Goal: Transaction & Acquisition: Purchase product/service

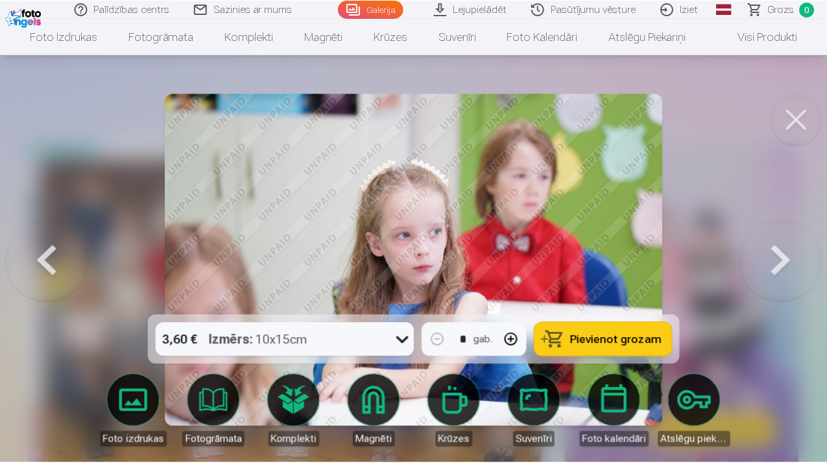
scroll to position [1611, 0]
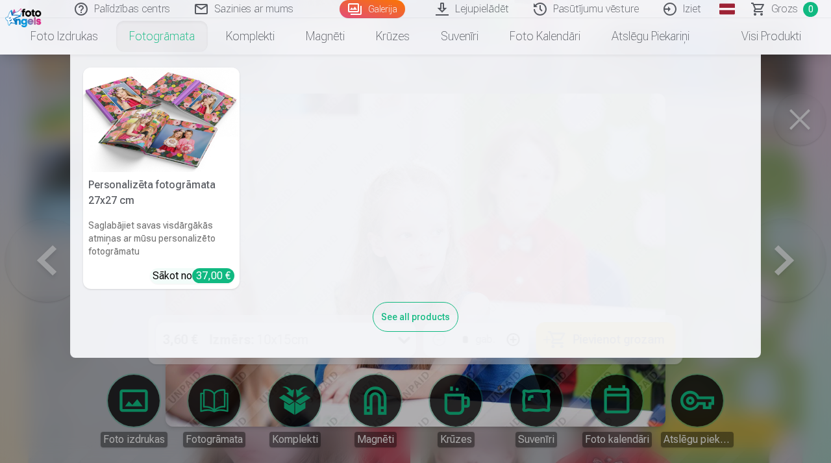
click at [806, 121] on nav "Personalizēta fotogrāmata 27x27 cm Saglabājiet savas visdārgākās atmiņas ar mūs…" at bounding box center [415, 206] width 831 height 303
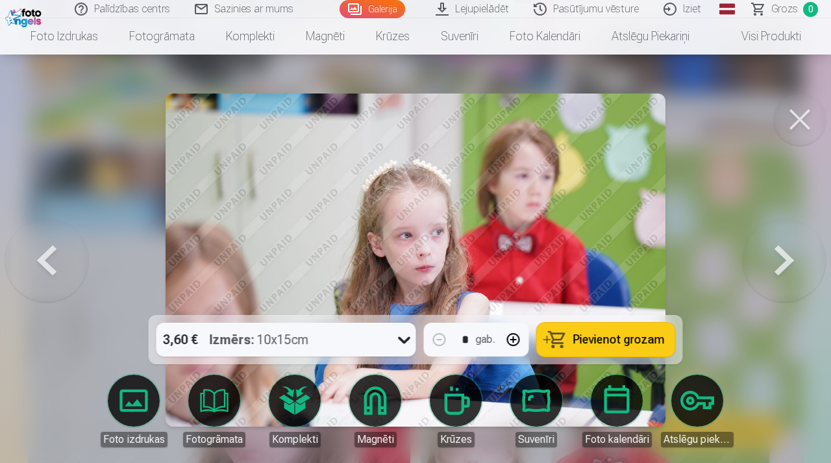
click at [806, 121] on button at bounding box center [800, 119] width 52 height 52
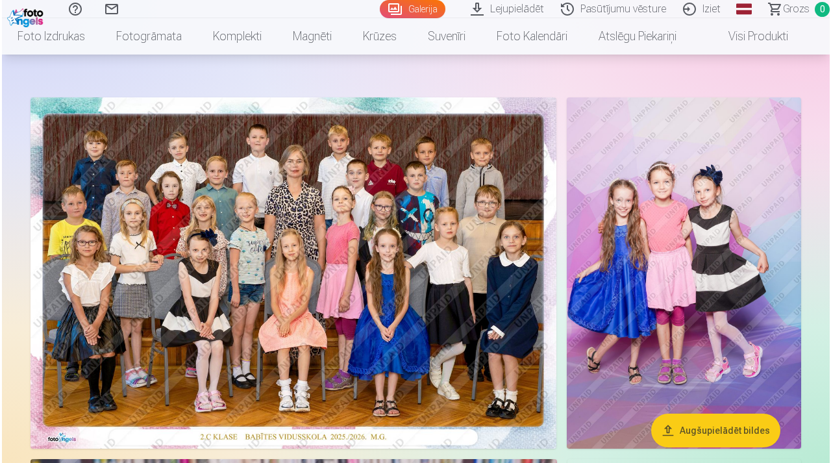
scroll to position [54, 0]
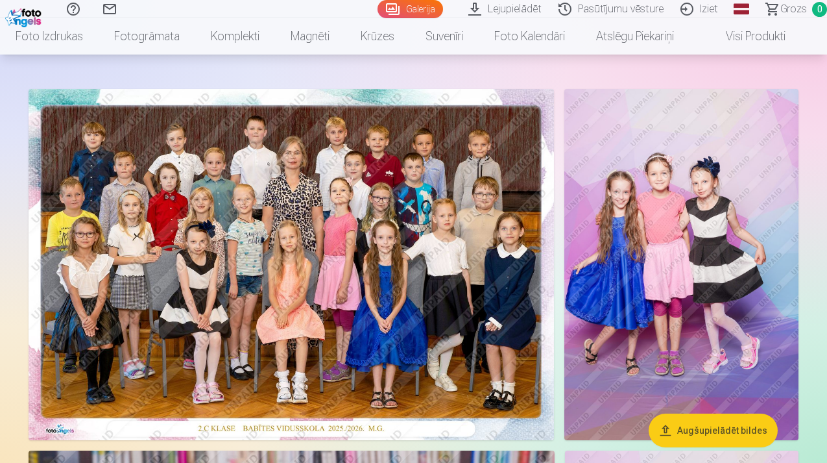
click at [398, 341] on img at bounding box center [292, 264] width 526 height 351
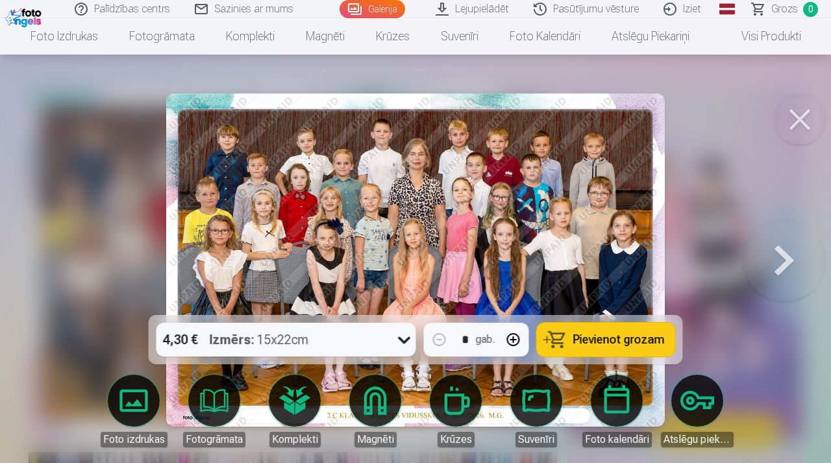
click at [614, 344] on span "Pievienot grozam" at bounding box center [618, 340] width 91 height 12
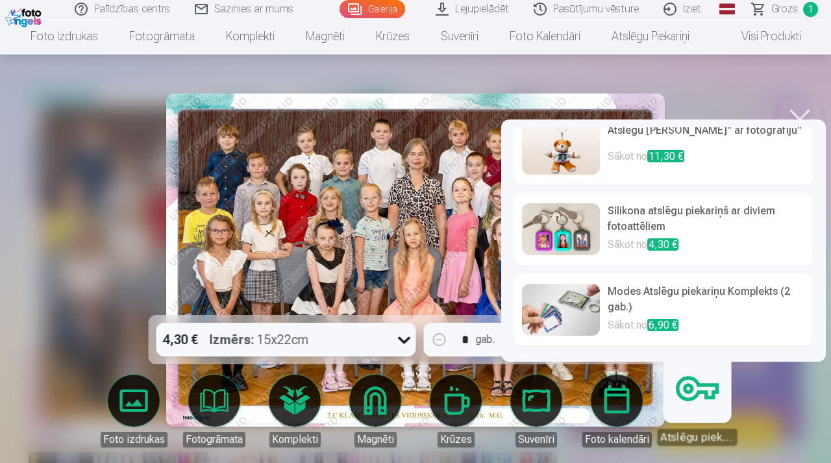
scroll to position [18, 0]
click at [649, 289] on h6 "Modes Atslēgu piekariņu Komplekts (2 gab.)" at bounding box center [705, 301] width 197 height 34
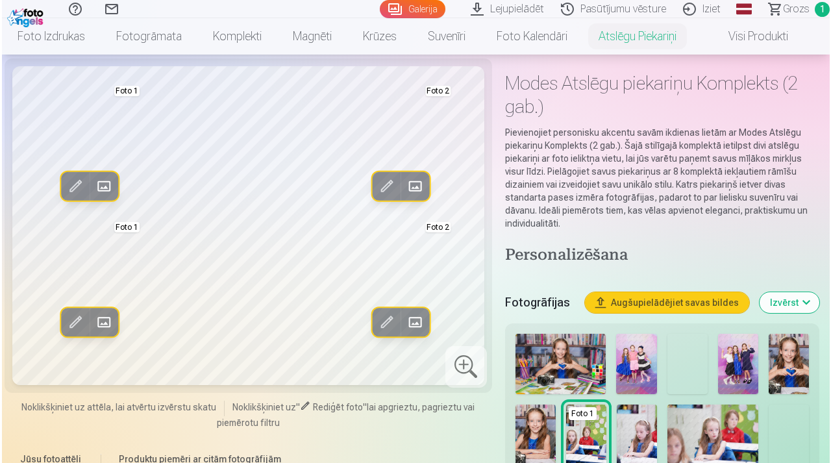
scroll to position [45, 0]
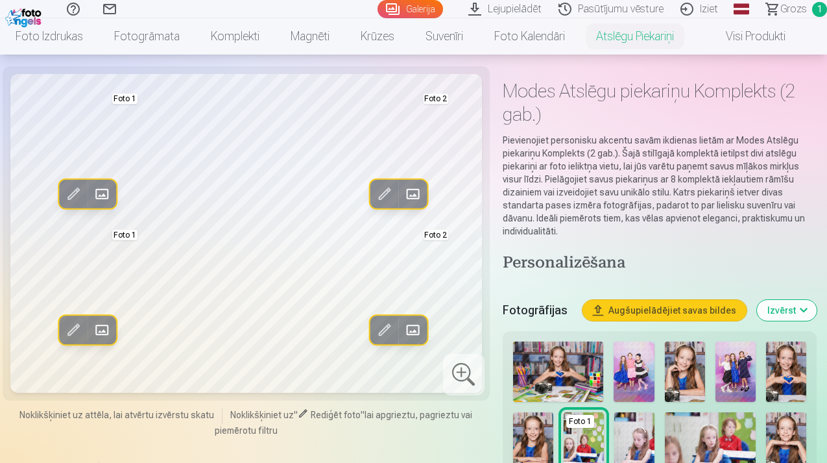
click at [102, 197] on span at bounding box center [101, 194] width 21 height 21
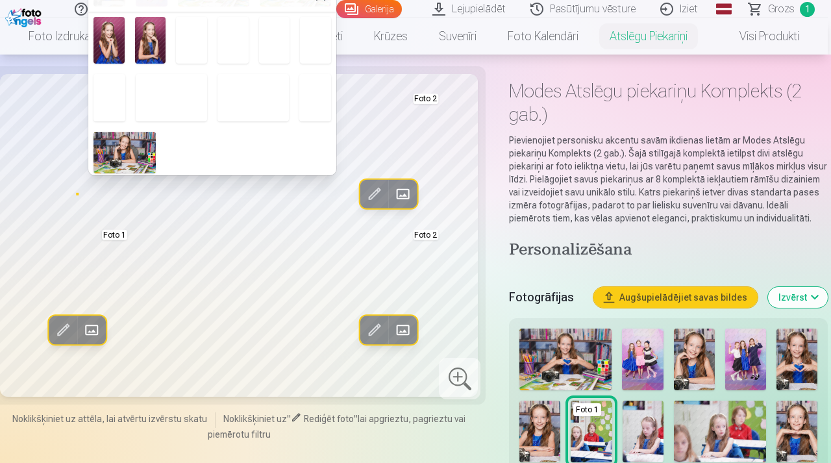
scroll to position [177, 0]
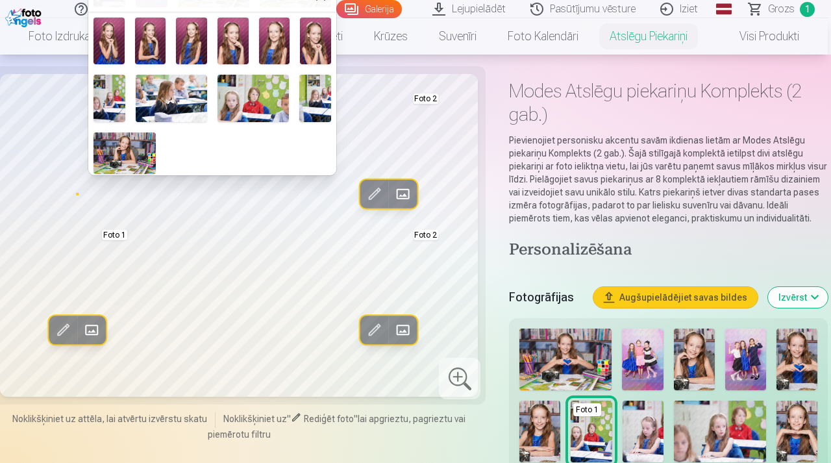
click at [252, 108] on img at bounding box center [252, 98] width 71 height 47
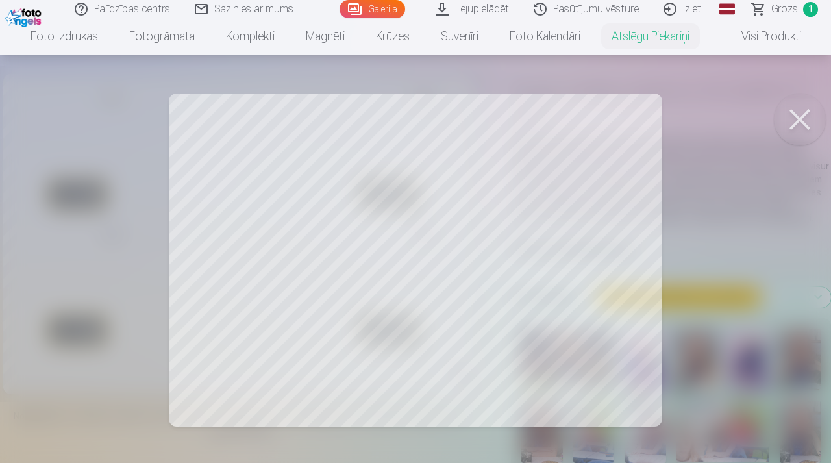
drag, startPoint x: 264, startPoint y: 302, endPoint x: 302, endPoint y: 300, distance: 37.7
click at [302, 300] on div at bounding box center [415, 231] width 831 height 463
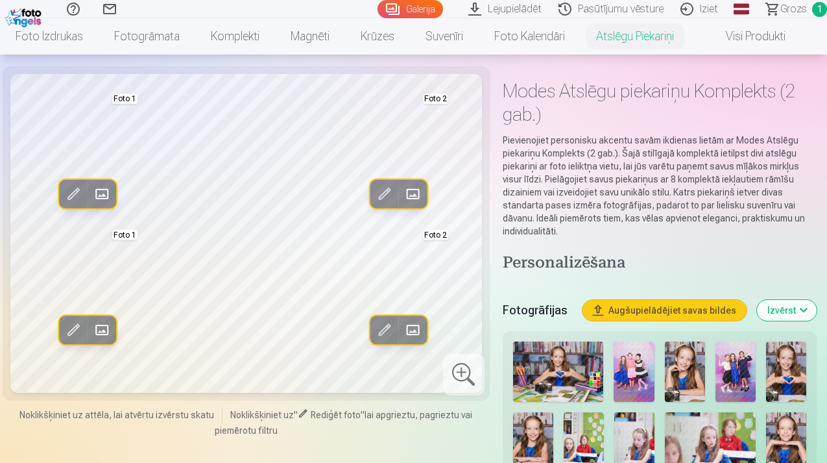
click at [75, 197] on span at bounding box center [73, 194] width 21 height 21
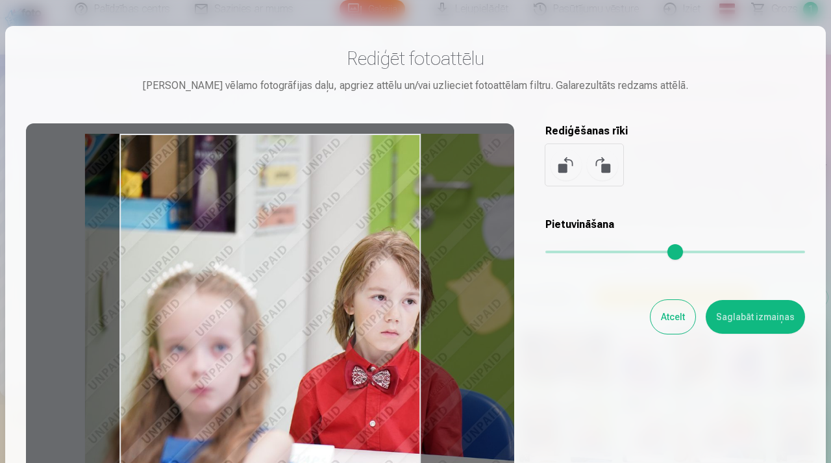
drag, startPoint x: 275, startPoint y: 274, endPoint x: 420, endPoint y: 252, distance: 146.3
click at [420, 252] on div at bounding box center [270, 327] width 488 height 408
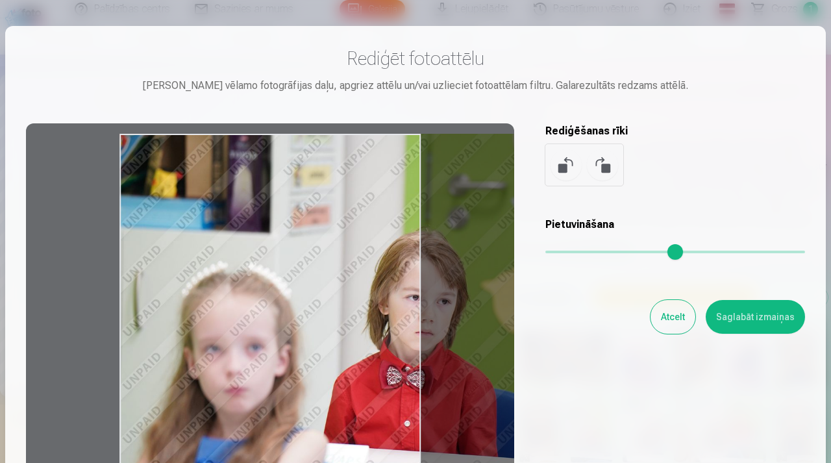
click at [435, 258] on div at bounding box center [270, 327] width 488 height 408
drag, startPoint x: 324, startPoint y: 300, endPoint x: 382, endPoint y: 243, distance: 81.2
click at [382, 243] on div at bounding box center [270, 327] width 488 height 408
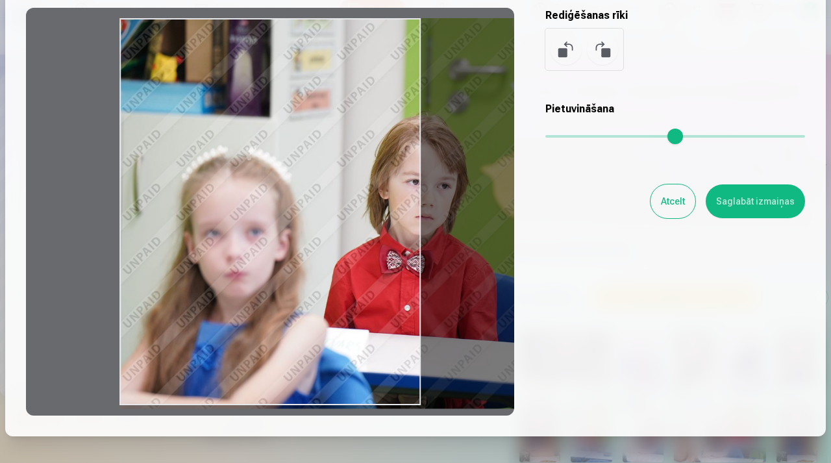
scroll to position [116, 0]
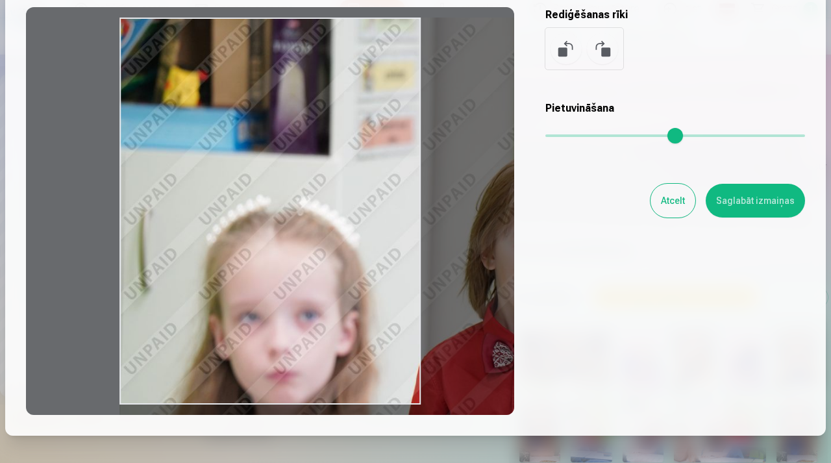
drag, startPoint x: 547, startPoint y: 137, endPoint x: 568, endPoint y: 142, distance: 21.4
click at [568, 137] on input "range" at bounding box center [675, 135] width 260 height 3
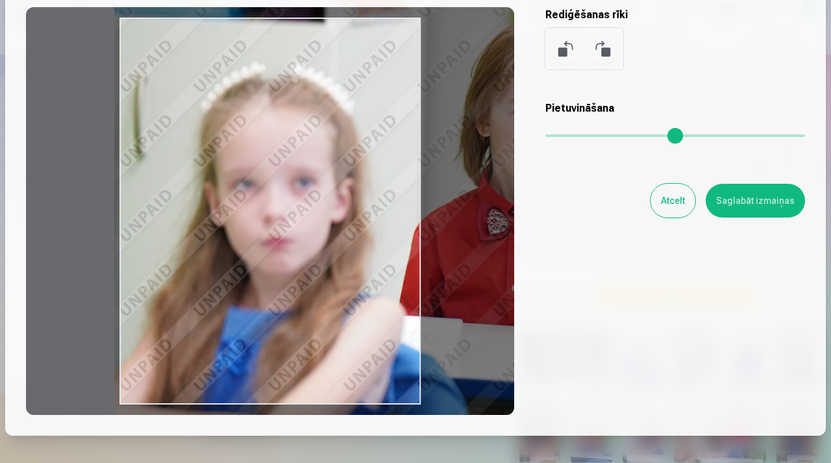
drag, startPoint x: 367, startPoint y: 315, endPoint x: 361, endPoint y: 182, distance: 133.1
click at [361, 182] on div at bounding box center [270, 211] width 488 height 408
type input "****"
click at [678, 202] on button "Atcelt" at bounding box center [672, 201] width 45 height 34
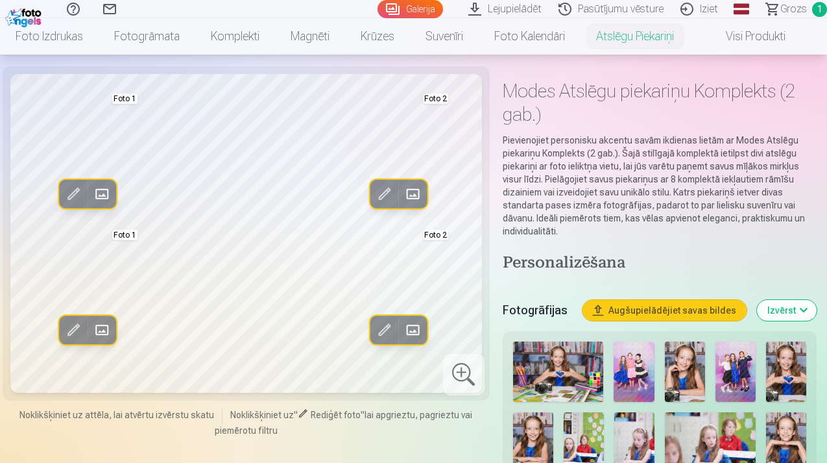
click at [96, 191] on span at bounding box center [101, 194] width 21 height 21
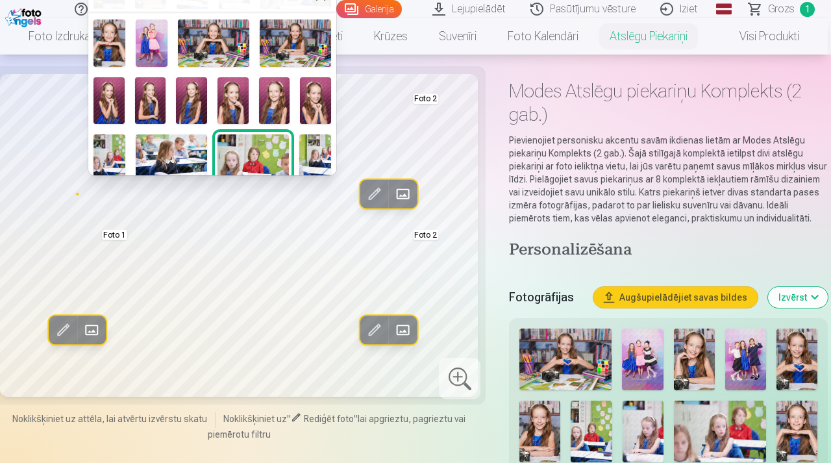
scroll to position [132, 0]
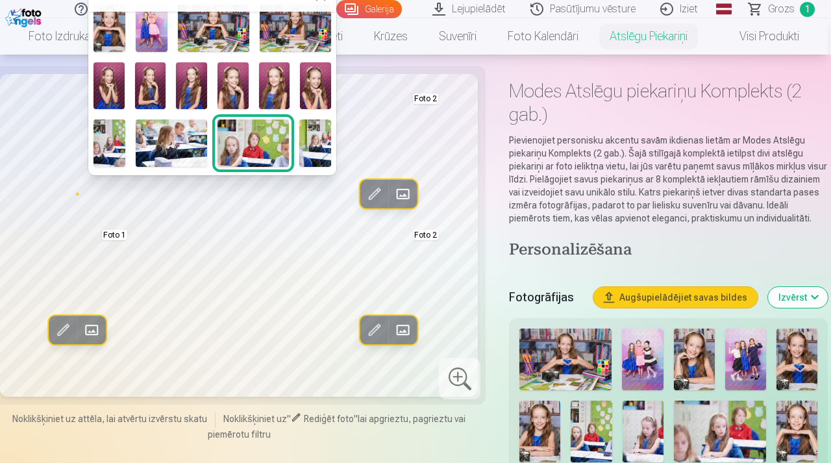
click at [111, 145] on img at bounding box center [109, 142] width 32 height 47
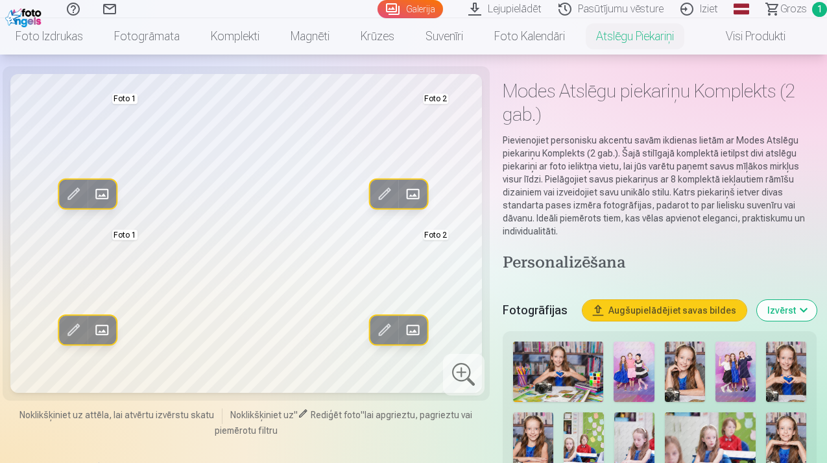
click at [71, 193] on span at bounding box center [73, 194] width 21 height 21
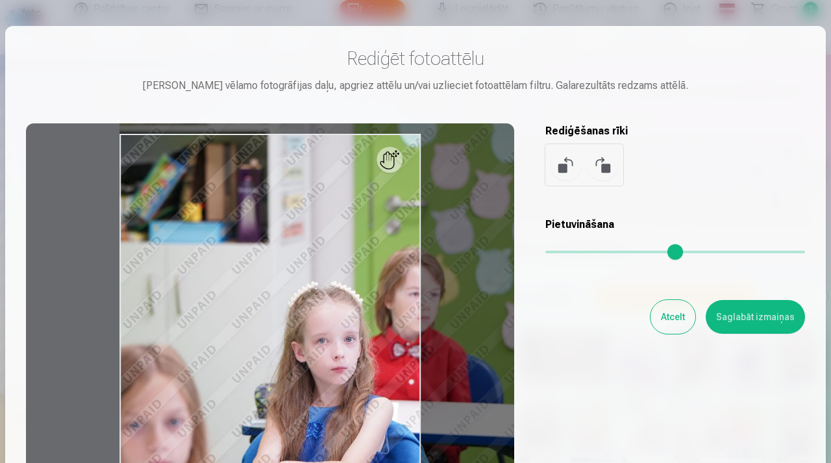
drag, startPoint x: 550, startPoint y: 250, endPoint x: 560, endPoint y: 254, distance: 10.7
click at [559, 253] on input "range" at bounding box center [675, 251] width 260 height 3
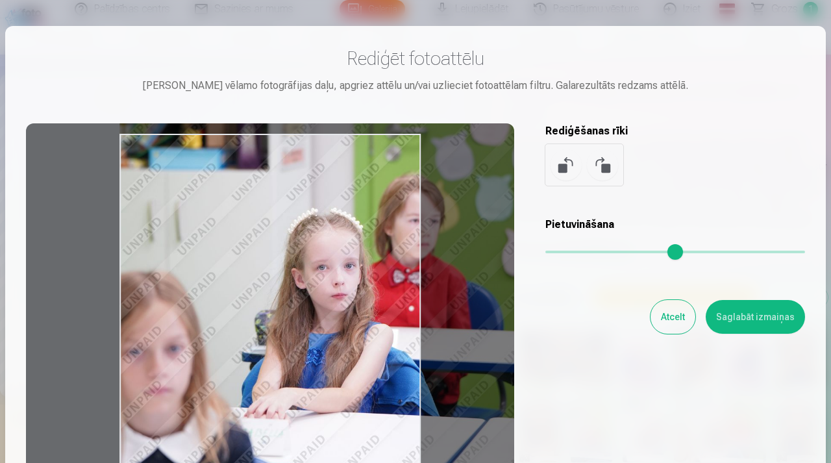
drag, startPoint x: 380, startPoint y: 369, endPoint x: 420, endPoint y: 295, distance: 84.5
click at [420, 295] on div at bounding box center [270, 327] width 488 height 408
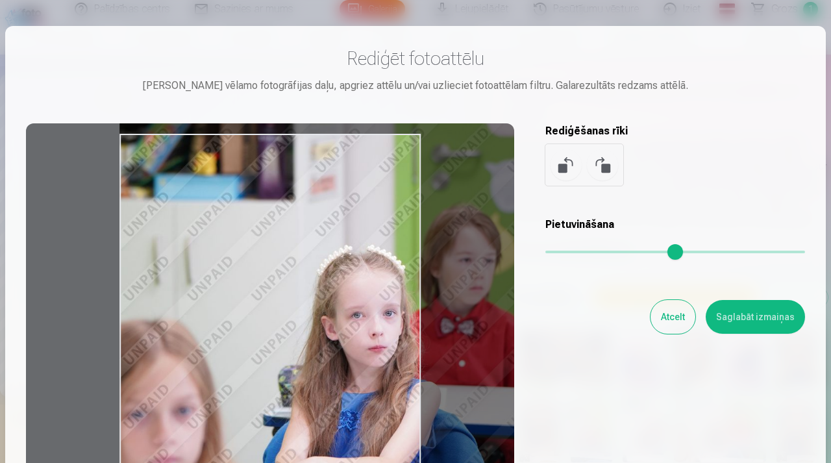
type input "****"
click at [566, 253] on input "range" at bounding box center [675, 251] width 260 height 3
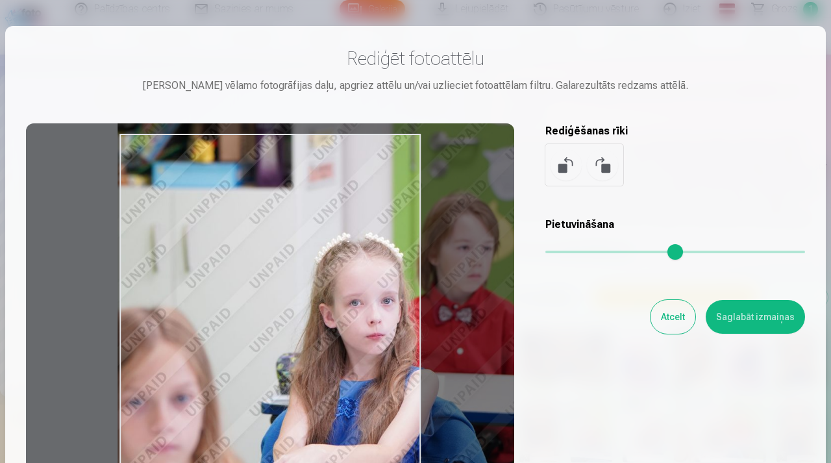
drag, startPoint x: 337, startPoint y: 369, endPoint x: 335, endPoint y: 357, distance: 12.5
click at [335, 357] on div at bounding box center [270, 327] width 488 height 408
click at [762, 322] on button "Saglabāt izmaiņas" at bounding box center [754, 317] width 99 height 34
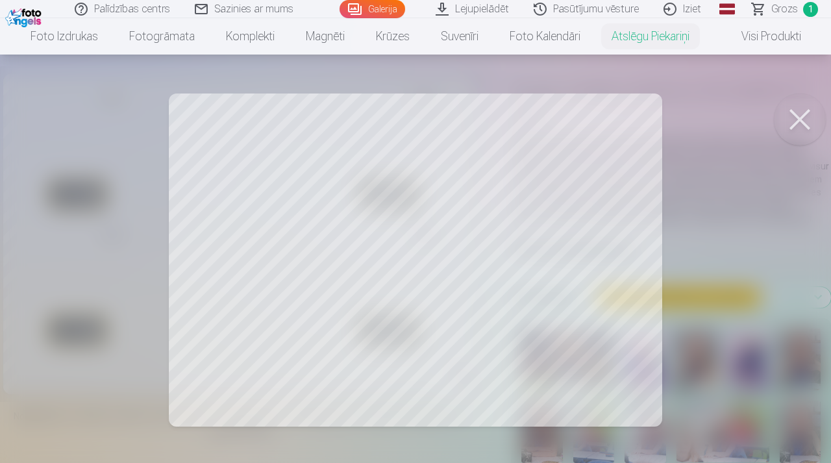
click at [254, 335] on div at bounding box center [415, 231] width 831 height 463
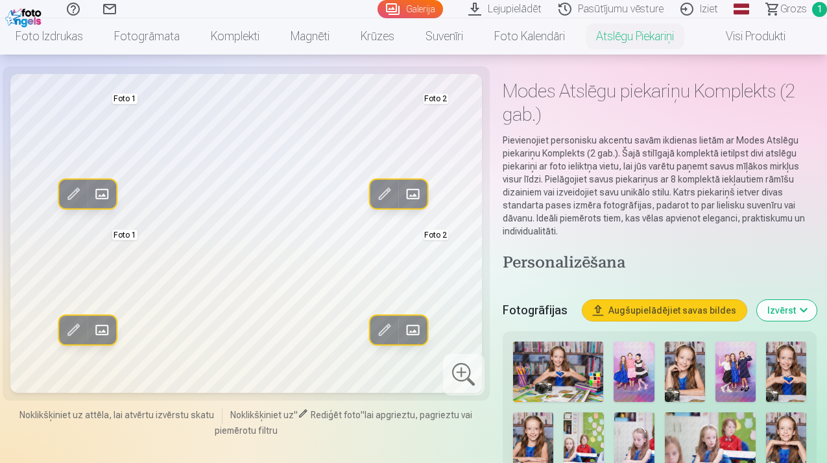
click at [78, 330] on span at bounding box center [73, 330] width 21 height 21
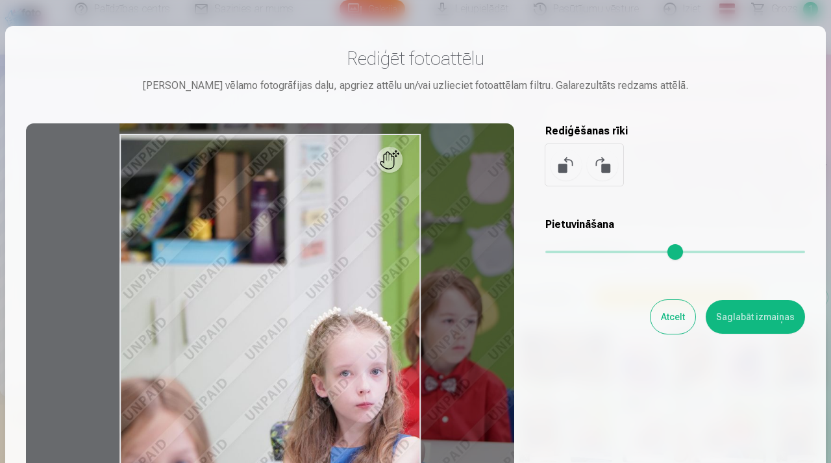
drag, startPoint x: 549, startPoint y: 254, endPoint x: 565, endPoint y: 255, distance: 15.6
click at [565, 253] on input "range" at bounding box center [675, 251] width 260 height 3
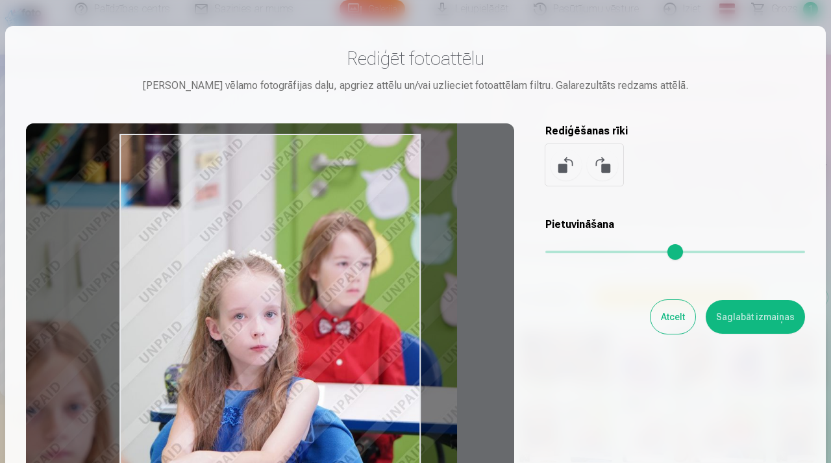
drag, startPoint x: 342, startPoint y: 313, endPoint x: 233, endPoint y: 250, distance: 125.9
click at [233, 250] on div at bounding box center [270, 327] width 488 height 408
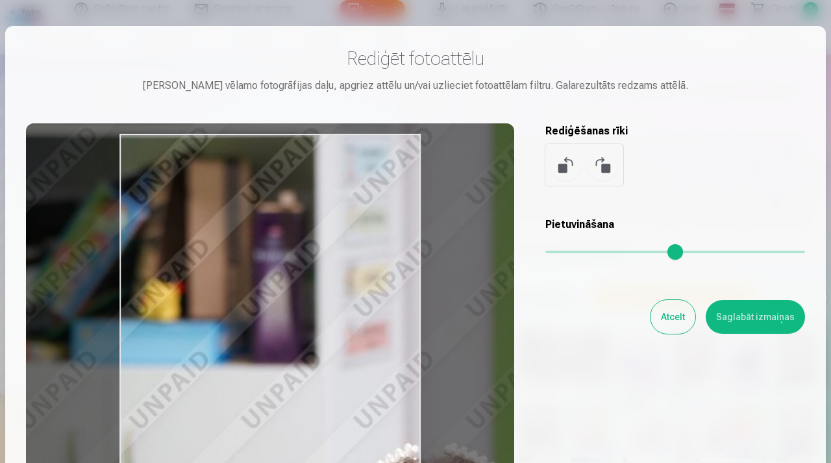
drag, startPoint x: 565, startPoint y: 254, endPoint x: 603, endPoint y: 252, distance: 39.0
type input "****"
click at [603, 252] on input "range" at bounding box center [675, 251] width 260 height 3
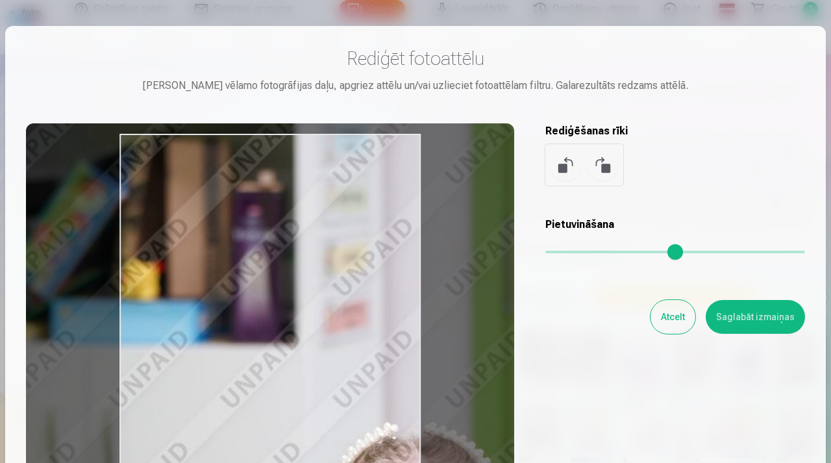
drag, startPoint x: 277, startPoint y: 341, endPoint x: 193, endPoint y: 217, distance: 149.9
click at [193, 218] on div at bounding box center [270, 327] width 488 height 408
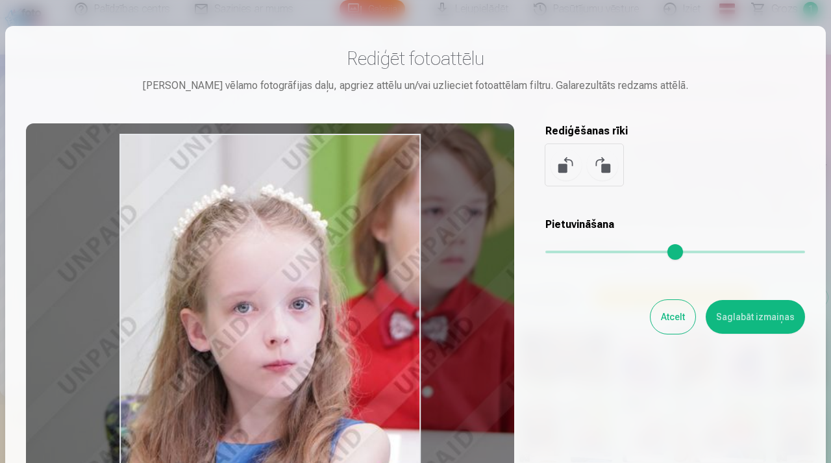
drag, startPoint x: 193, startPoint y: 217, endPoint x: 93, endPoint y: 81, distance: 169.0
click at [93, 81] on div "Rediģēt fotoattēlu [PERSON_NAME] vēlamo fotogrāfijas daļu, apgriez attēlu un/va…" at bounding box center [415, 289] width 779 height 484
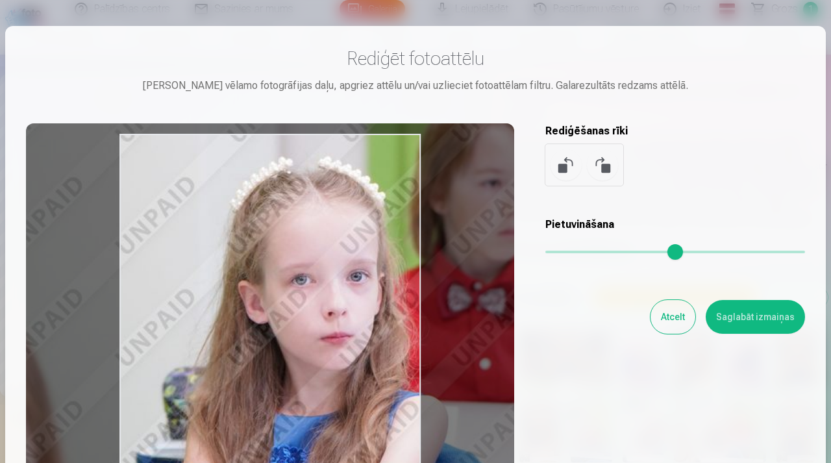
drag, startPoint x: 215, startPoint y: 209, endPoint x: 273, endPoint y: 182, distance: 64.2
click at [273, 182] on div at bounding box center [270, 327] width 488 height 408
click at [775, 316] on button "Saglabāt izmaiņas" at bounding box center [754, 317] width 99 height 34
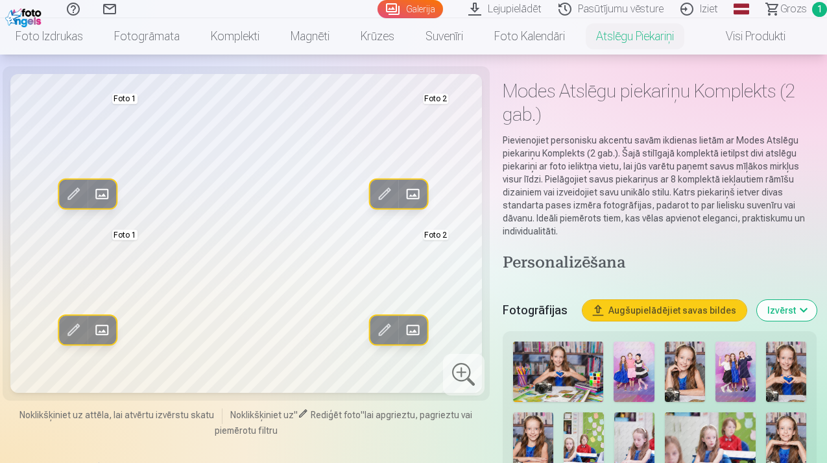
click at [73, 193] on span at bounding box center [73, 194] width 21 height 21
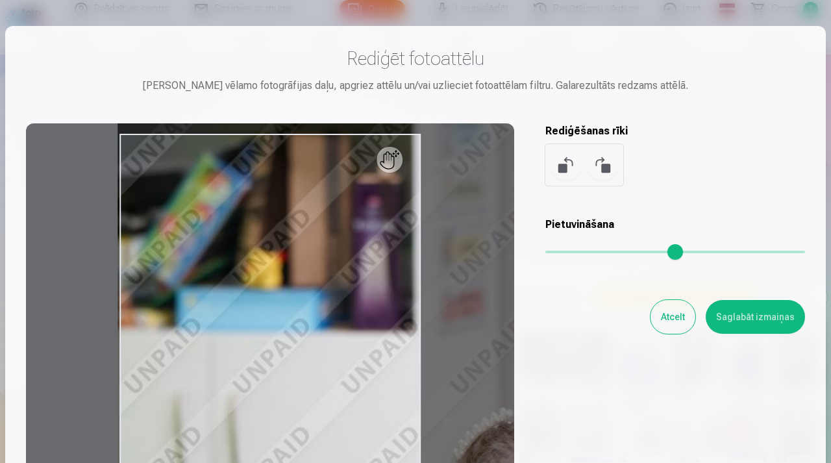
drag, startPoint x: 568, startPoint y: 255, endPoint x: 602, endPoint y: 256, distance: 33.7
type input "****"
click at [602, 253] on input "range" at bounding box center [675, 251] width 260 height 3
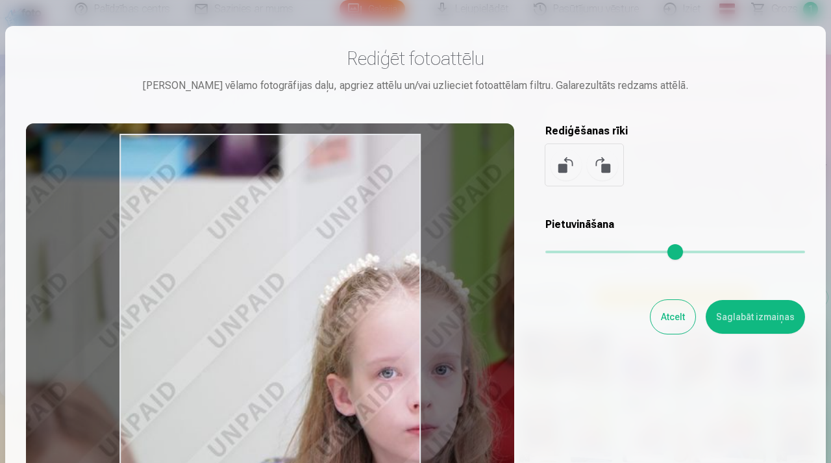
drag, startPoint x: 270, startPoint y: 355, endPoint x: 131, endPoint y: 193, distance: 213.1
click at [132, 194] on div at bounding box center [270, 327] width 488 height 408
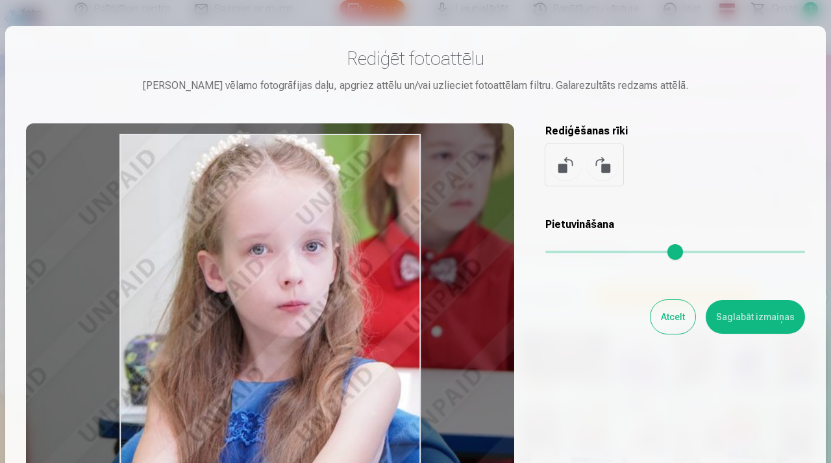
drag, startPoint x: 236, startPoint y: 280, endPoint x: 117, endPoint y: 172, distance: 160.3
click at [116, 169] on div at bounding box center [270, 327] width 488 height 408
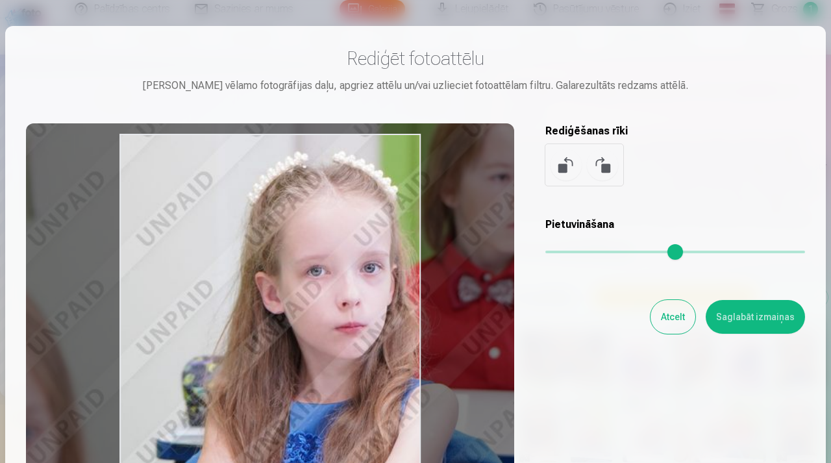
drag, startPoint x: 171, startPoint y: 184, endPoint x: 225, endPoint y: 197, distance: 55.4
click at [226, 198] on div at bounding box center [270, 327] width 488 height 408
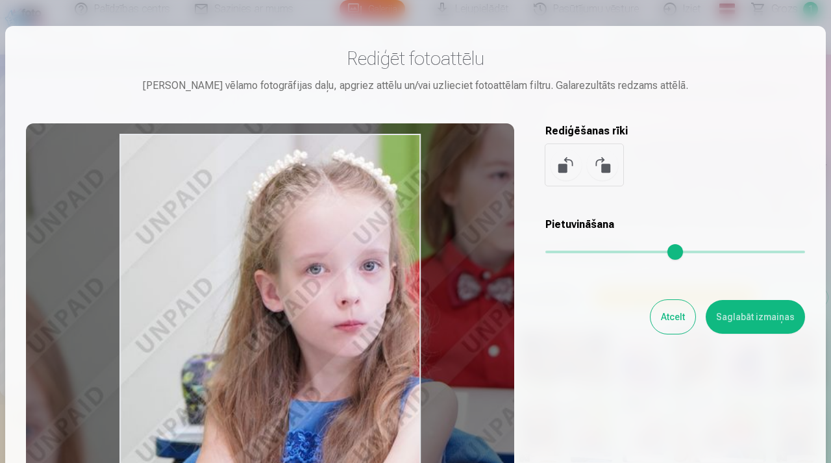
click at [750, 328] on button "Saglabāt izmaiņas" at bounding box center [754, 317] width 99 height 34
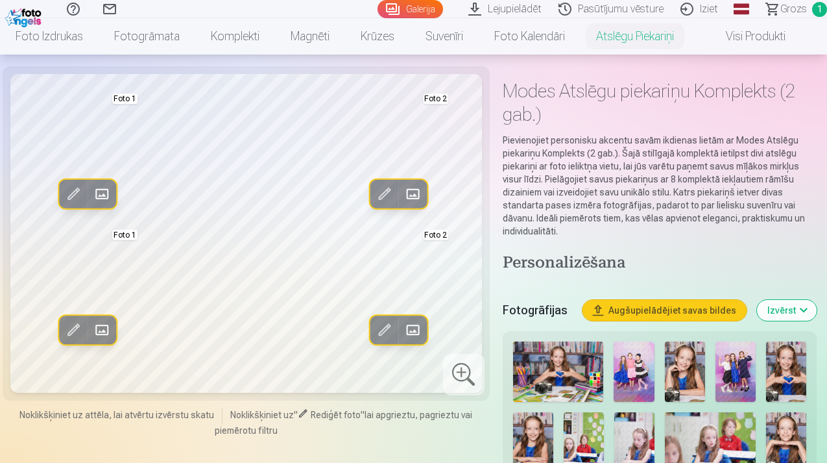
click at [417, 199] on span at bounding box center [412, 194] width 21 height 21
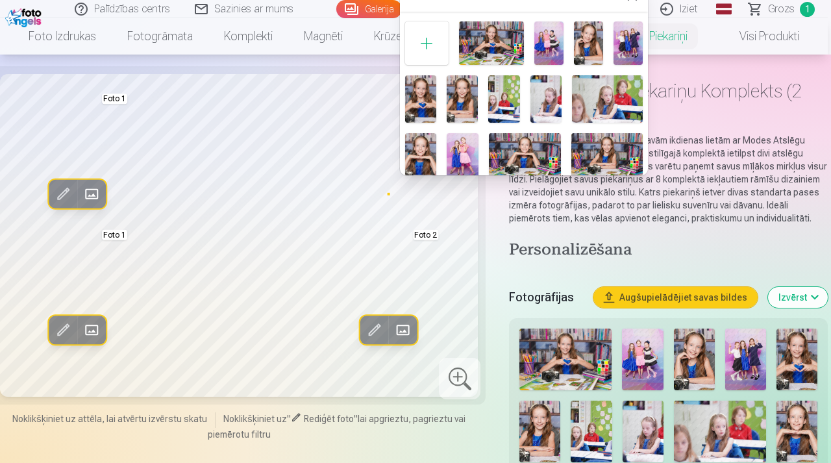
scroll to position [3, 0]
click at [539, 51] on img at bounding box center [548, 43] width 29 height 43
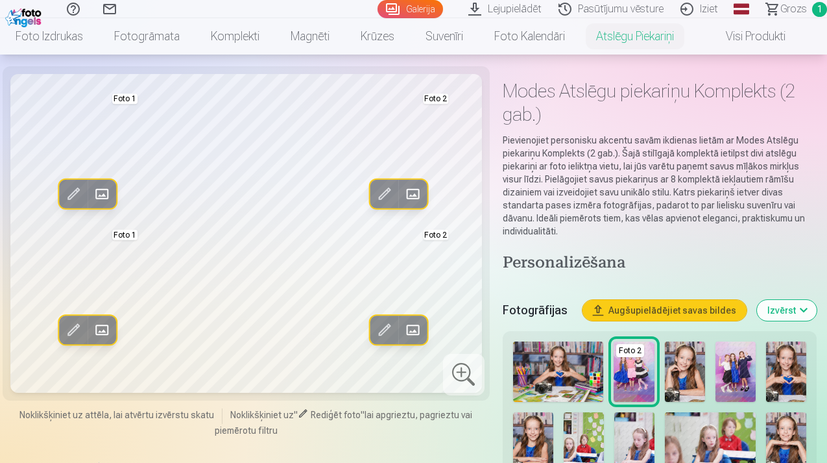
click at [385, 335] on span at bounding box center [384, 330] width 21 height 21
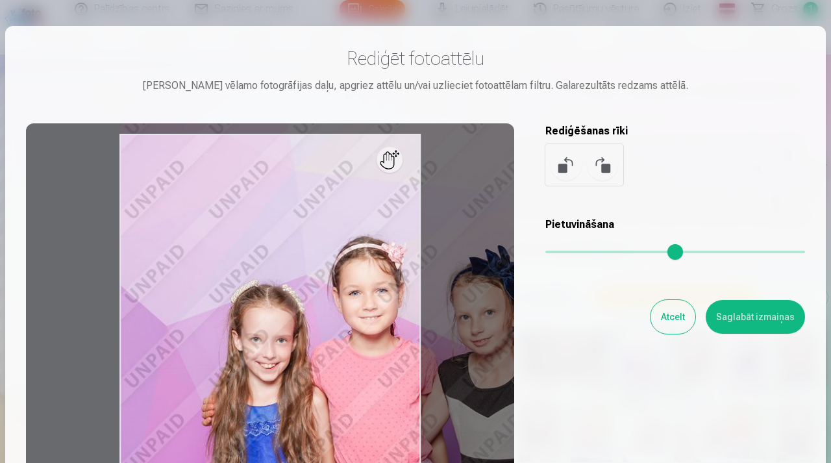
drag, startPoint x: 554, startPoint y: 250, endPoint x: 584, endPoint y: 249, distance: 30.5
type input "****"
click at [584, 250] on input "range" at bounding box center [675, 251] width 260 height 3
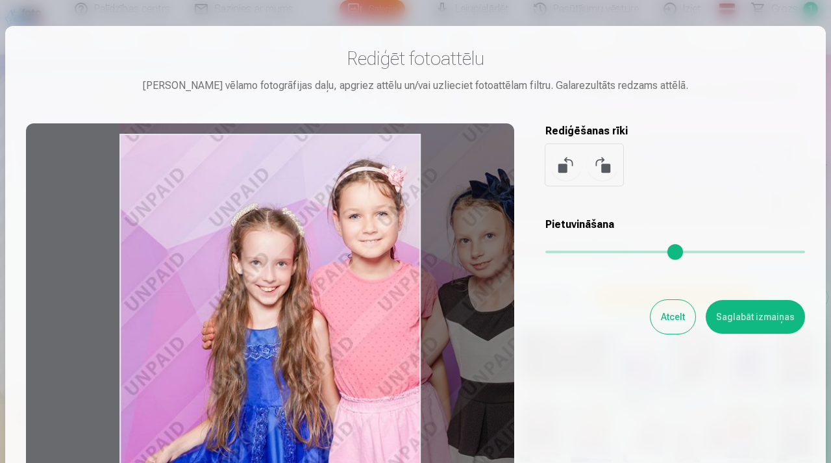
drag, startPoint x: 378, startPoint y: 393, endPoint x: 391, endPoint y: 315, distance: 78.8
click at [391, 315] on div at bounding box center [270, 327] width 488 height 408
click at [677, 321] on button "Atcelt" at bounding box center [672, 317] width 45 height 34
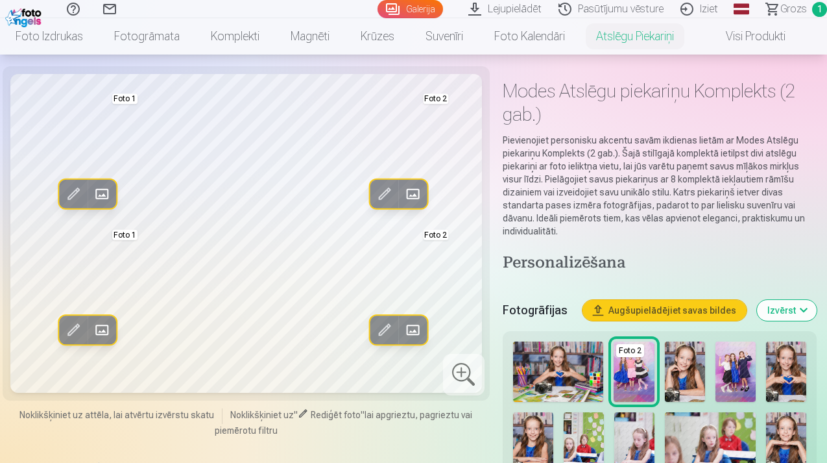
click at [409, 191] on span at bounding box center [412, 194] width 21 height 21
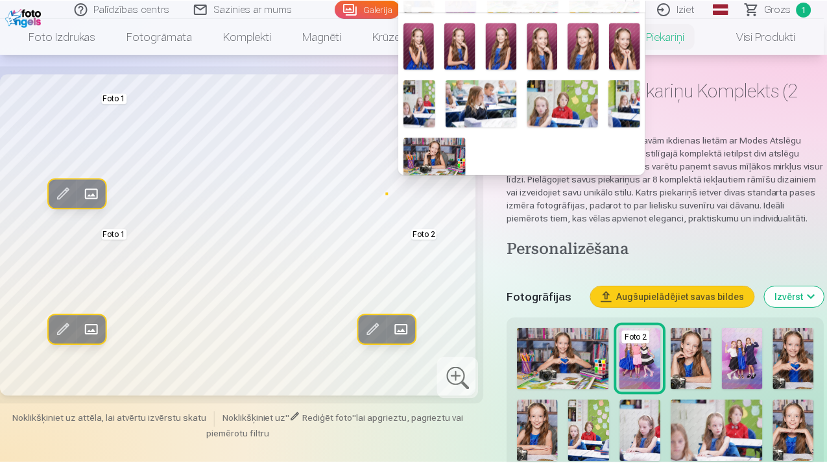
scroll to position [177, 0]
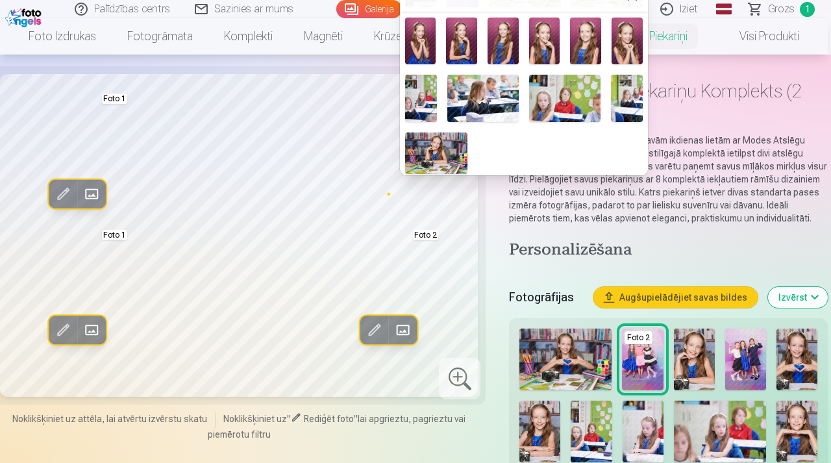
click at [426, 52] on img at bounding box center [420, 41] width 31 height 47
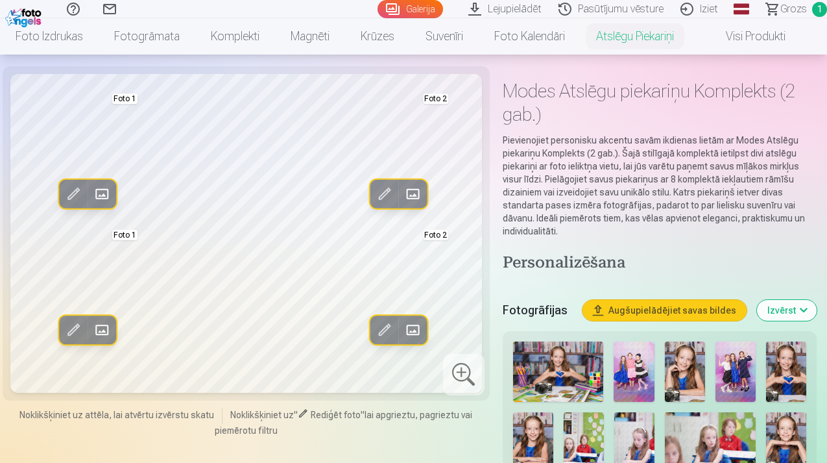
click at [387, 195] on span at bounding box center [384, 194] width 21 height 21
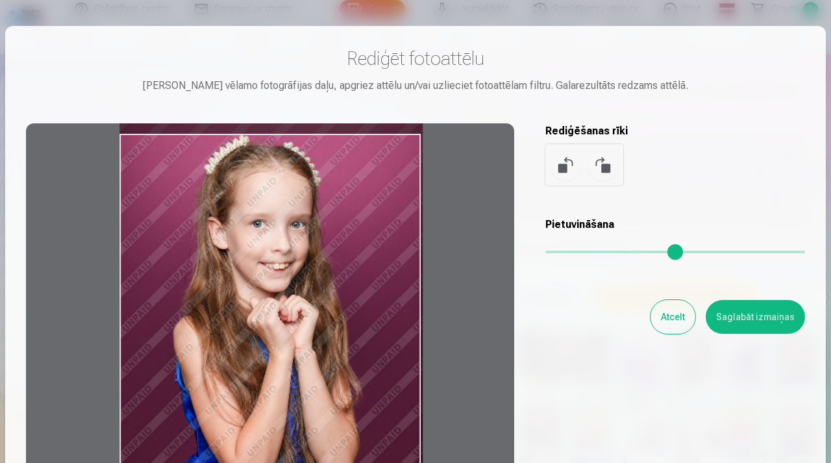
drag, startPoint x: 361, startPoint y: 312, endPoint x: 369, endPoint y: 290, distance: 23.2
click at [369, 290] on div at bounding box center [270, 327] width 488 height 408
click at [756, 317] on button "Saglabāt izmaiņas" at bounding box center [754, 317] width 99 height 34
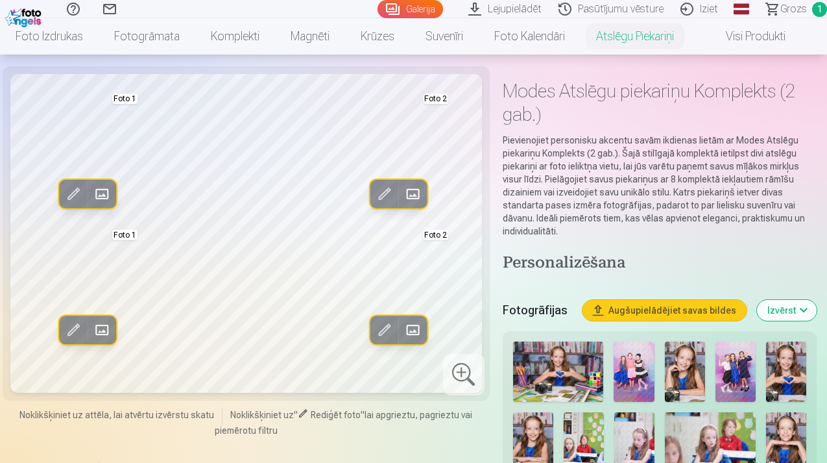
click at [384, 197] on span at bounding box center [384, 194] width 21 height 21
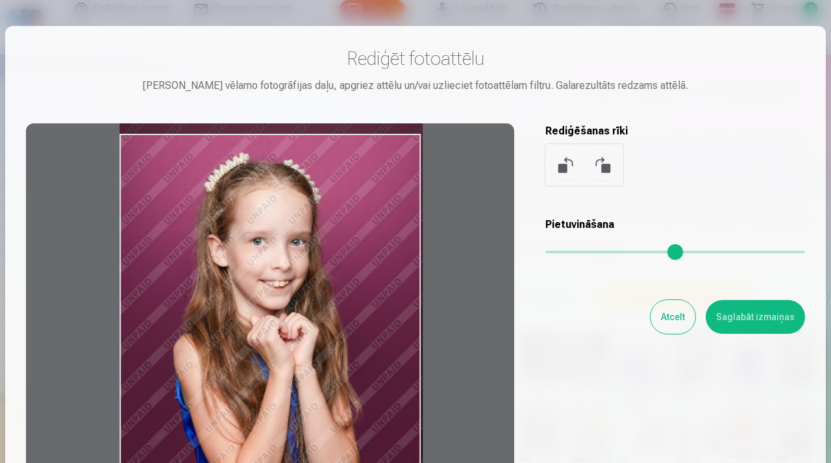
drag, startPoint x: 376, startPoint y: 241, endPoint x: 380, endPoint y: 258, distance: 17.9
click at [380, 258] on div at bounding box center [270, 327] width 488 height 408
click at [746, 332] on button "Saglabāt izmaiņas" at bounding box center [754, 317] width 99 height 34
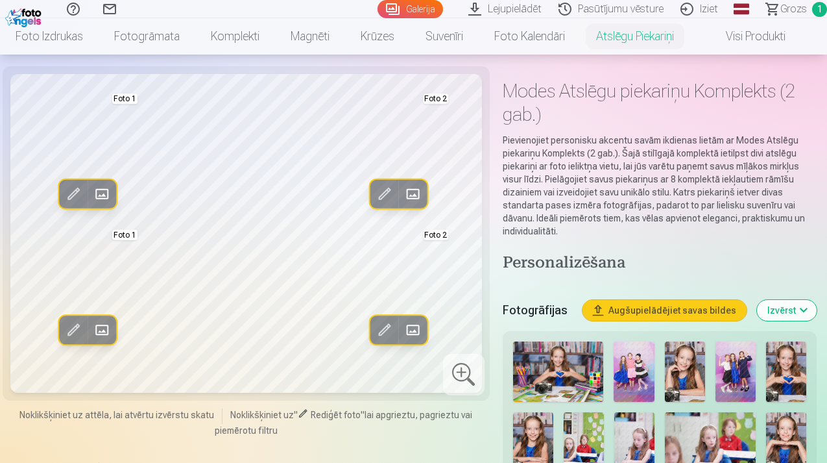
click at [382, 196] on span at bounding box center [384, 194] width 21 height 21
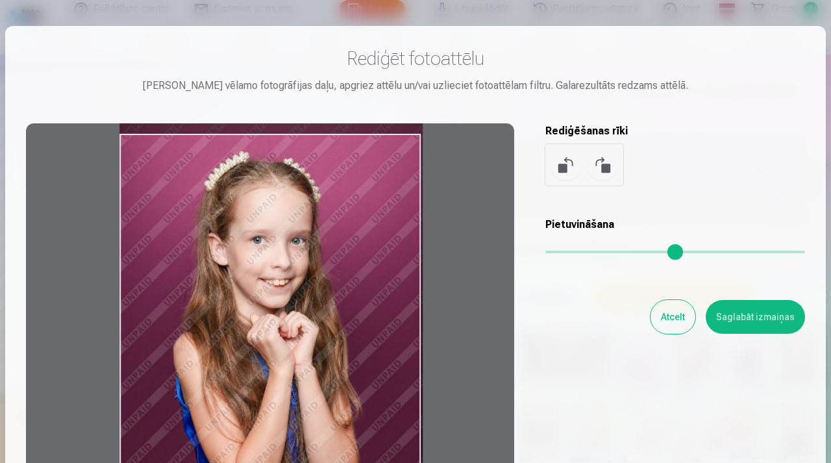
drag, startPoint x: 393, startPoint y: 165, endPoint x: 408, endPoint y: 164, distance: 15.0
click at [408, 164] on div at bounding box center [270, 327] width 488 height 408
click at [738, 321] on button "Saglabāt izmaiņas" at bounding box center [754, 317] width 99 height 34
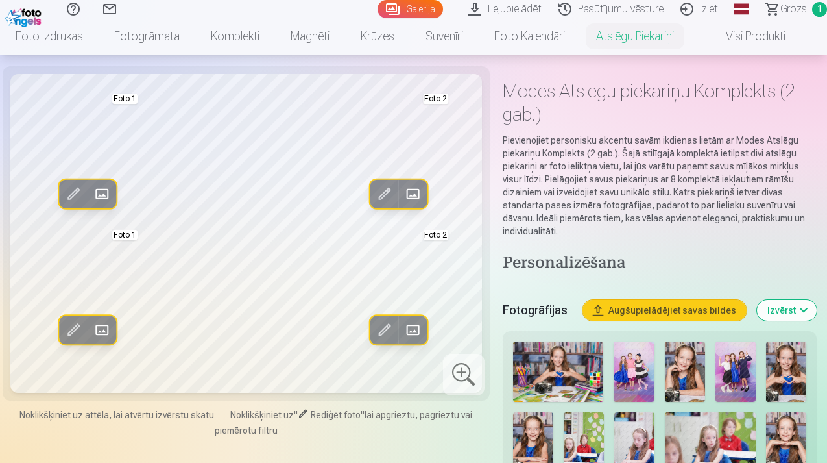
click at [386, 188] on span at bounding box center [384, 194] width 21 height 21
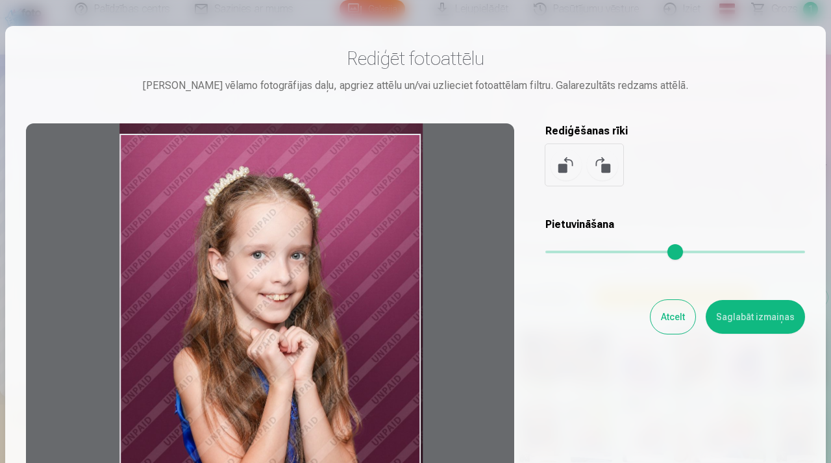
drag, startPoint x: 368, startPoint y: 207, endPoint x: 372, endPoint y: 221, distance: 14.2
click at [372, 222] on div at bounding box center [270, 327] width 488 height 408
click at [755, 319] on button "Saglabāt izmaiņas" at bounding box center [754, 317] width 99 height 34
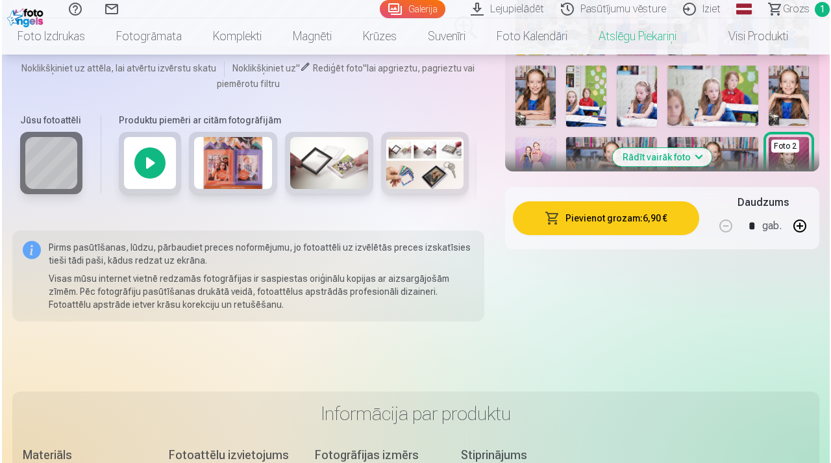
scroll to position [393, 0]
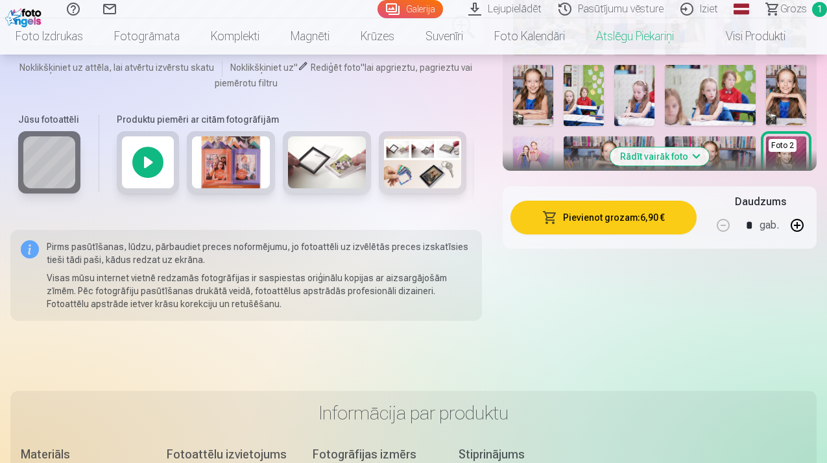
click at [620, 220] on button "Pievienot grozam : 6,90 €" at bounding box center [604, 218] width 186 height 34
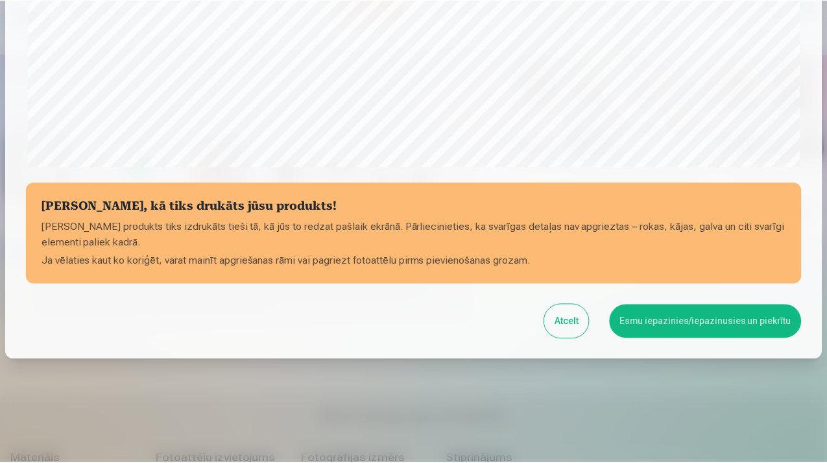
scroll to position [461, 0]
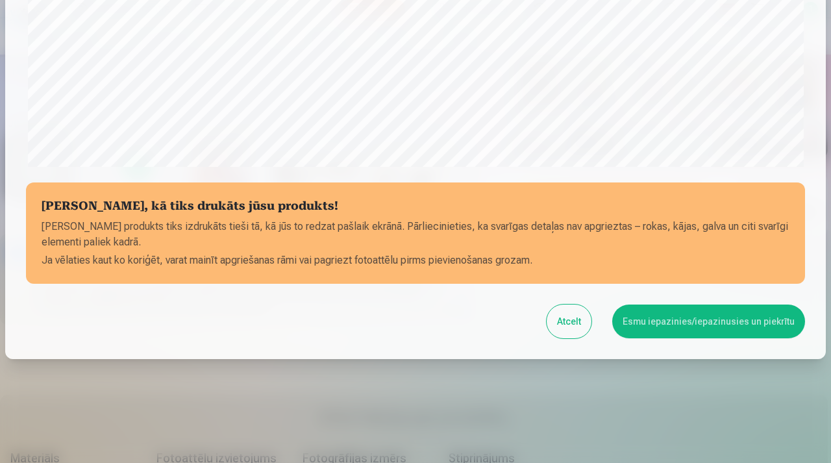
click at [687, 320] on button "Esmu iepazinies/iepazinusies un piekrītu" at bounding box center [708, 321] width 193 height 34
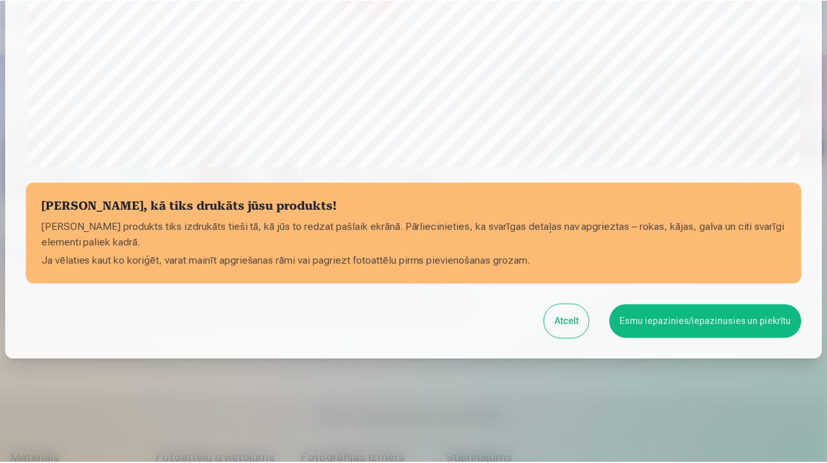
scroll to position [459, 0]
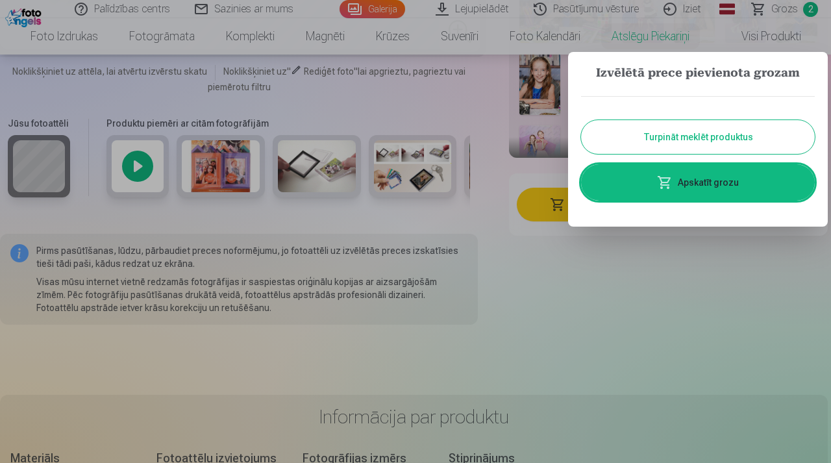
click at [703, 143] on button "Turpināt meklēt produktus" at bounding box center [698, 137] width 234 height 34
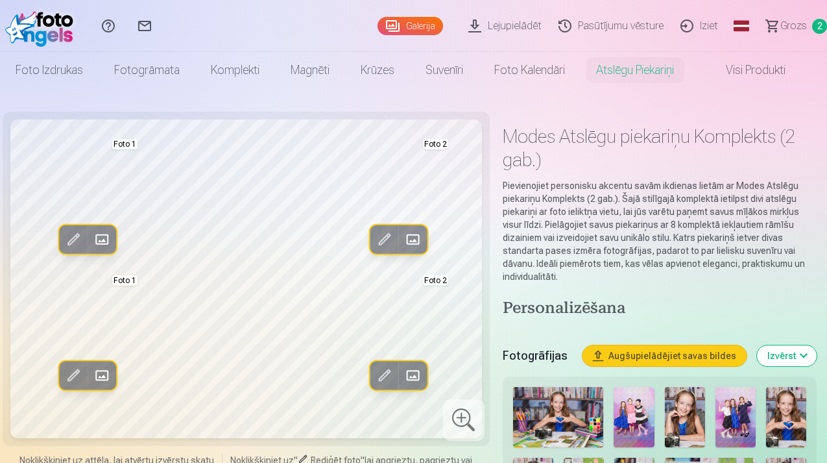
scroll to position [0, 0]
click at [40, 29] on img at bounding box center [42, 26] width 75 height 42
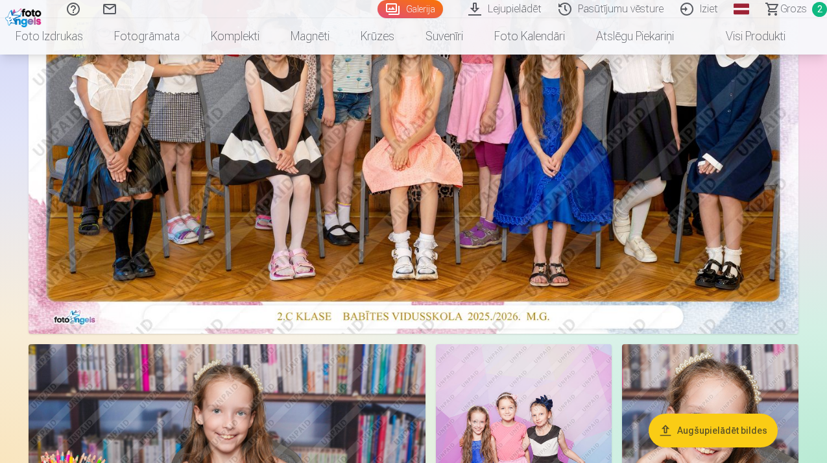
scroll to position [337, 0]
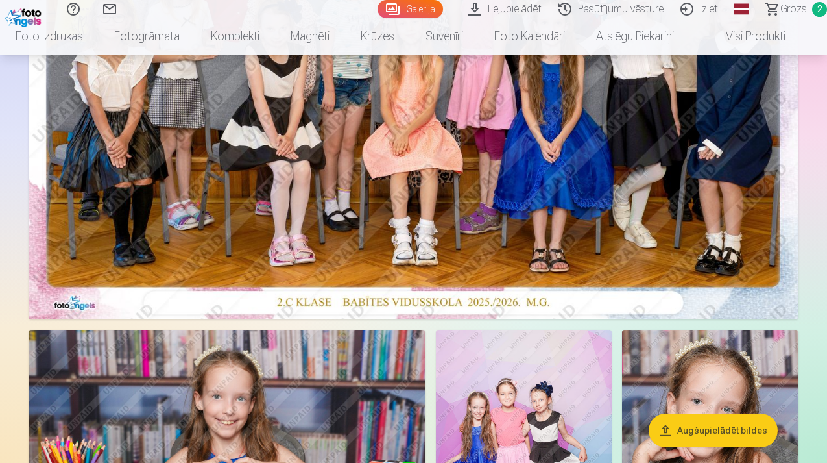
click at [723, 428] on button "Augšupielādēt bildes" at bounding box center [713, 430] width 129 height 34
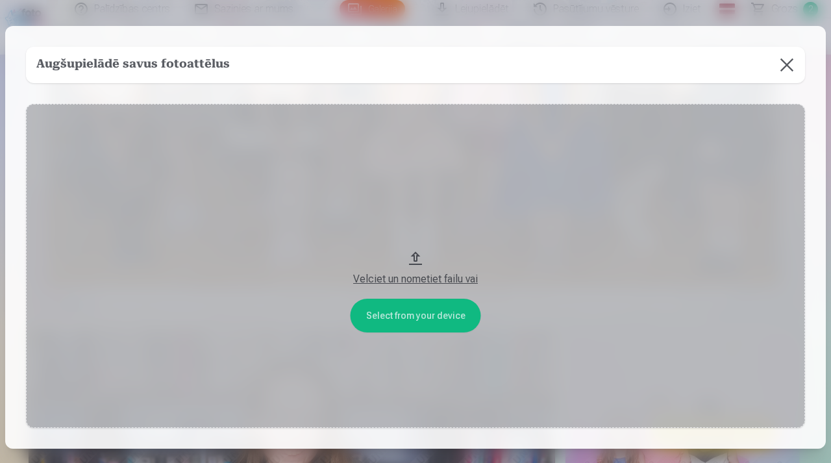
click at [788, 70] on button at bounding box center [786, 65] width 36 height 36
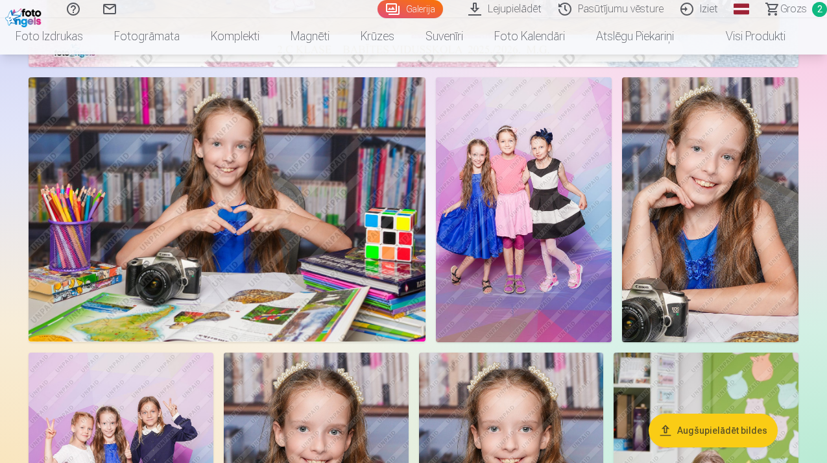
scroll to position [591, 0]
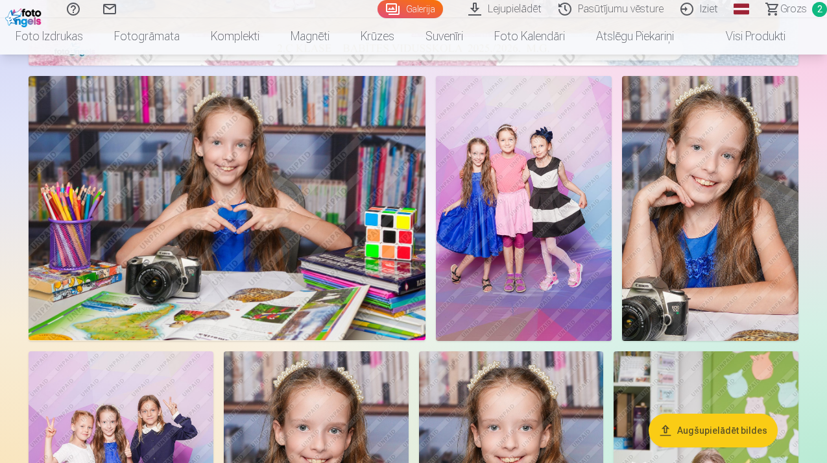
click at [525, 288] on img at bounding box center [524, 208] width 177 height 265
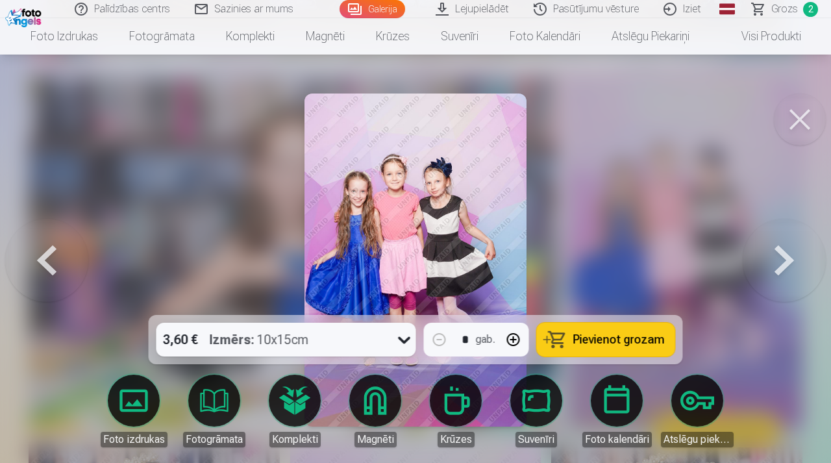
click at [807, 127] on button at bounding box center [800, 119] width 52 height 52
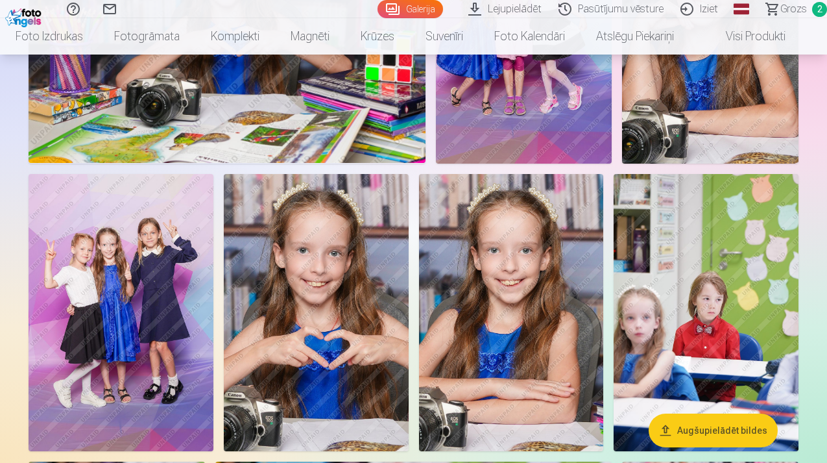
scroll to position [782, 0]
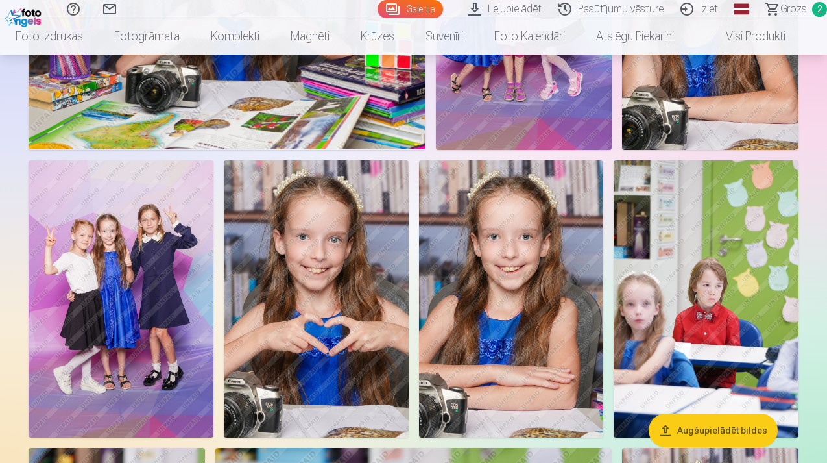
click at [159, 339] on img at bounding box center [121, 298] width 185 height 277
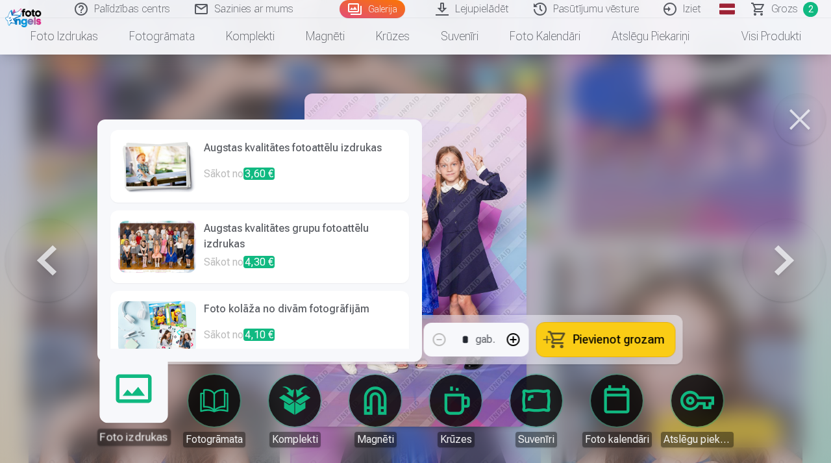
click at [133, 397] on link "Foto izdrukas" at bounding box center [133, 405] width 80 height 80
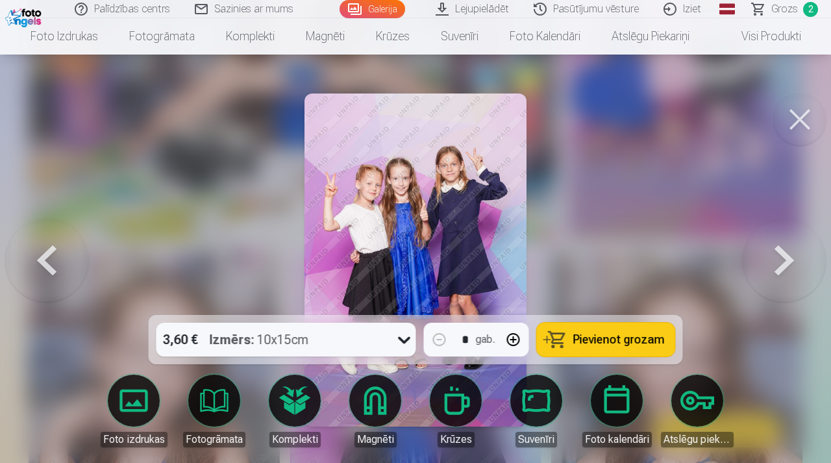
click at [594, 234] on div at bounding box center [415, 231] width 831 height 463
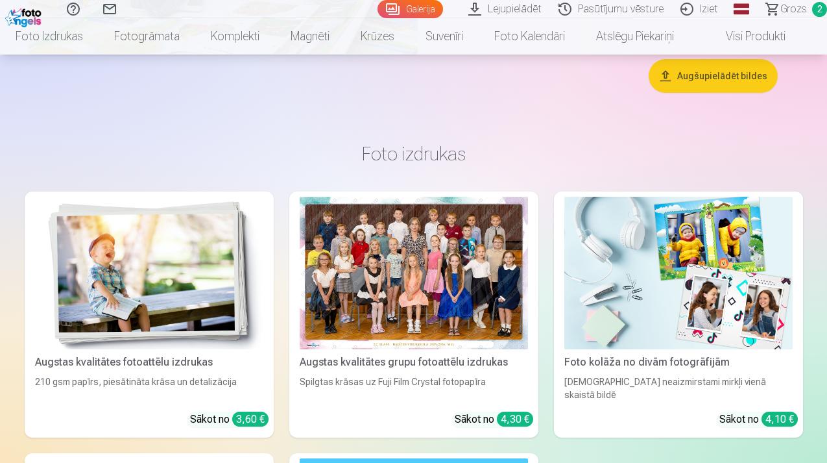
scroll to position [3357, 0]
click at [435, 363] on div "Augstas kvalitātes grupu fotoattēlu izdrukas" at bounding box center [414, 362] width 239 height 16
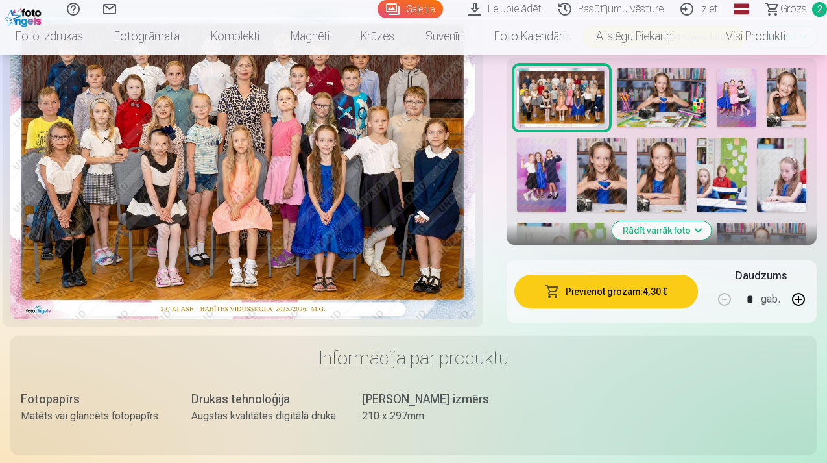
scroll to position [476, 0]
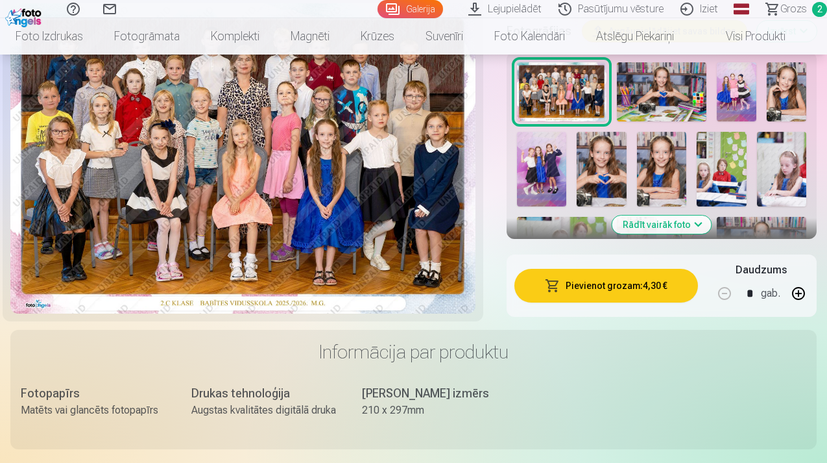
click at [637, 288] on button "Pievienot grozam : 4,30 €" at bounding box center [607, 286] width 184 height 34
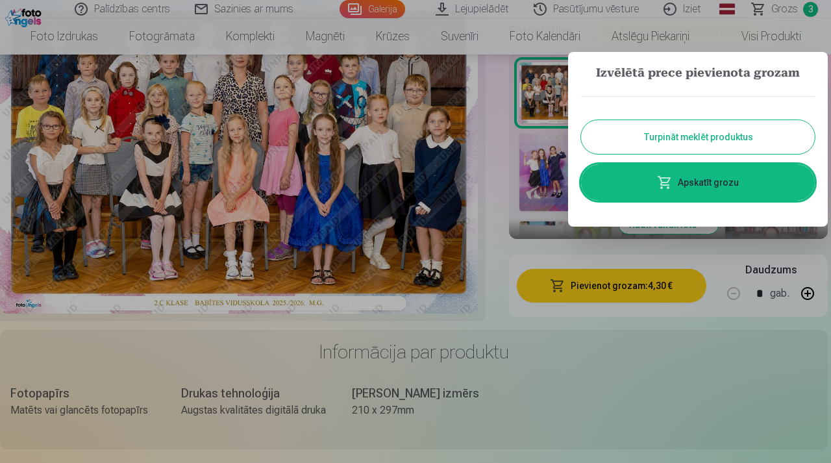
click at [698, 140] on button "Turpināt meklēt produktus" at bounding box center [698, 137] width 234 height 34
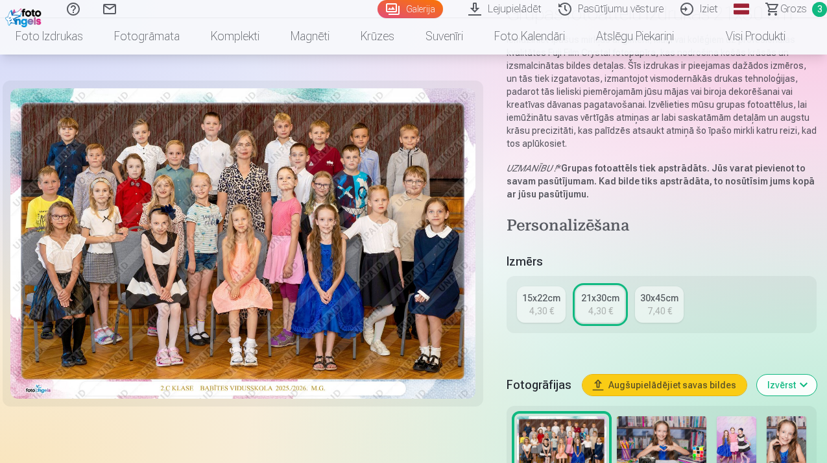
scroll to position [101, 0]
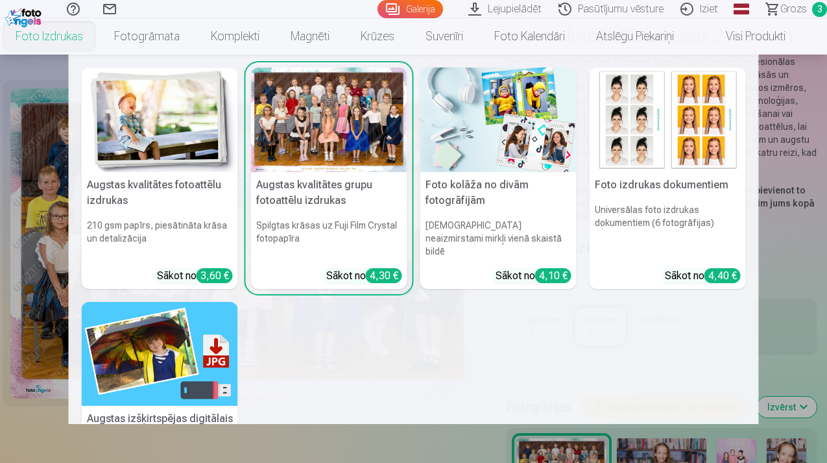
click at [522, 128] on img at bounding box center [498, 119] width 156 height 104
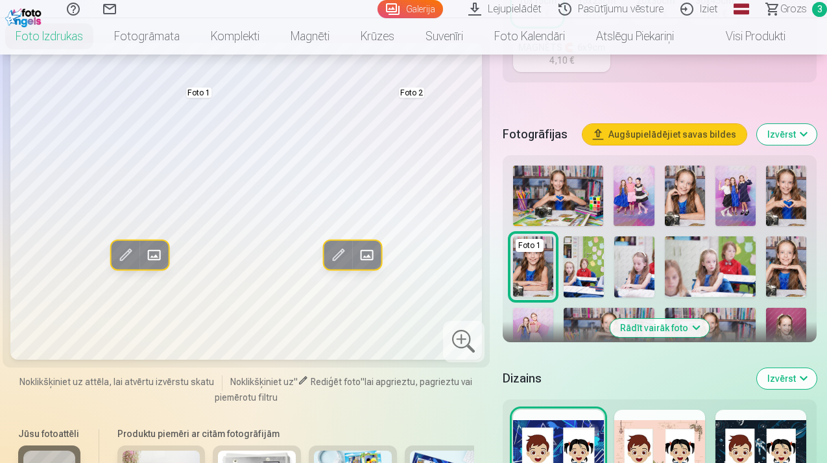
scroll to position [343, 0]
click at [572, 208] on img at bounding box center [558, 195] width 91 height 60
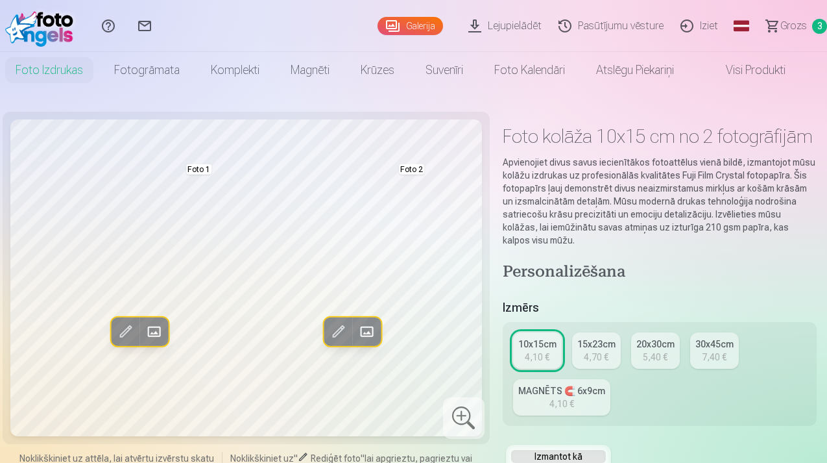
scroll to position [0, 0]
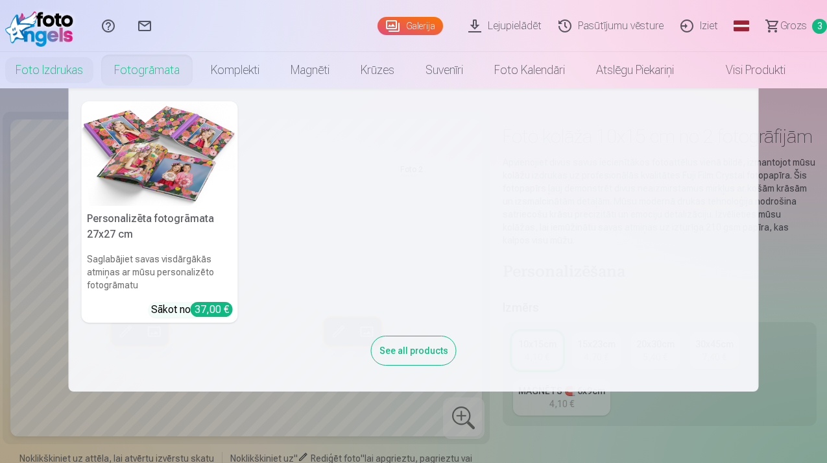
click at [158, 75] on link "Fotogrāmata" at bounding box center [147, 70] width 97 height 36
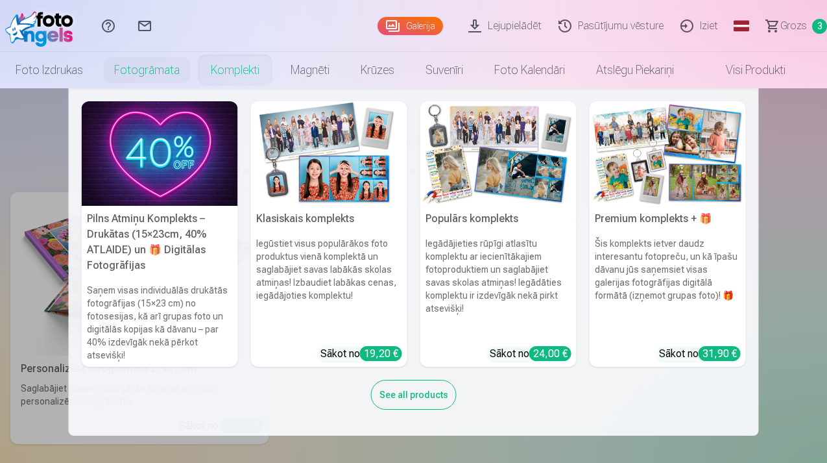
click at [473, 224] on h5 "Populārs komplekts" at bounding box center [498, 219] width 156 height 26
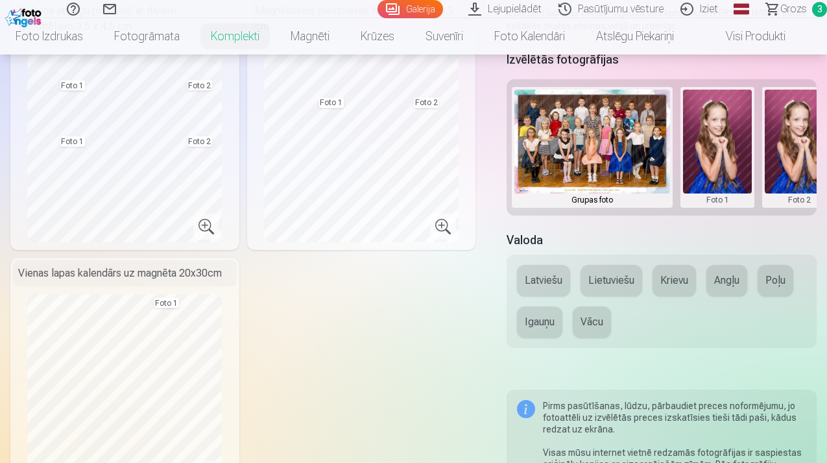
scroll to position [376, 0]
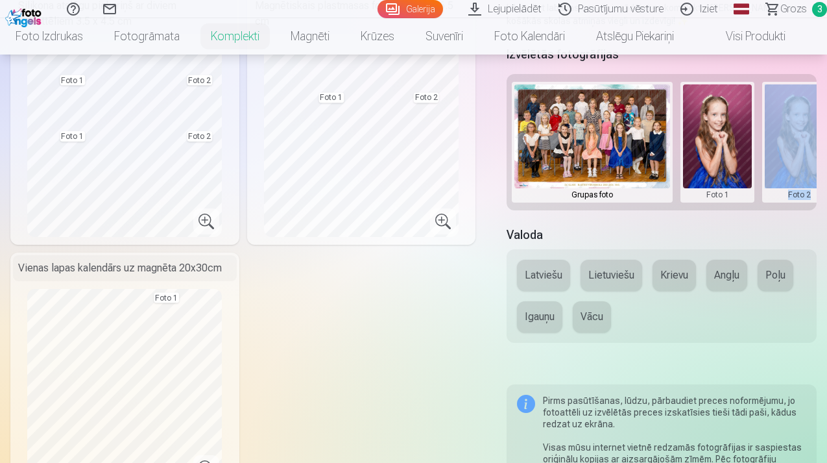
drag, startPoint x: 707, startPoint y: 215, endPoint x: 827, endPoint y: 199, distance: 121.1
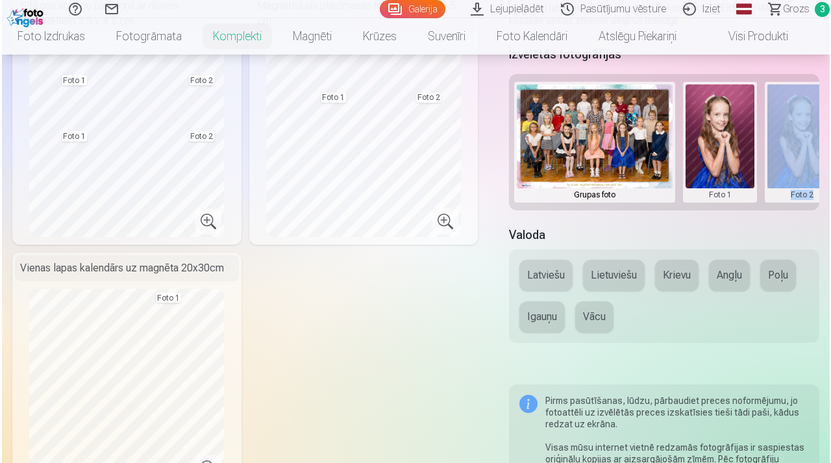
scroll to position [0, 25]
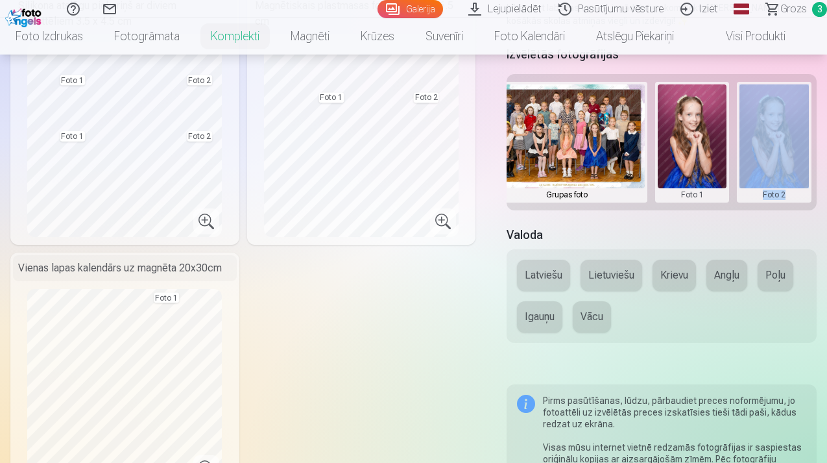
click at [711, 160] on button at bounding box center [692, 142] width 69 height 116
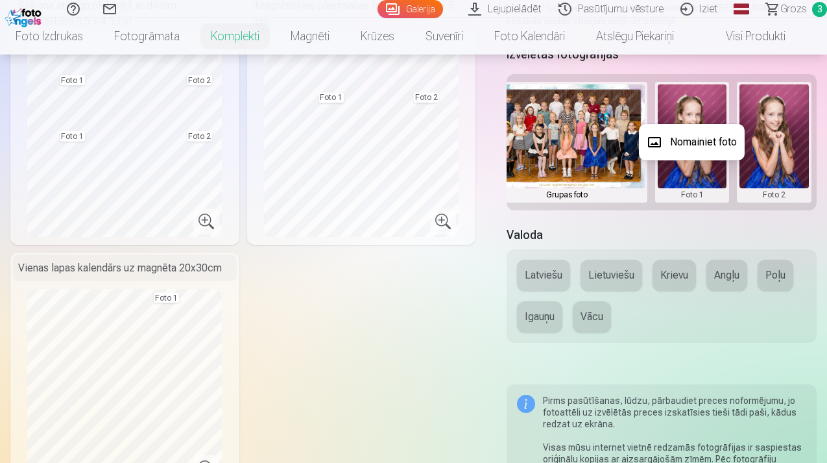
click at [700, 179] on div at bounding box center [413, 231] width 827 height 463
click at [700, 179] on button at bounding box center [692, 142] width 69 height 116
click at [652, 141] on button "Nomainiet foto" at bounding box center [692, 142] width 106 height 36
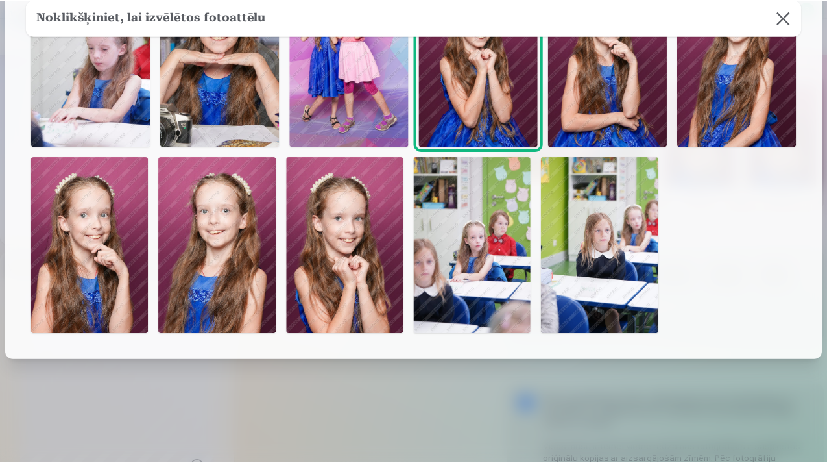
scroll to position [330, 0]
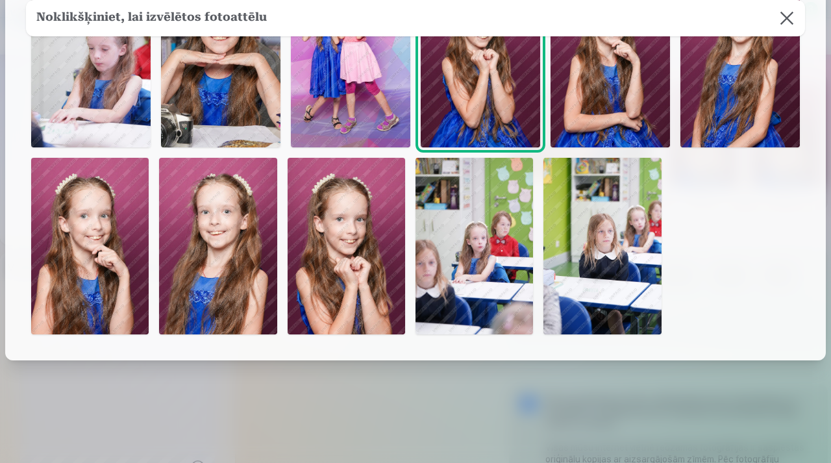
click at [498, 243] on img at bounding box center [473, 246] width 117 height 177
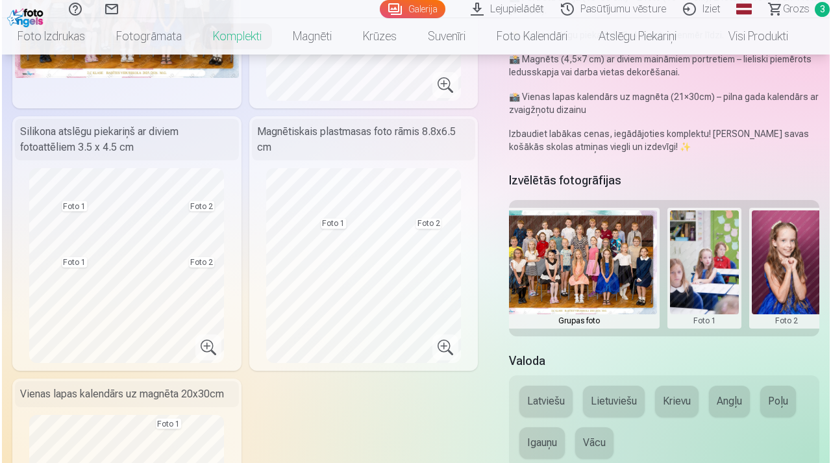
scroll to position [243, 0]
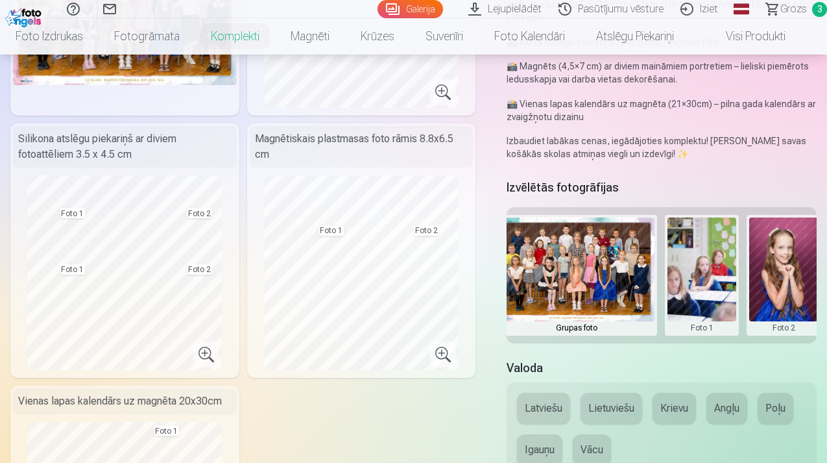
click at [787, 261] on button at bounding box center [783, 275] width 69 height 116
click at [695, 282] on div at bounding box center [413, 231] width 827 height 463
click at [718, 274] on button at bounding box center [702, 275] width 69 height 116
click at [705, 279] on button "Nomainiet foto" at bounding box center [702, 275] width 106 height 36
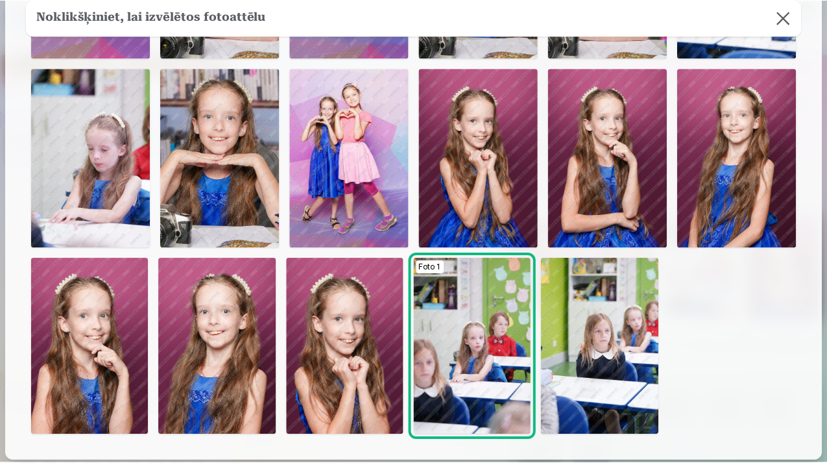
scroll to position [234, 0]
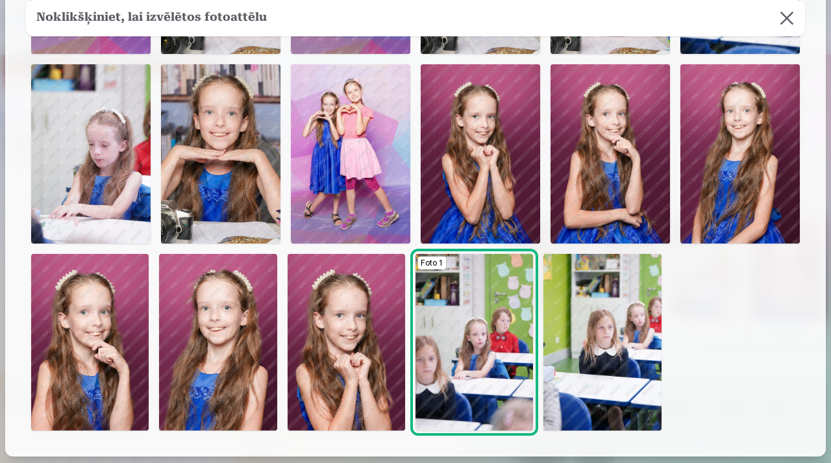
click at [125, 197] on img at bounding box center [90, 153] width 119 height 179
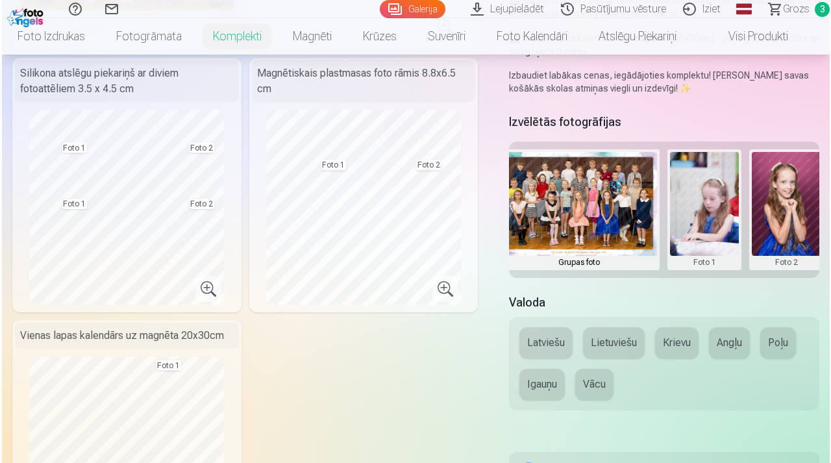
scroll to position [300, 0]
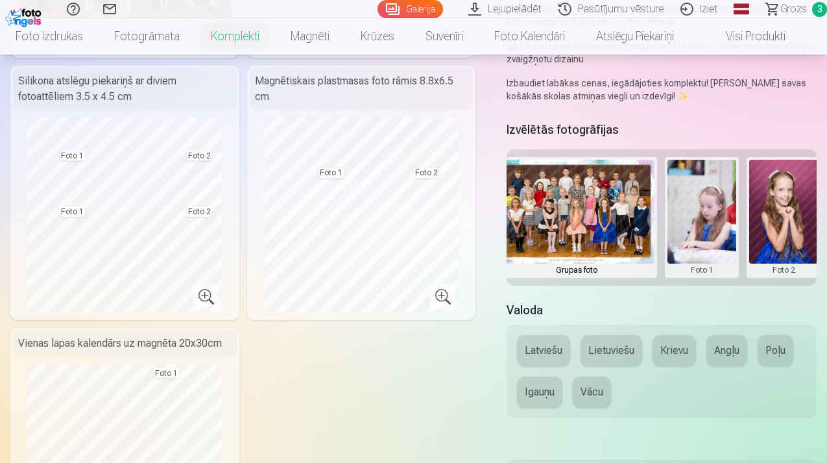
click at [698, 219] on button at bounding box center [702, 218] width 69 height 116
click at [700, 219] on button "Nomainiet foto" at bounding box center [702, 217] width 106 height 36
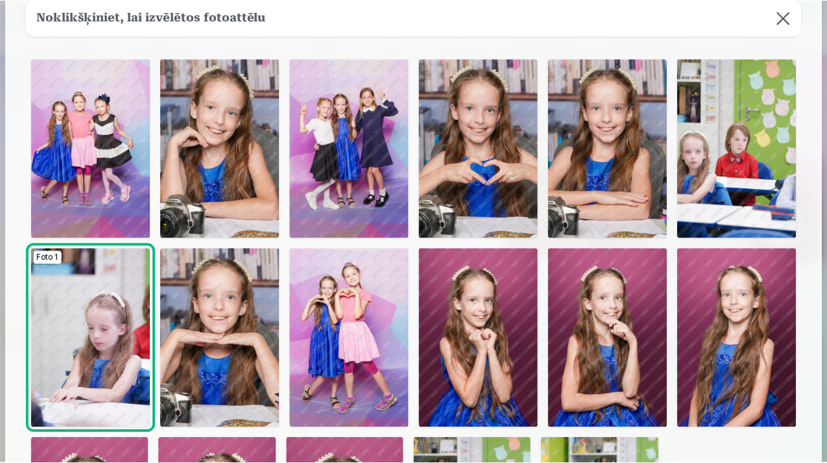
scroll to position [57, 0]
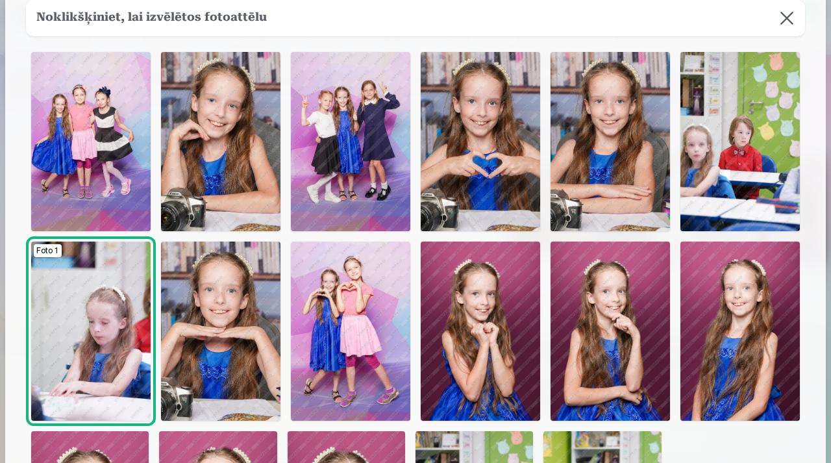
click at [333, 176] on img at bounding box center [350, 141] width 119 height 179
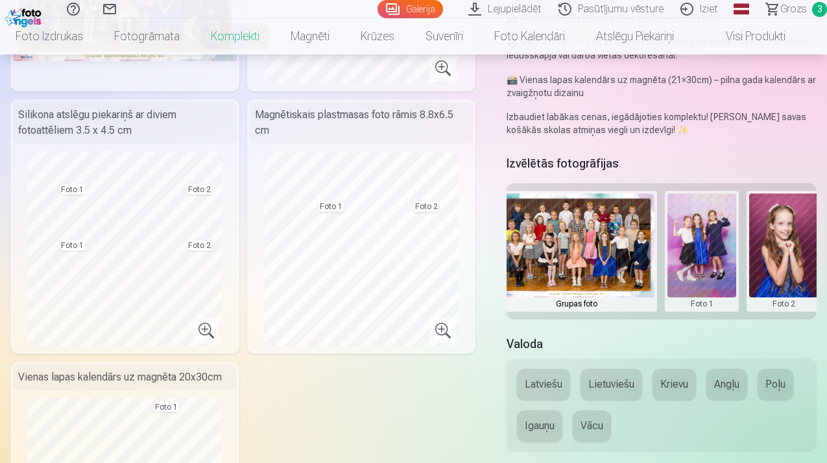
scroll to position [259, 0]
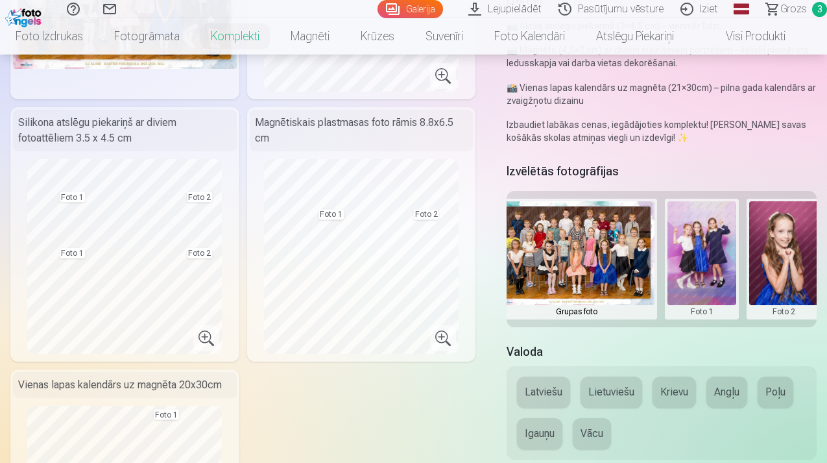
click at [707, 265] on button at bounding box center [702, 259] width 69 height 116
click at [708, 257] on button "Nomainiet foto" at bounding box center [702, 259] width 106 height 36
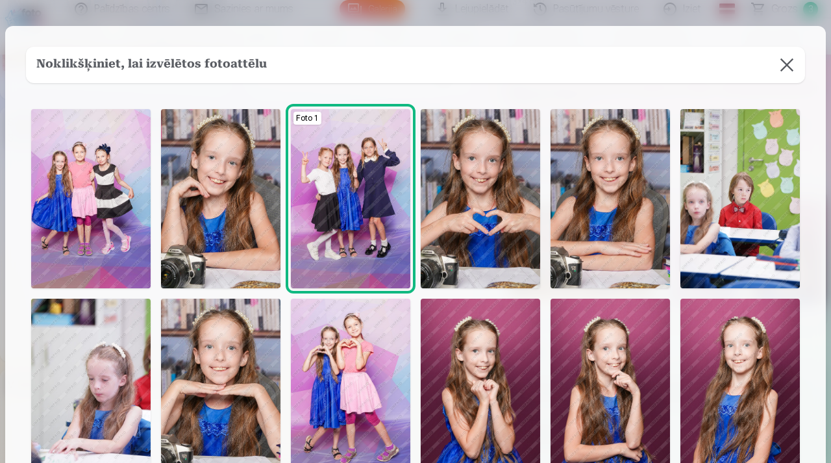
click at [786, 58] on button at bounding box center [786, 65] width 36 height 36
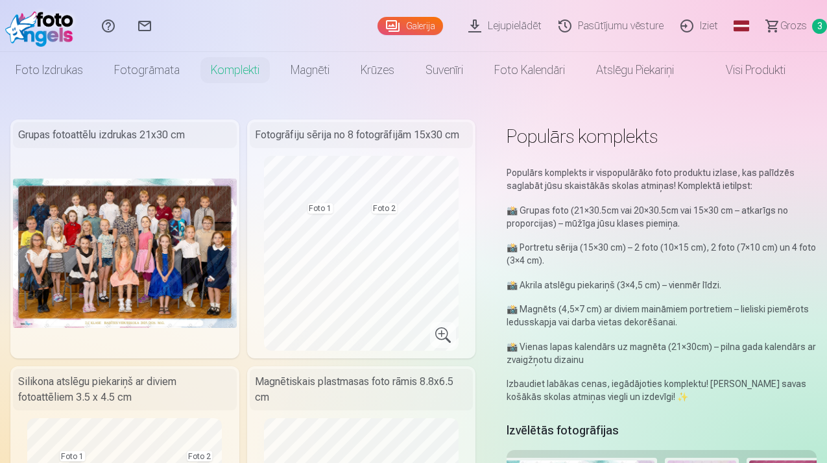
scroll to position [0, 0]
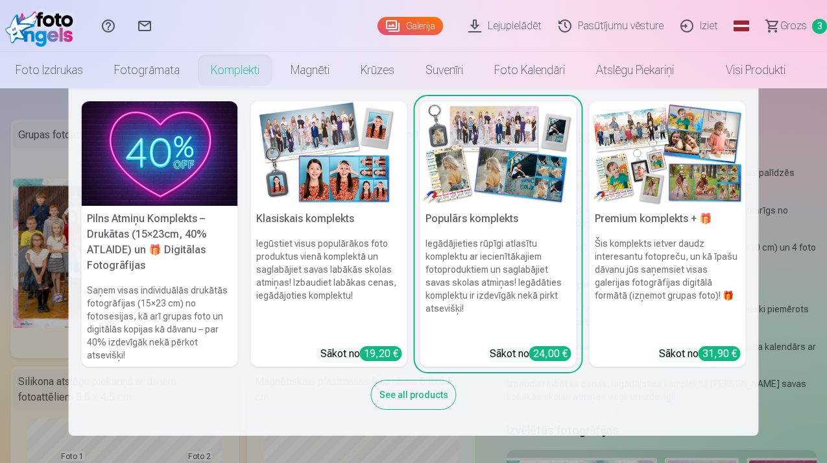
click at [626, 243] on h6 "Šis komplekts ietver daudz interesantu fotopreču, un kā īpašu dāvanu jūs saņems…" at bounding box center [668, 286] width 156 height 109
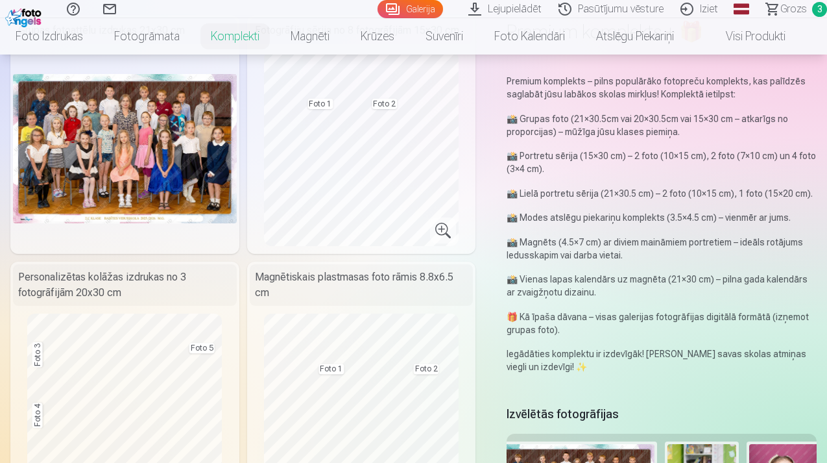
scroll to position [103, 0]
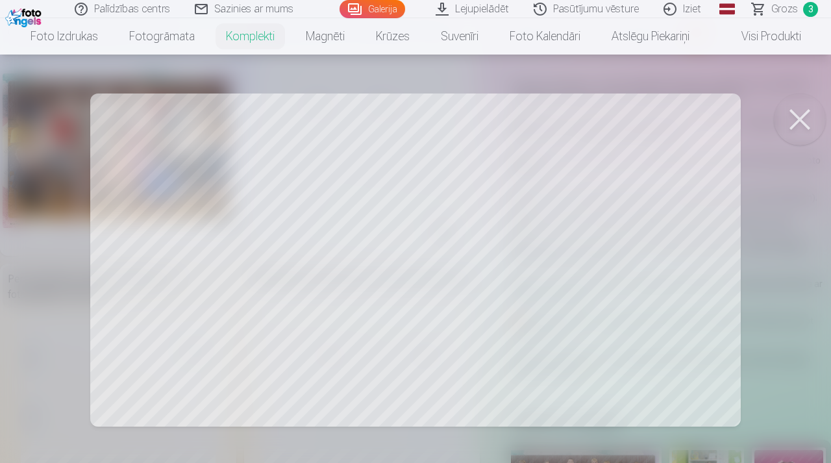
click at [226, 254] on div at bounding box center [415, 231] width 831 height 463
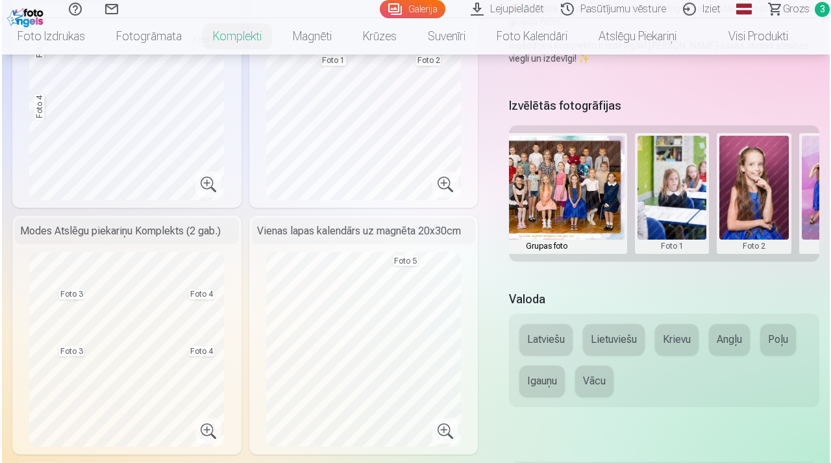
scroll to position [0, 47]
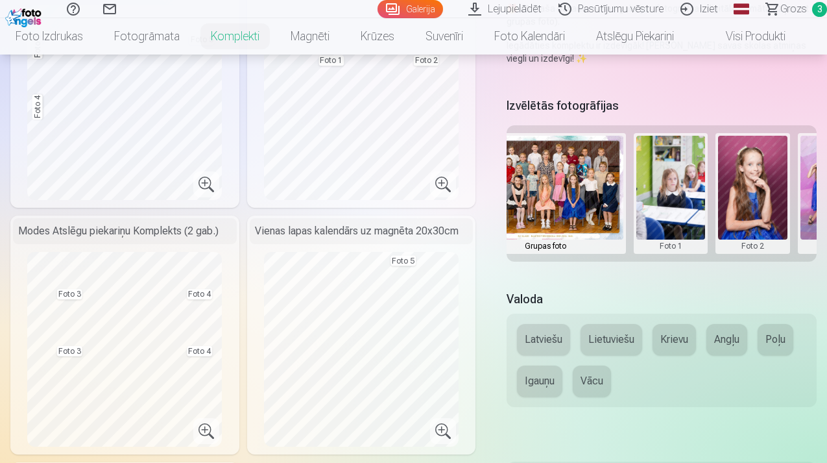
click at [670, 205] on button at bounding box center [671, 194] width 69 height 116
click at [670, 195] on button "Nomainiet foto" at bounding box center [671, 192] width 106 height 36
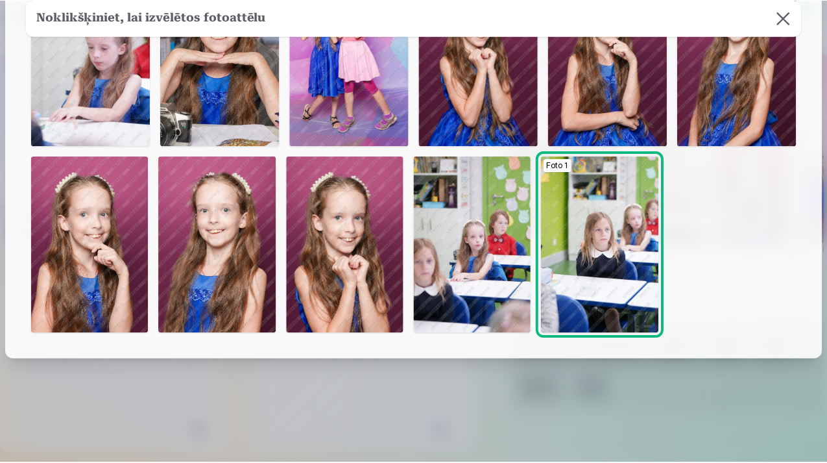
scroll to position [330, 0]
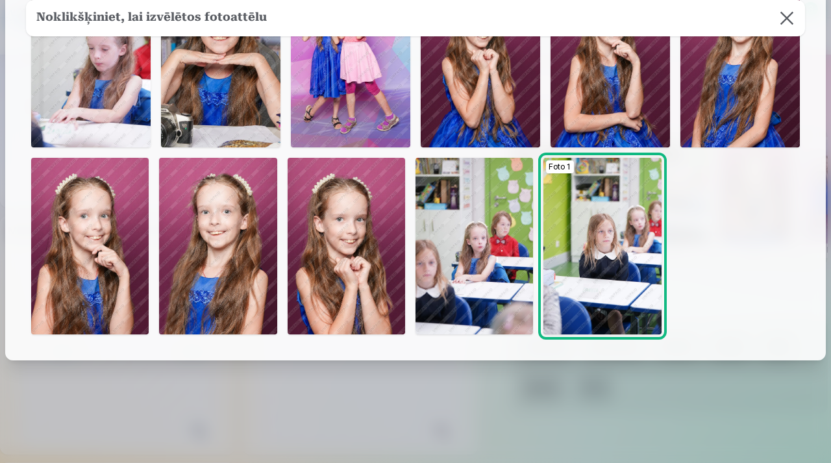
click at [473, 269] on img at bounding box center [473, 246] width 117 height 177
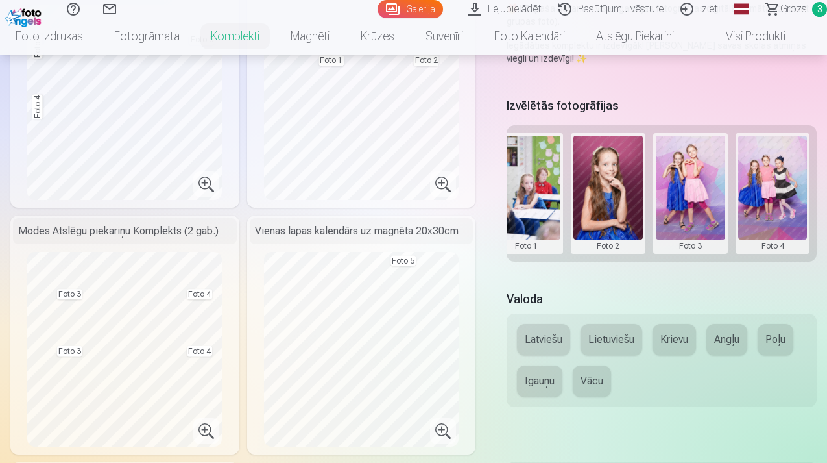
scroll to position [0, 190]
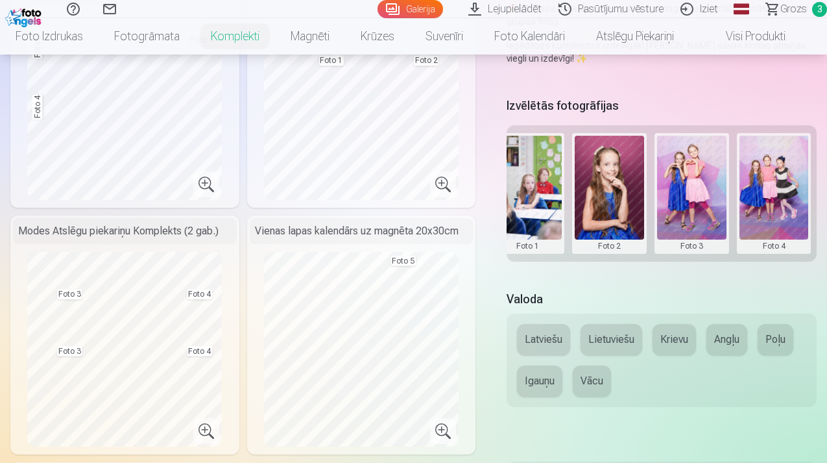
click at [781, 188] on button at bounding box center [774, 194] width 69 height 116
click at [776, 194] on button "Nomainiet foto" at bounding box center [774, 192] width 106 height 36
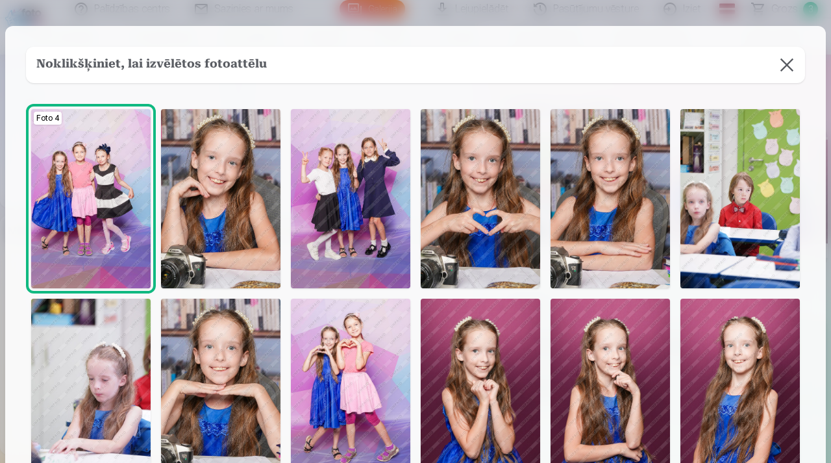
click at [372, 250] on img at bounding box center [350, 198] width 119 height 179
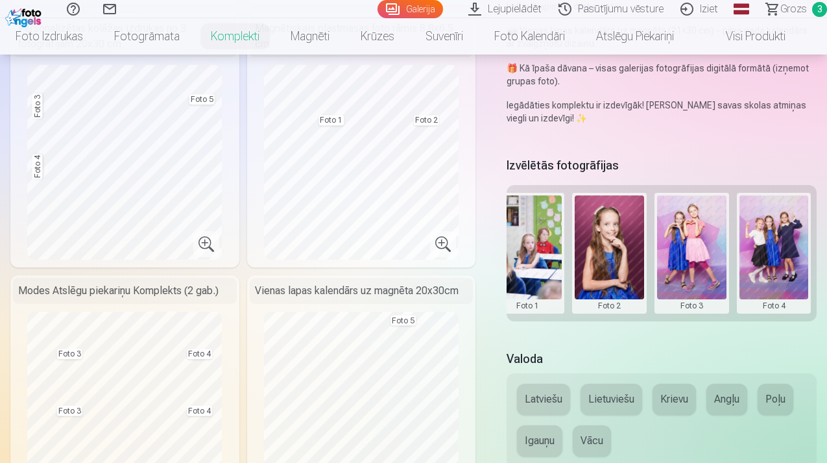
scroll to position [349, 0]
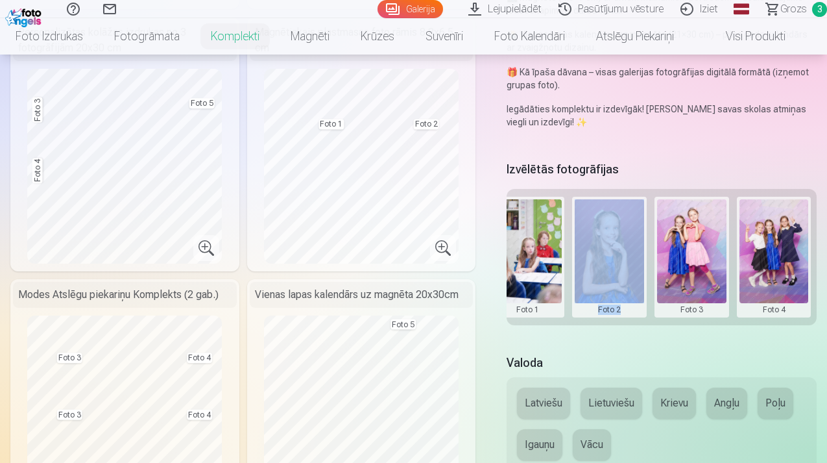
drag, startPoint x: 696, startPoint y: 328, endPoint x: 793, endPoint y: 325, distance: 97.4
click at [795, 325] on div "Izvēlētās fotogrāfijas Grupas foto Foto 1 Foto 2 Foto 3 Foto 4 Foto 5" at bounding box center [662, 248] width 310 height 180
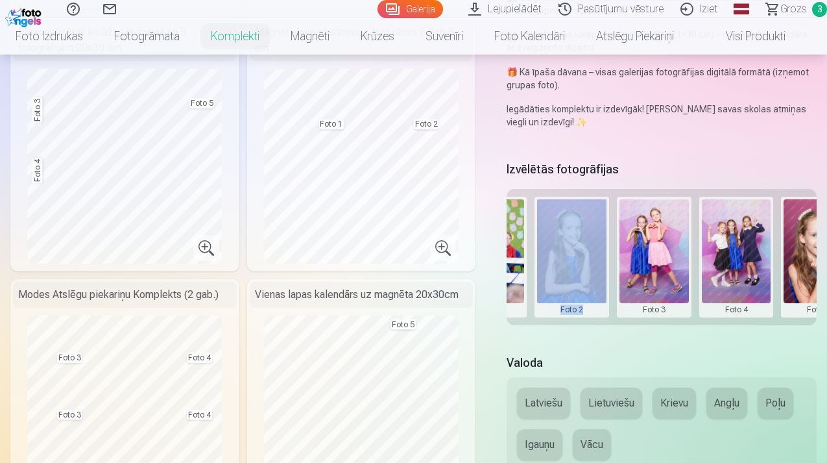
scroll to position [0, 272]
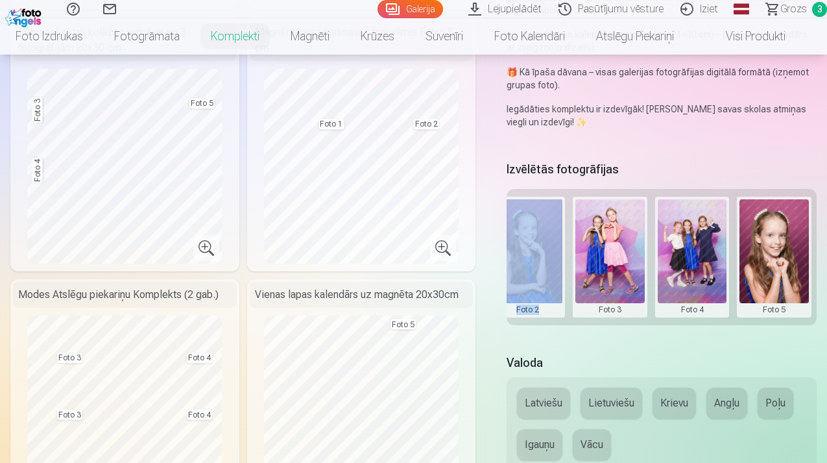
click at [697, 323] on div "Grupas foto Foto 1 Foto 2 Foto 3 Foto 4 Foto 5" at bounding box center [662, 257] width 310 height 136
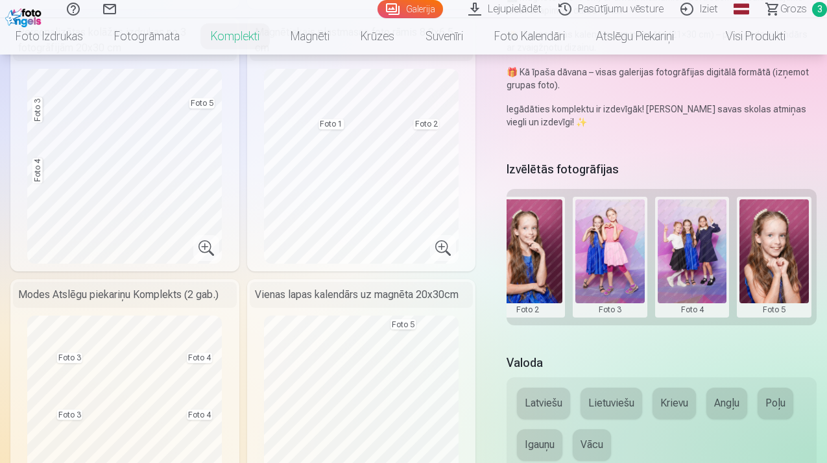
drag, startPoint x: 697, startPoint y: 323, endPoint x: 635, endPoint y: 334, distance: 62.6
click at [637, 334] on div "Izvēlētās fotogrāfijas Grupas foto Foto 1 Foto 2 Foto 3 Foto 4 Foto 5" at bounding box center [662, 248] width 310 height 180
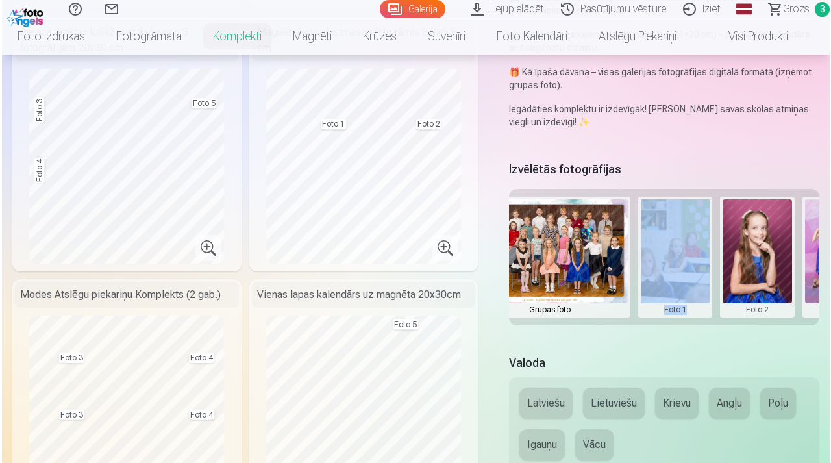
scroll to position [0, 0]
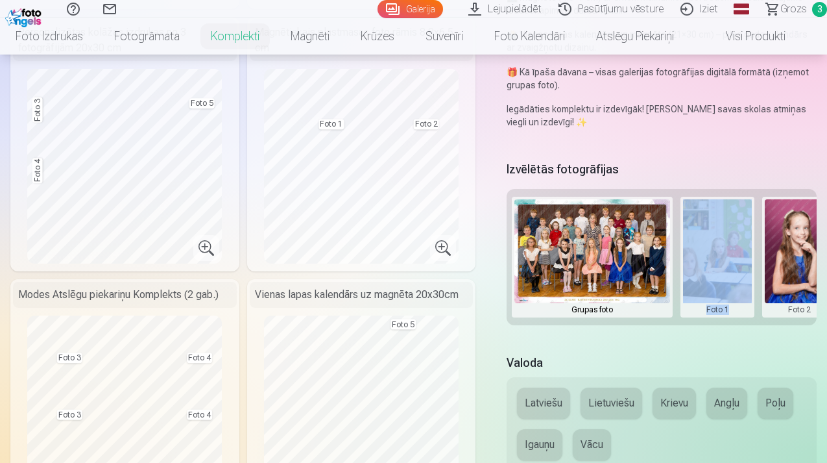
click at [733, 334] on div "Izvēlētās fotogrāfijas Grupas foto Foto 1 Foto 2 Foto 3 Foto 4 Foto 5" at bounding box center [662, 248] width 310 height 180
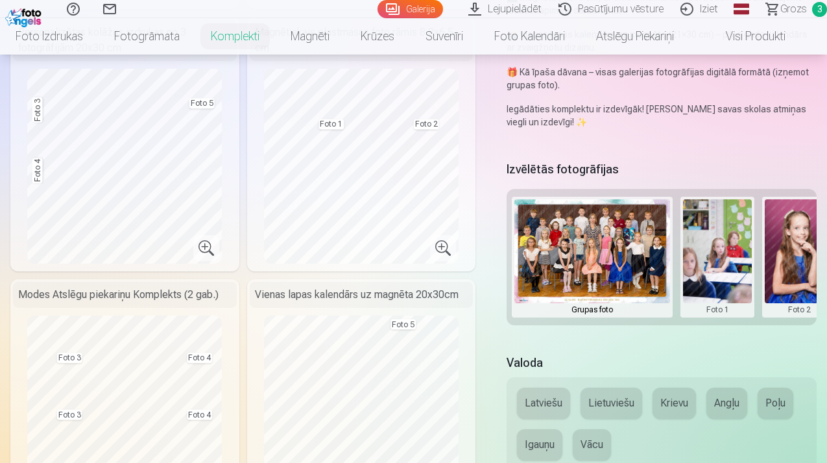
click at [721, 276] on button at bounding box center [717, 257] width 69 height 116
click at [722, 255] on button "Nomainiet foto" at bounding box center [717, 256] width 106 height 36
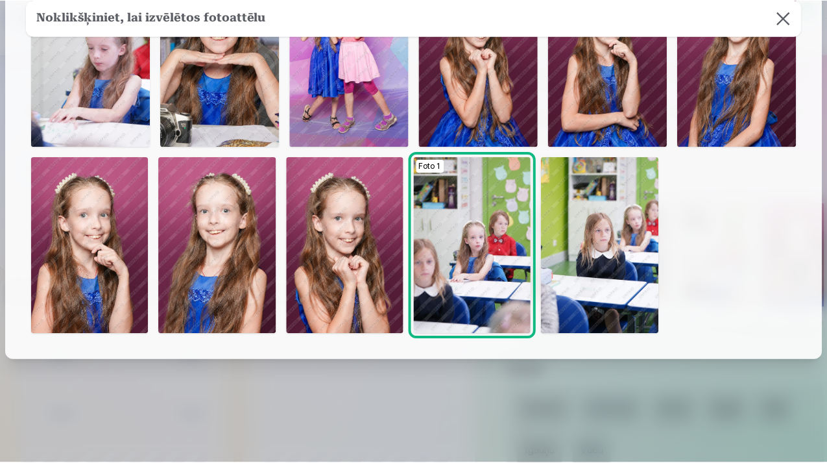
scroll to position [330, 0]
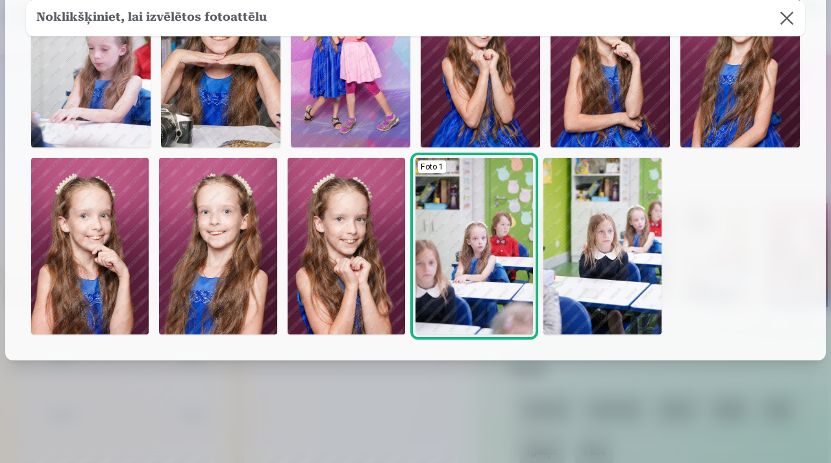
click at [86, 121] on img at bounding box center [90, 57] width 119 height 179
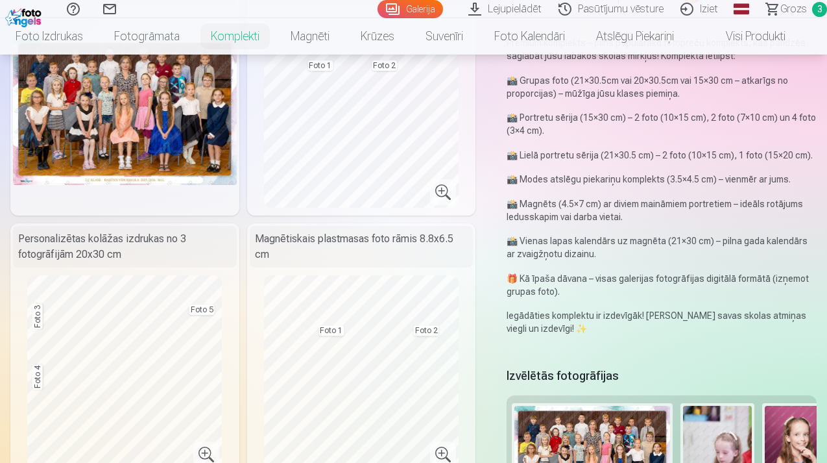
scroll to position [126, 0]
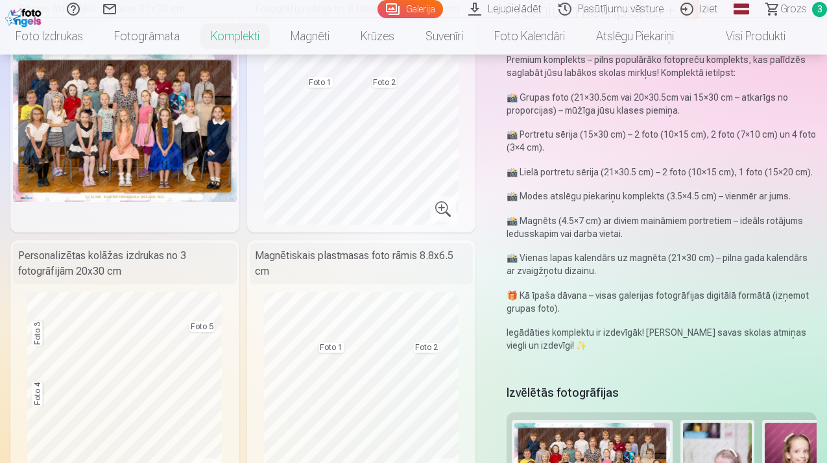
click at [552, 354] on div "Premium komplekts – pilns populārāko fotopreču komplekts, kas palīdzēs saglabāt…" at bounding box center [662, 206] width 310 height 317
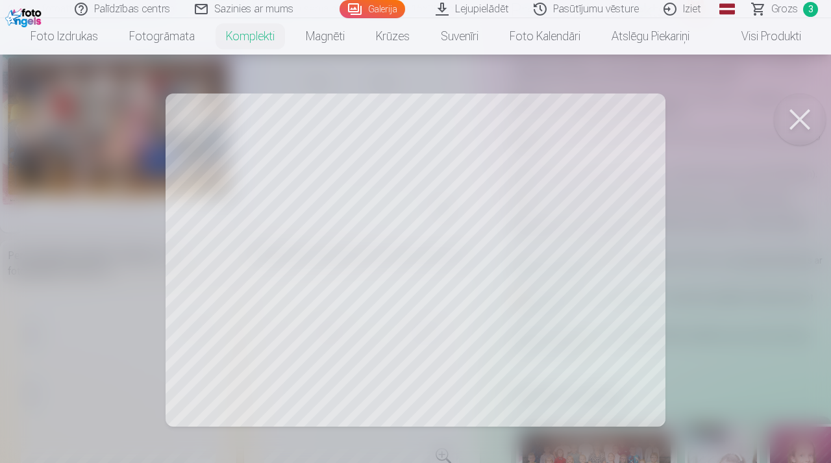
click at [801, 122] on button at bounding box center [800, 119] width 52 height 52
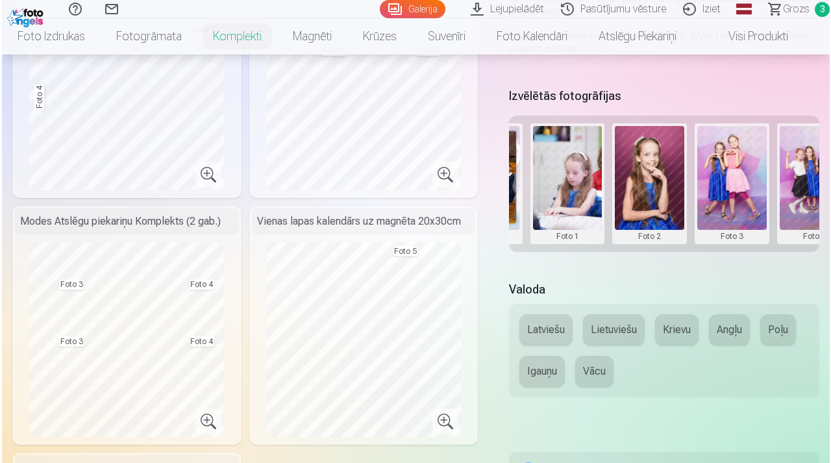
scroll to position [0, 154]
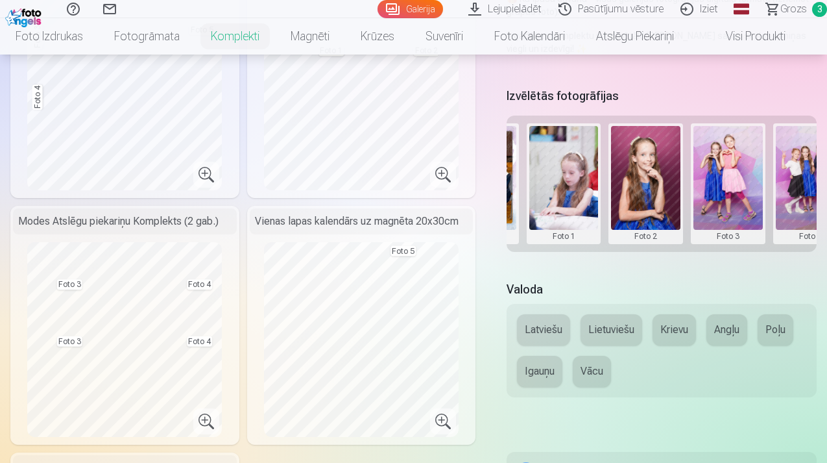
click at [560, 186] on button at bounding box center [564, 184] width 69 height 116
click at [560, 186] on button "Nomainiet foto" at bounding box center [564, 182] width 106 height 36
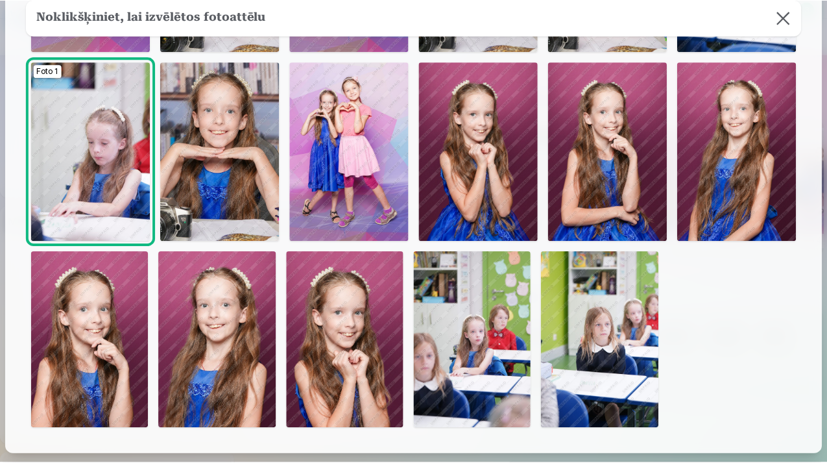
scroll to position [237, 0]
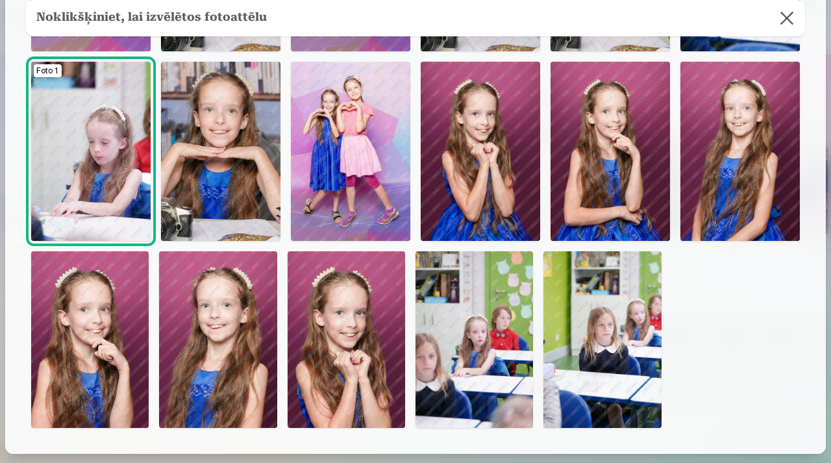
click at [470, 332] on img at bounding box center [473, 339] width 117 height 177
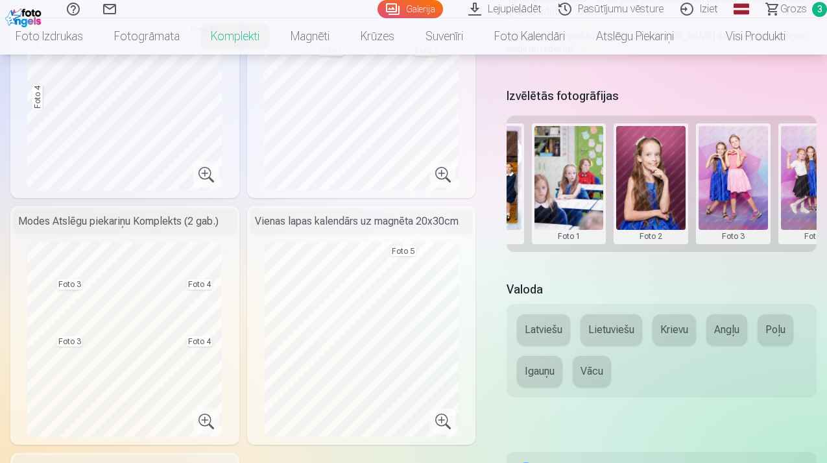
scroll to position [0, 272]
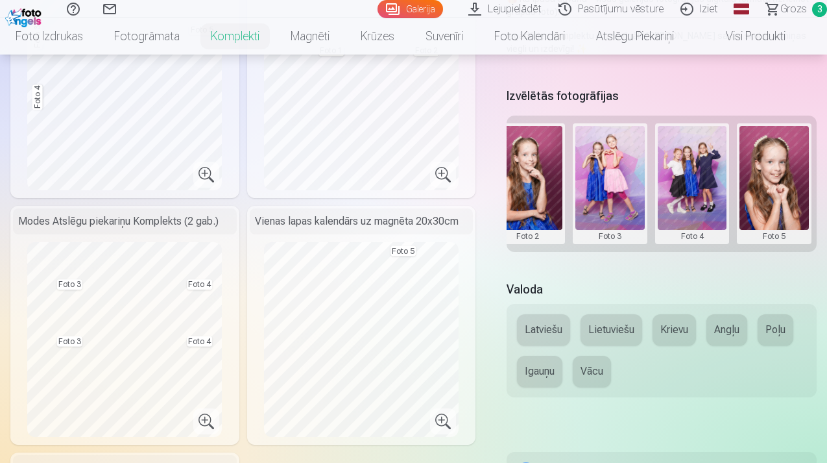
drag, startPoint x: 711, startPoint y: 256, endPoint x: 658, endPoint y: 256, distance: 53.2
click at [658, 256] on div "Izvēlētās fotogrāfijas Grupas foto Foto 1 Foto 2 Foto 3 Foto 4 Foto 5" at bounding box center [662, 174] width 310 height 180
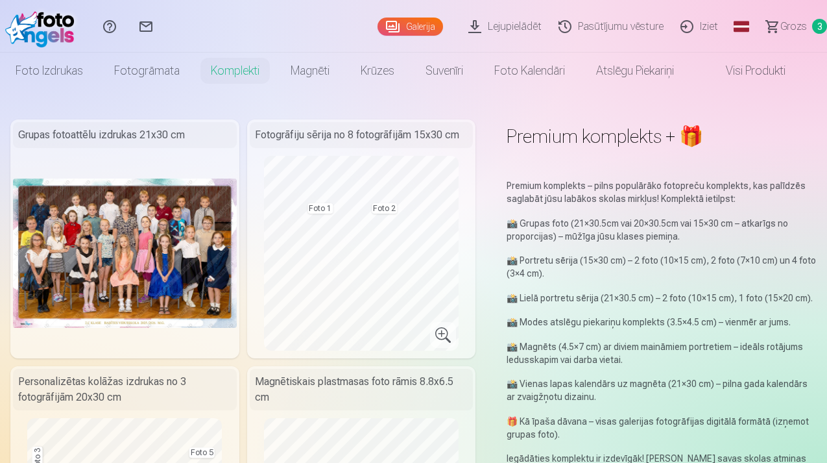
scroll to position [0, 0]
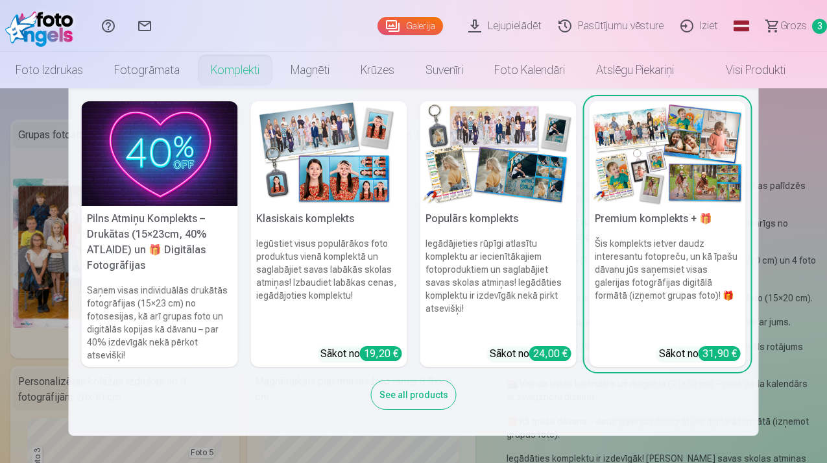
click at [324, 172] on img at bounding box center [329, 153] width 156 height 104
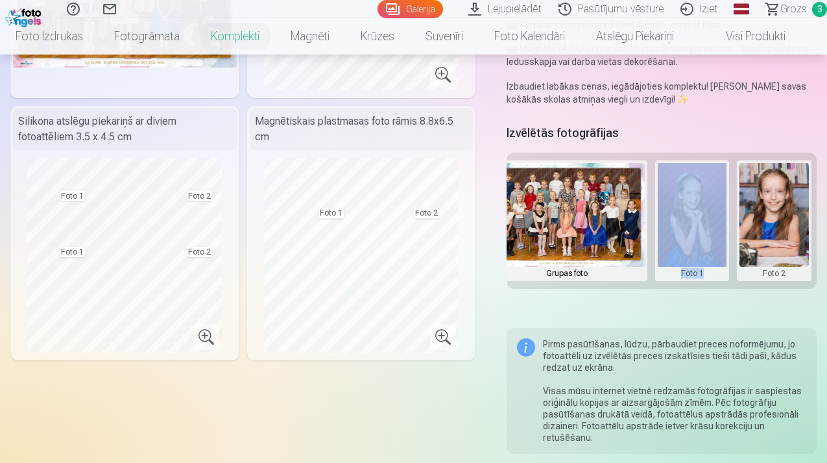
scroll to position [262, 0]
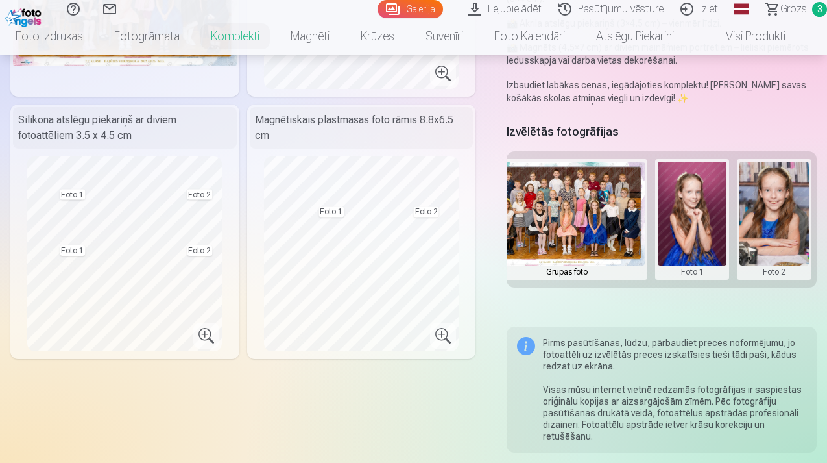
click at [677, 303] on div "Klasiskais komplekts Klasiskais komplekts ir vispopulārāko foto produktu izlase…" at bounding box center [413, 278] width 807 height 840
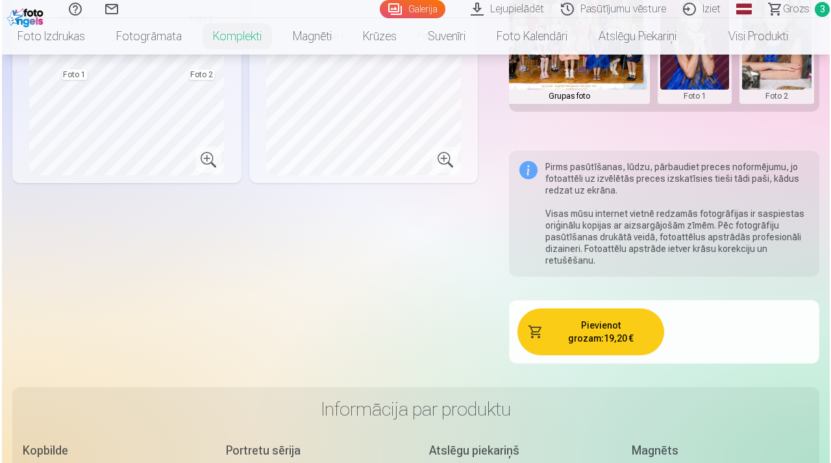
scroll to position [441, 0]
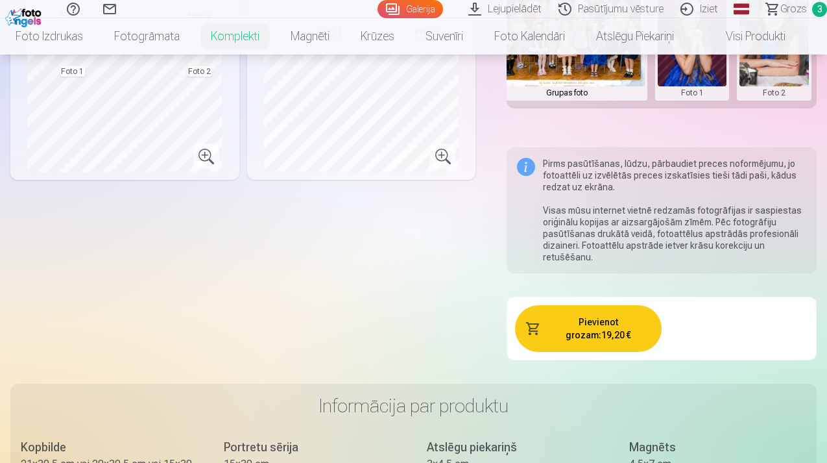
click at [615, 332] on button "Pievienot grozam : 19,20 €" at bounding box center [588, 328] width 147 height 47
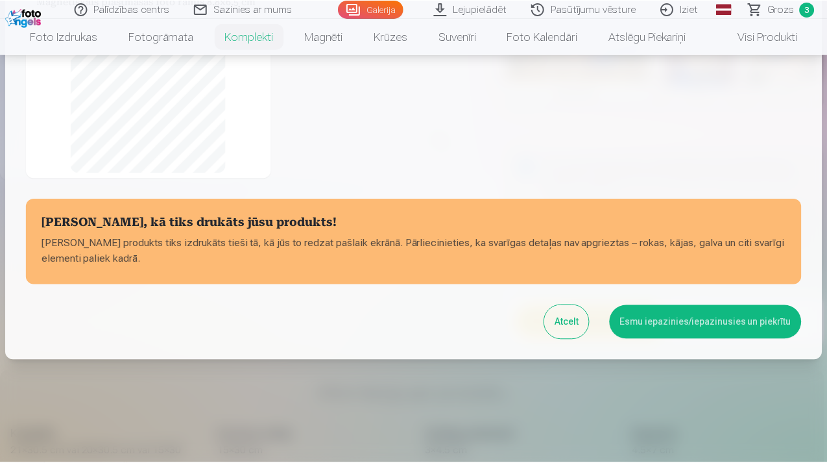
scroll to position [282, 0]
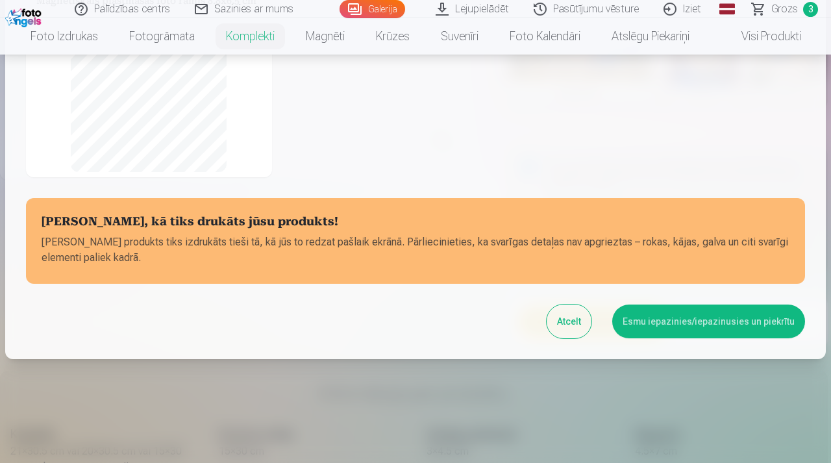
click at [647, 328] on button "Esmu iepazinies/iepazinusies un piekrītu" at bounding box center [708, 321] width 193 height 34
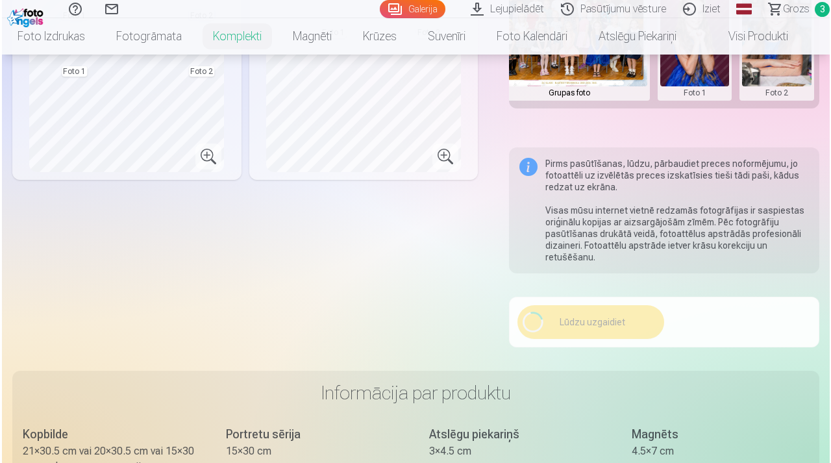
scroll to position [238, 0]
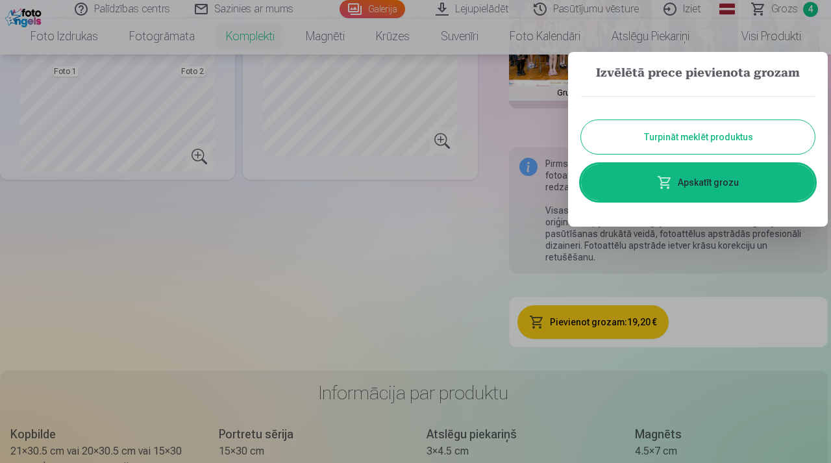
click at [711, 186] on link "Apskatīt grozu" at bounding box center [698, 182] width 234 height 36
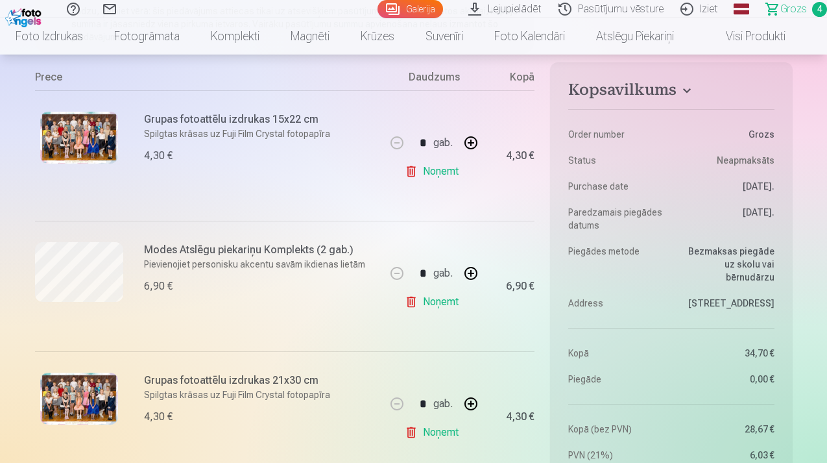
scroll to position [276, 0]
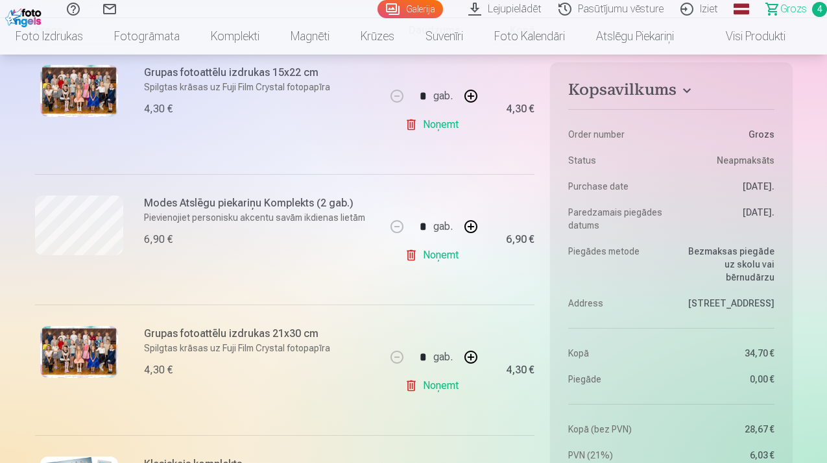
click at [443, 258] on link "Noņemt" at bounding box center [434, 255] width 59 height 26
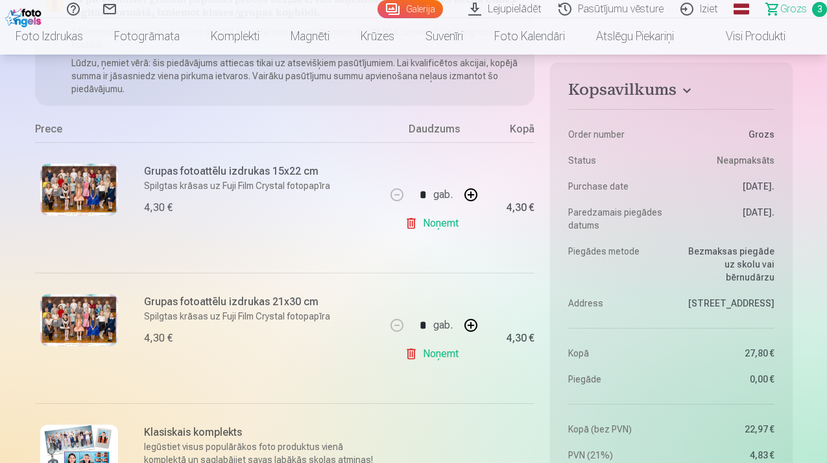
scroll to position [186, 0]
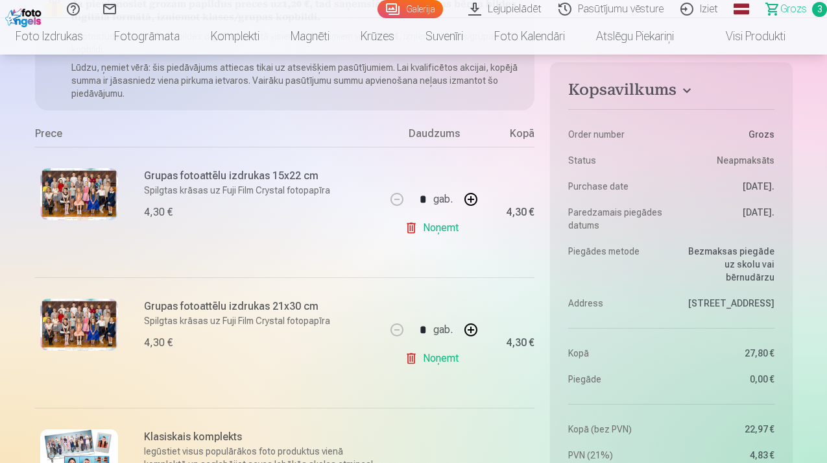
click at [430, 359] on link "Noņemt" at bounding box center [434, 358] width 59 height 26
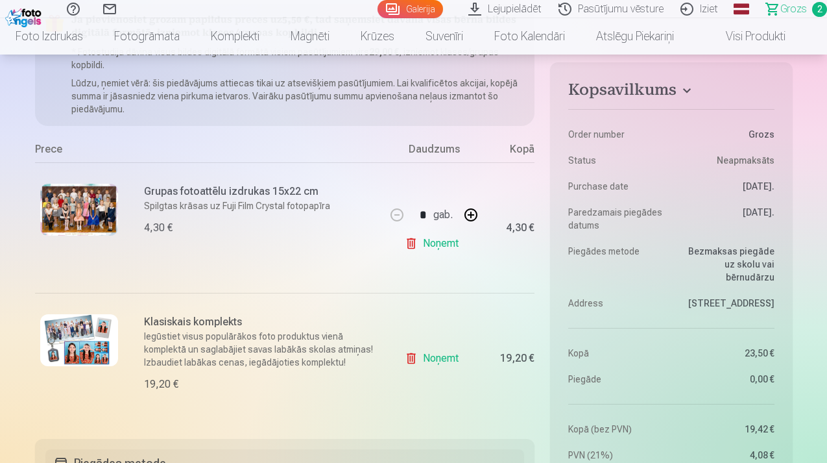
scroll to position [176, 0]
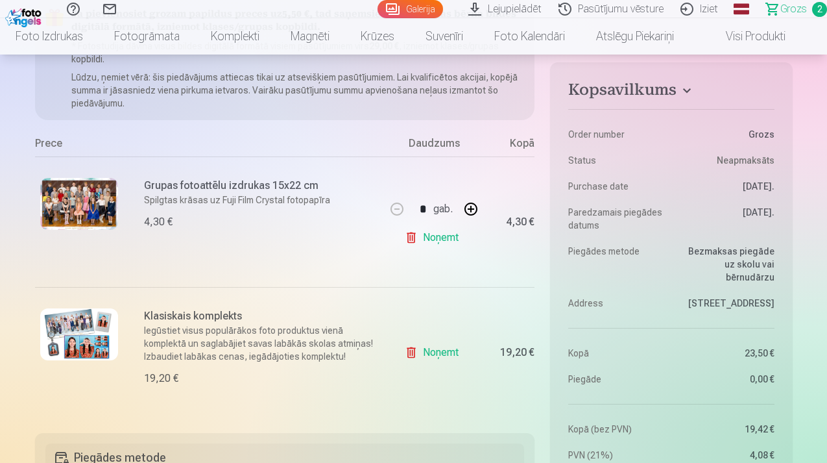
click at [441, 233] on link "Noņemt" at bounding box center [434, 238] width 59 height 26
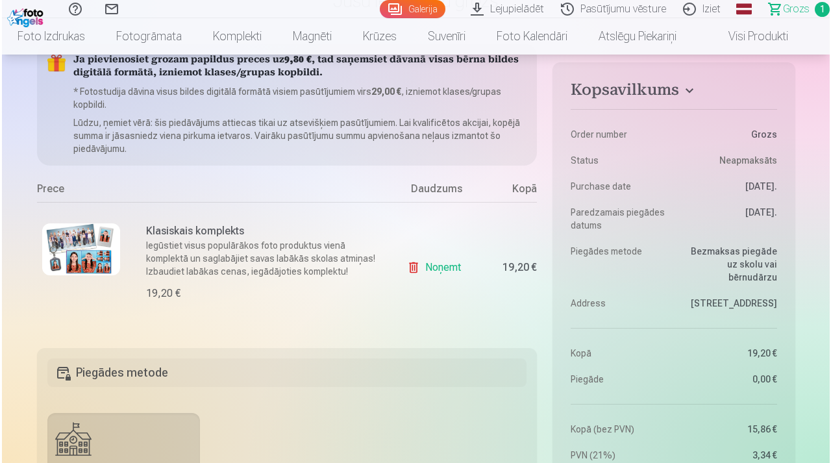
scroll to position [130, 0]
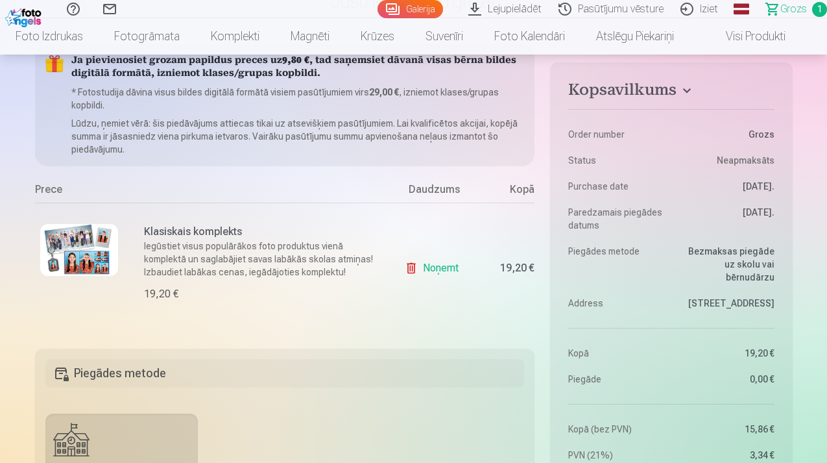
click at [75, 252] on img at bounding box center [79, 250] width 78 height 52
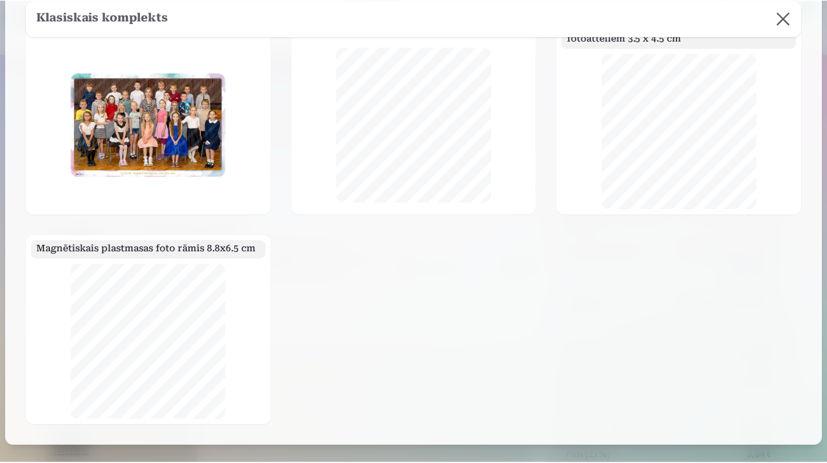
scroll to position [95, 0]
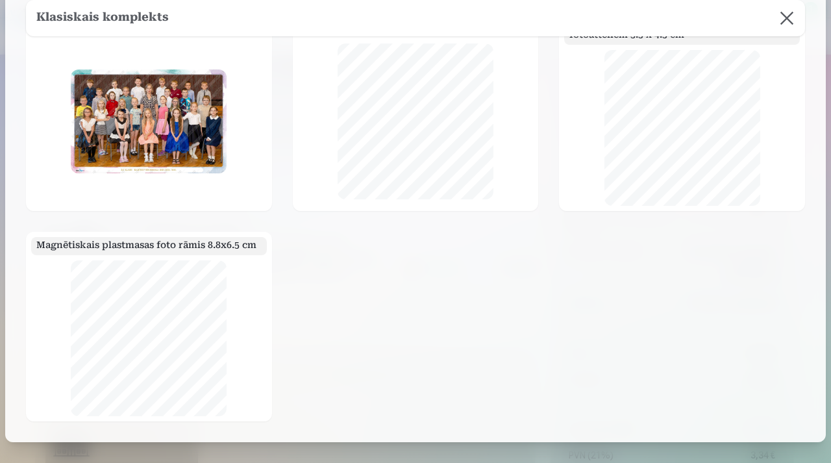
click at [789, 18] on button at bounding box center [786, 18] width 36 height 36
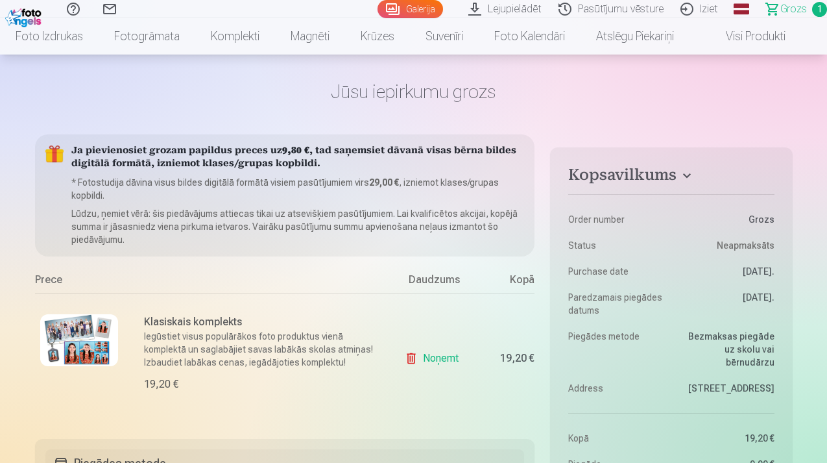
scroll to position [29, 0]
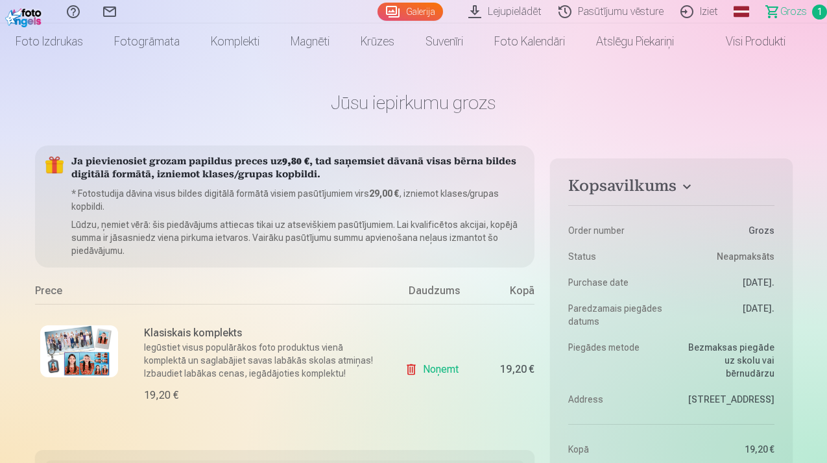
click at [27, 18] on img at bounding box center [25, 16] width 40 height 22
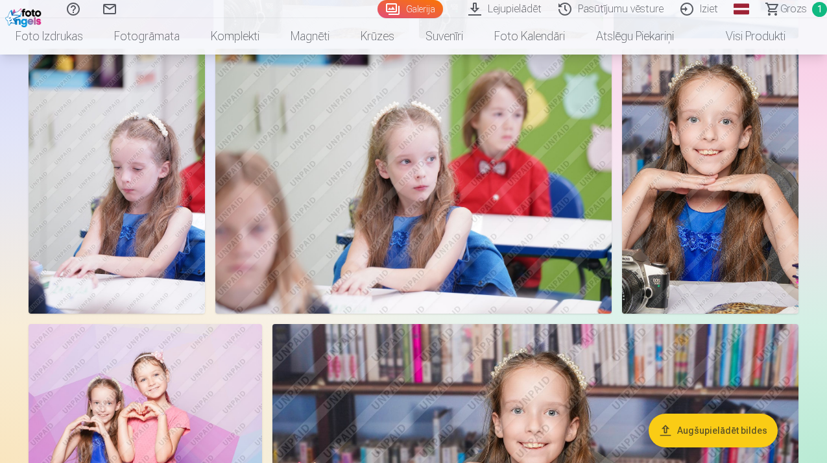
scroll to position [1196, 0]
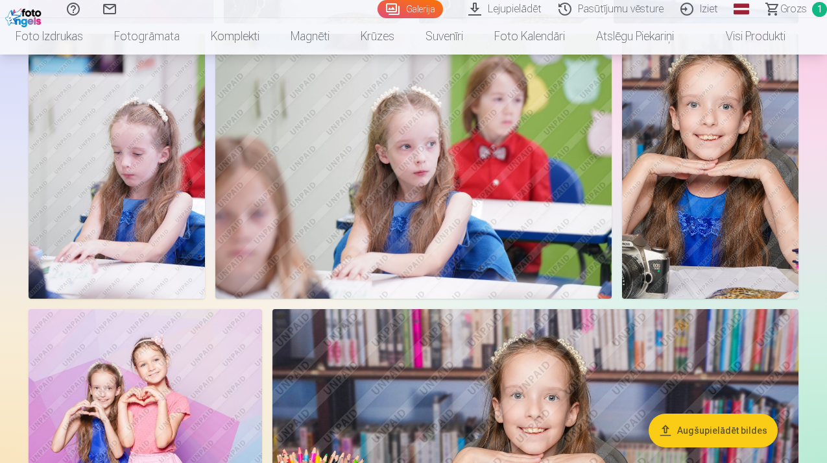
click at [423, 195] on img at bounding box center [413, 166] width 397 height 265
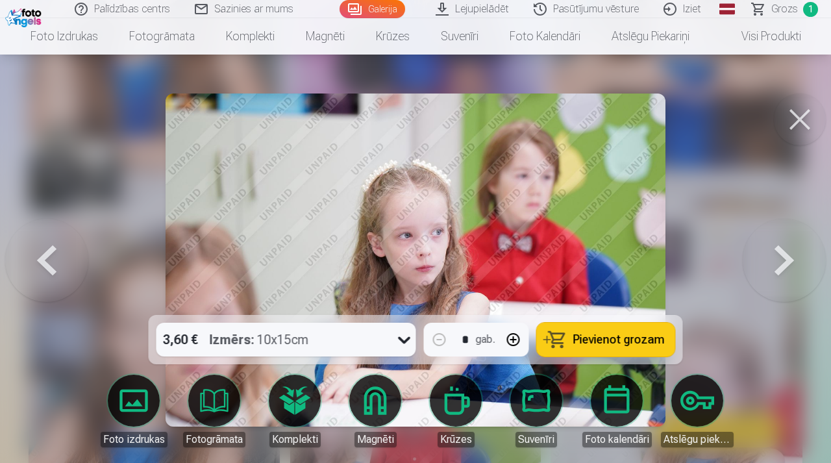
click at [606, 345] on span "Pievienot grozam" at bounding box center [618, 340] width 91 height 12
click at [776, 260] on button at bounding box center [783, 260] width 83 height 84
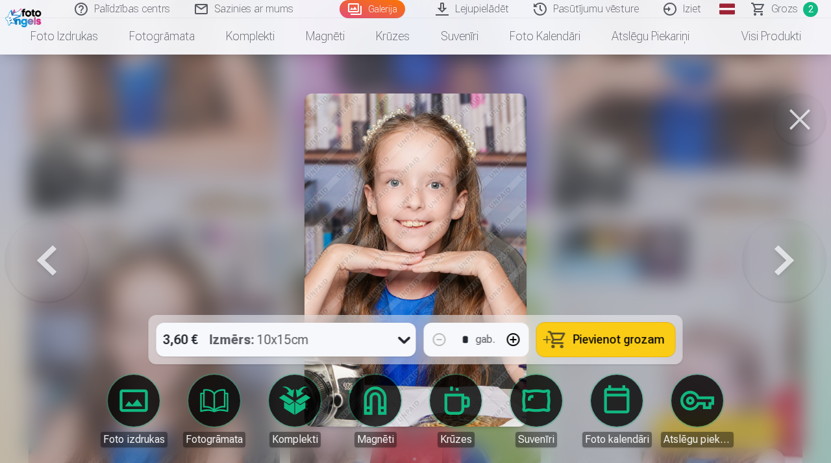
click at [776, 262] on button at bounding box center [783, 260] width 83 height 84
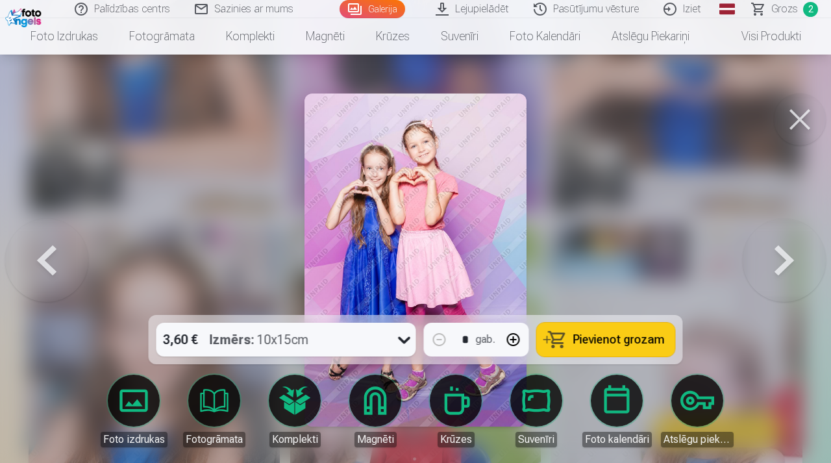
click at [398, 343] on icon at bounding box center [404, 339] width 21 height 21
click at [403, 339] on icon at bounding box center [404, 340] width 12 height 7
click at [774, 259] on button at bounding box center [783, 260] width 83 height 84
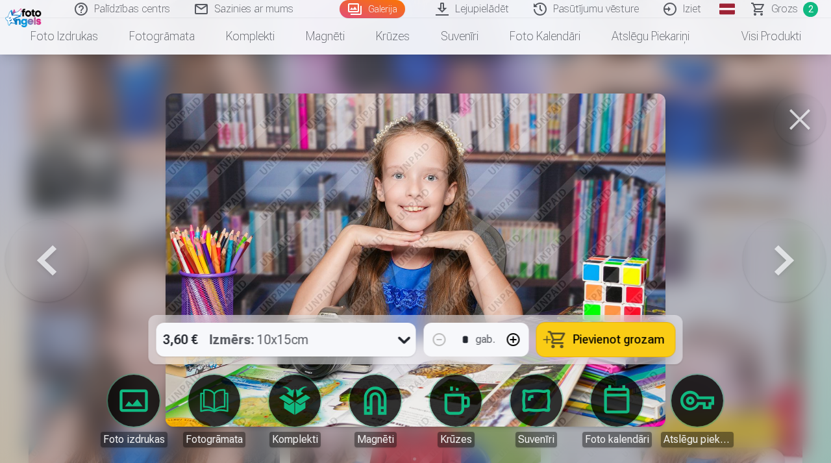
click at [774, 261] on button at bounding box center [783, 260] width 83 height 84
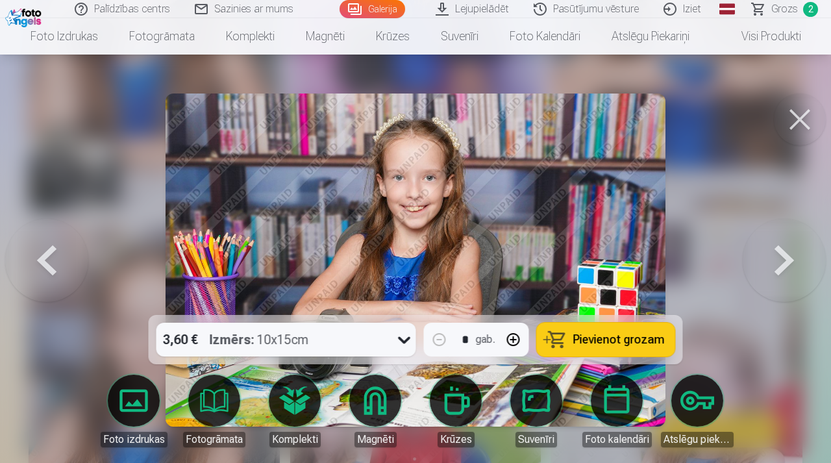
click at [774, 262] on button at bounding box center [783, 260] width 83 height 84
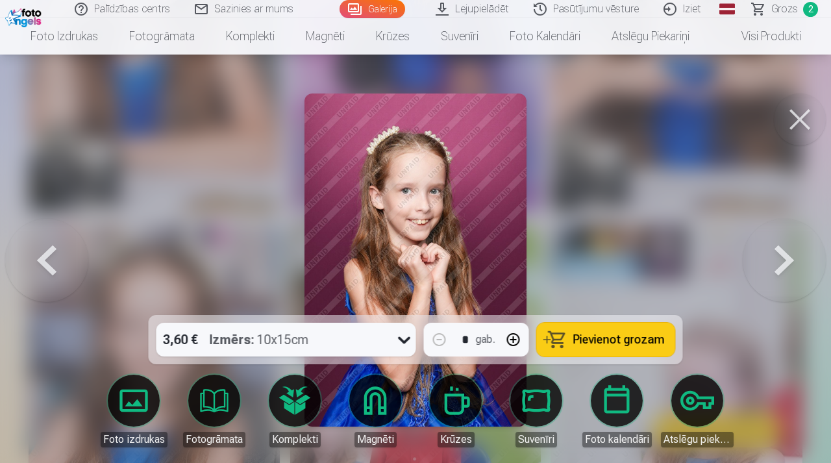
click at [774, 263] on button at bounding box center [783, 260] width 83 height 84
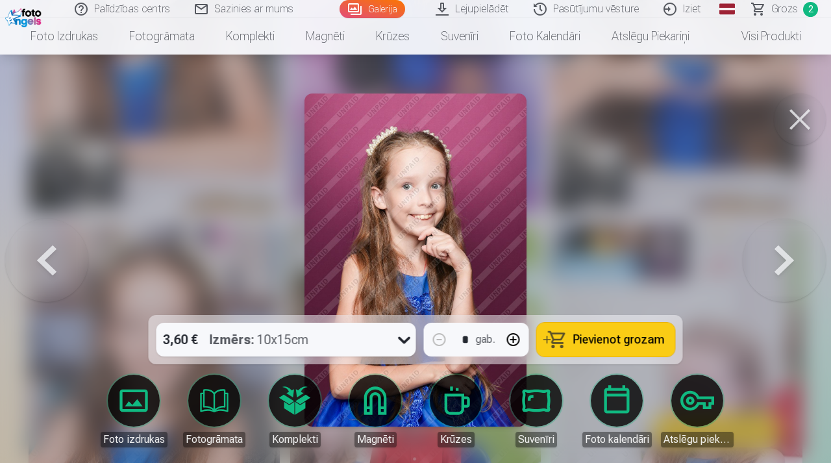
click at [774, 263] on button at bounding box center [783, 260] width 83 height 84
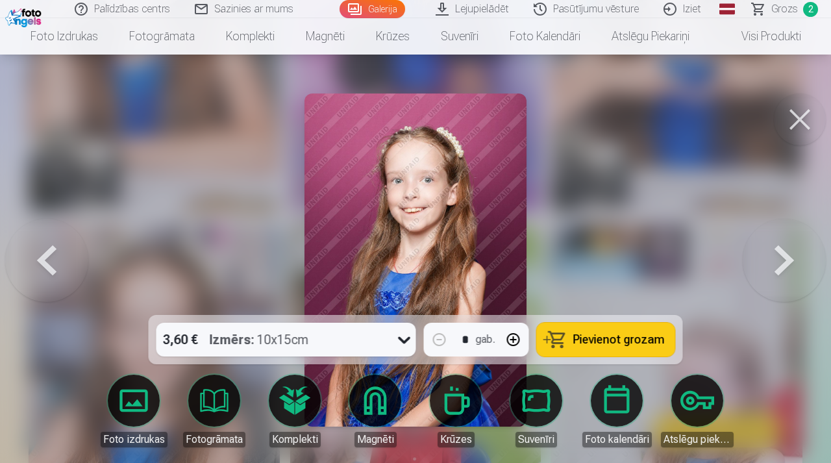
click at [774, 263] on button at bounding box center [783, 260] width 83 height 84
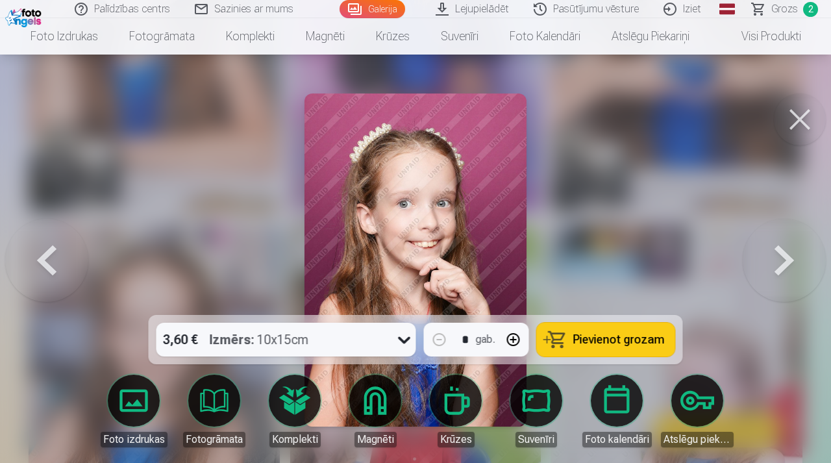
click at [774, 263] on button at bounding box center [783, 260] width 83 height 84
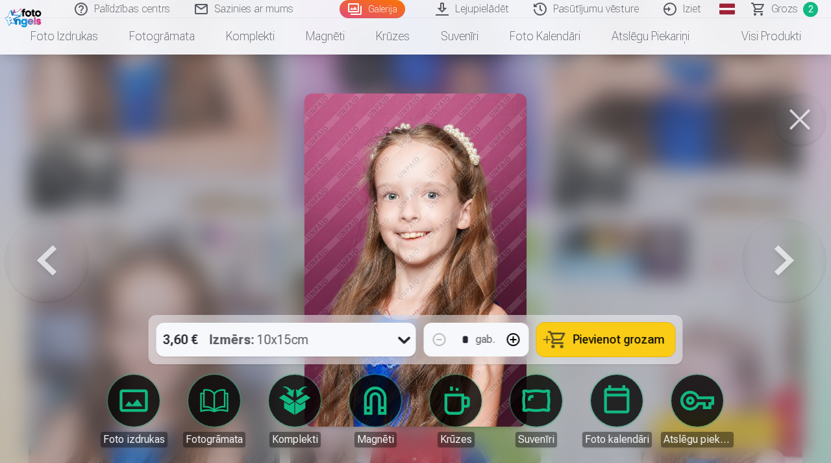
click at [774, 263] on button at bounding box center [783, 260] width 83 height 84
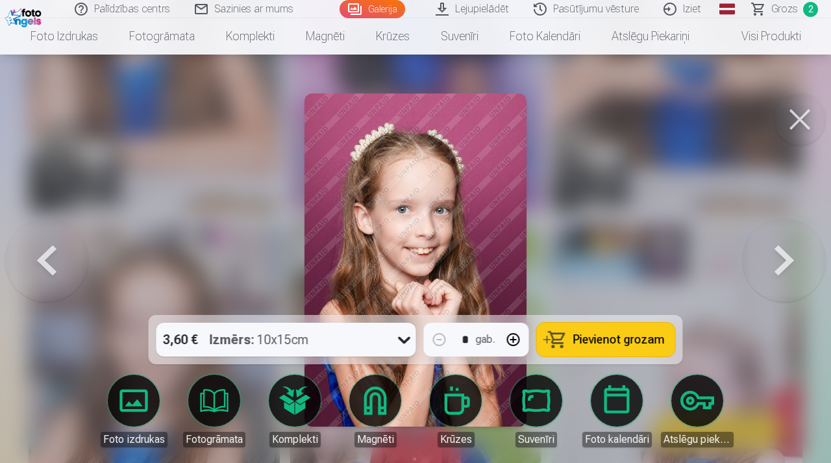
click at [774, 263] on button at bounding box center [783, 260] width 83 height 84
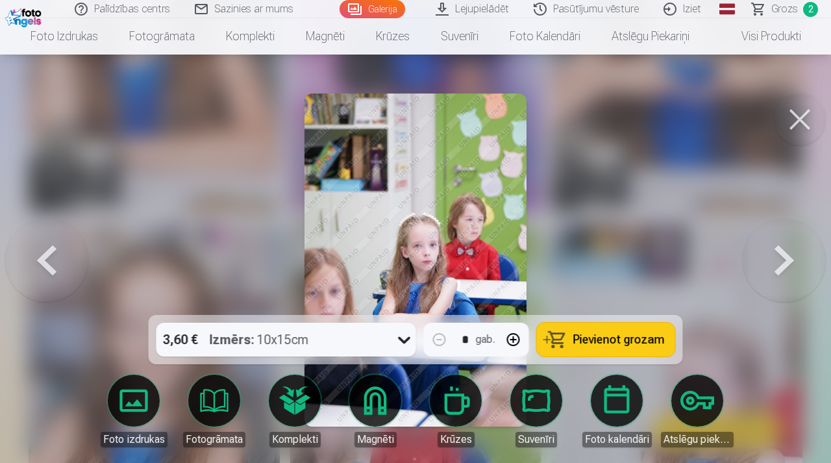
click at [774, 267] on button at bounding box center [783, 260] width 83 height 84
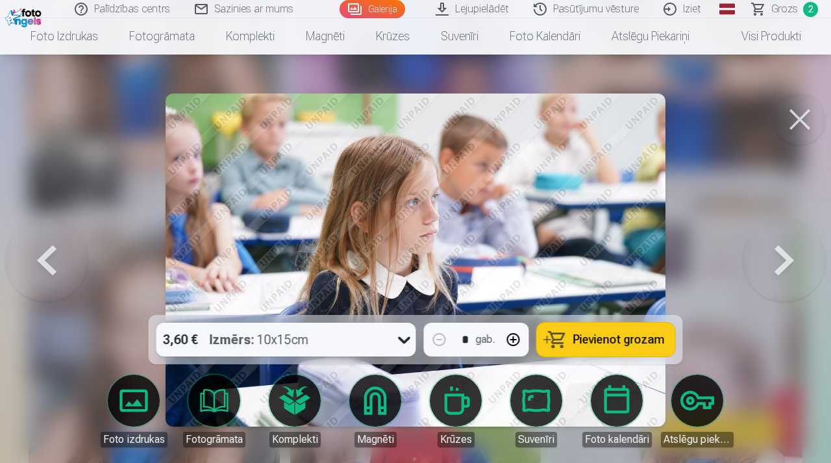
click at [774, 268] on button at bounding box center [783, 260] width 83 height 84
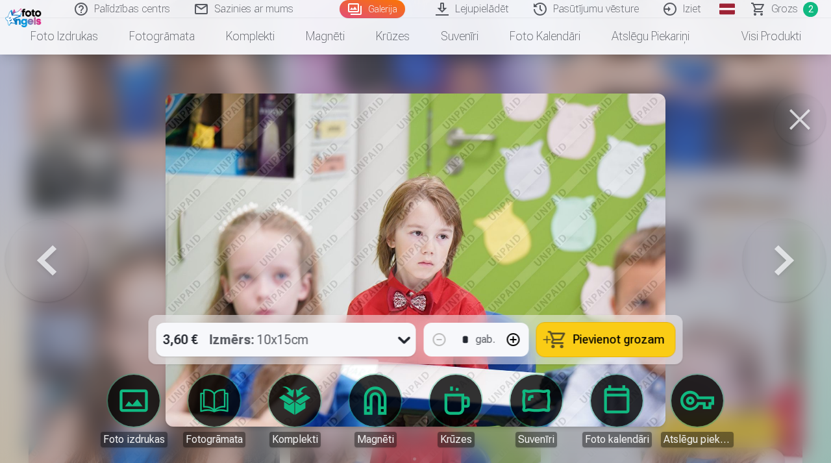
click at [774, 268] on button at bounding box center [783, 260] width 83 height 84
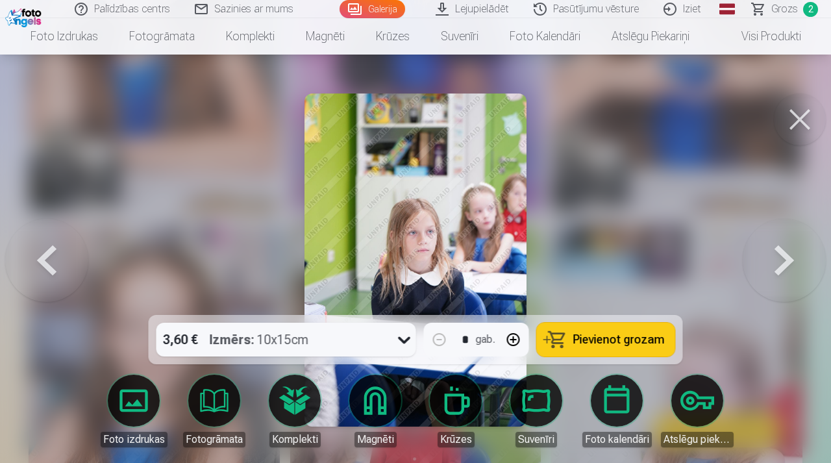
click at [774, 268] on button at bounding box center [783, 260] width 83 height 84
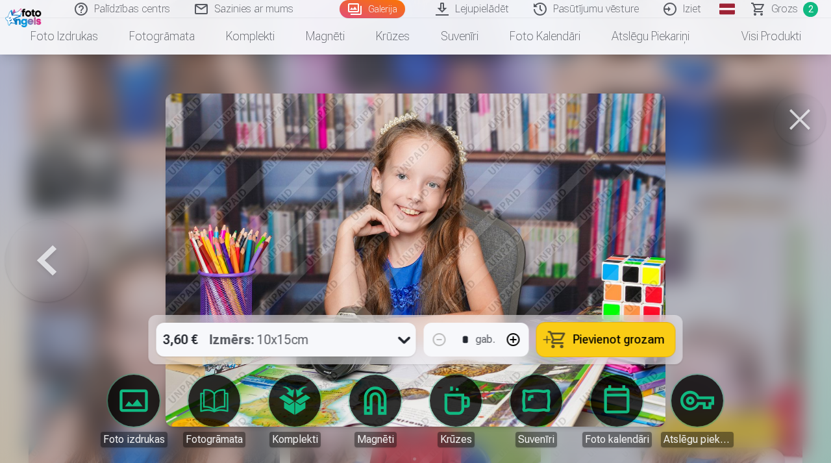
click at [517, 340] on button "button" at bounding box center [513, 339] width 31 height 31
click at [611, 341] on span "Pievienot grozam" at bounding box center [618, 340] width 91 height 12
type input "*"
click at [51, 267] on button at bounding box center [46, 260] width 83 height 84
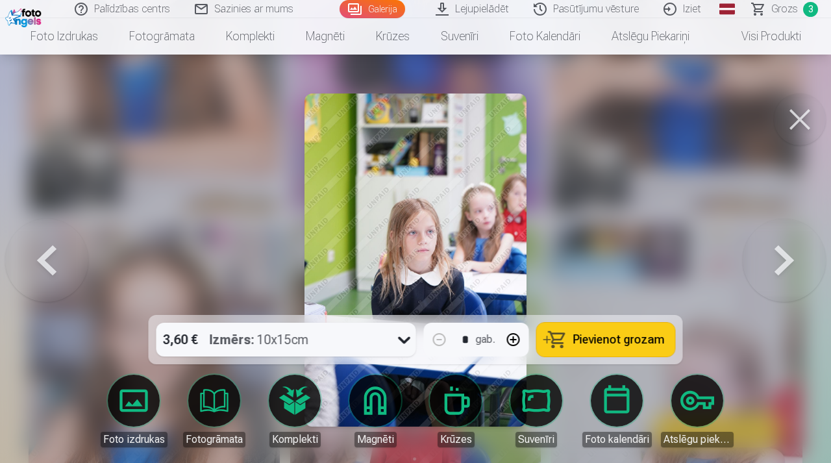
click at [51, 267] on button at bounding box center [46, 260] width 83 height 84
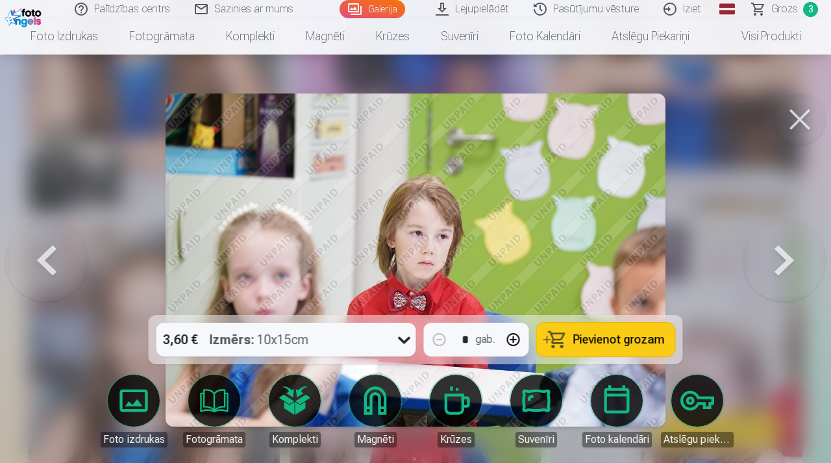
click at [51, 267] on button at bounding box center [46, 260] width 83 height 84
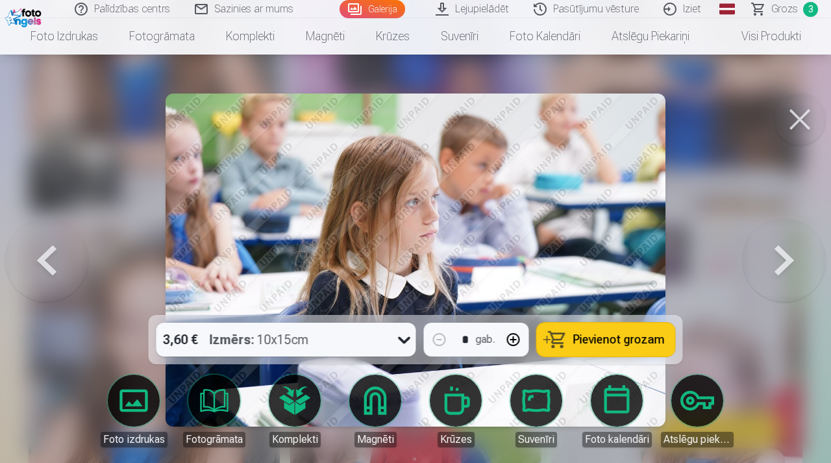
click at [51, 267] on button at bounding box center [46, 260] width 83 height 84
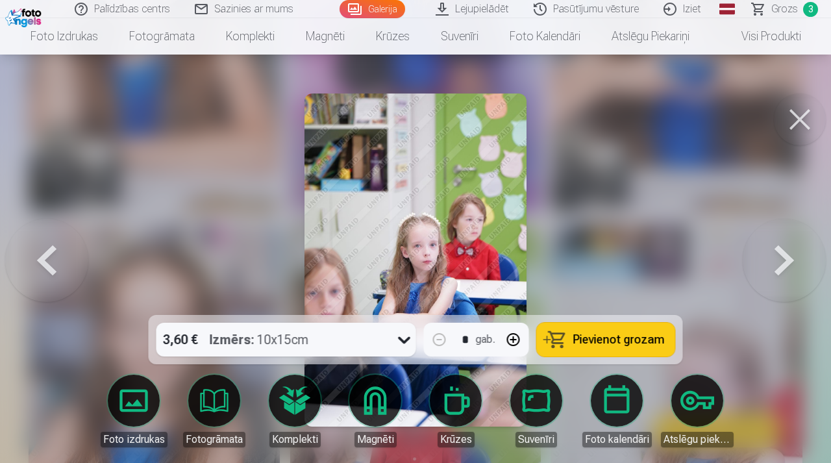
click at [51, 267] on button at bounding box center [46, 260] width 83 height 84
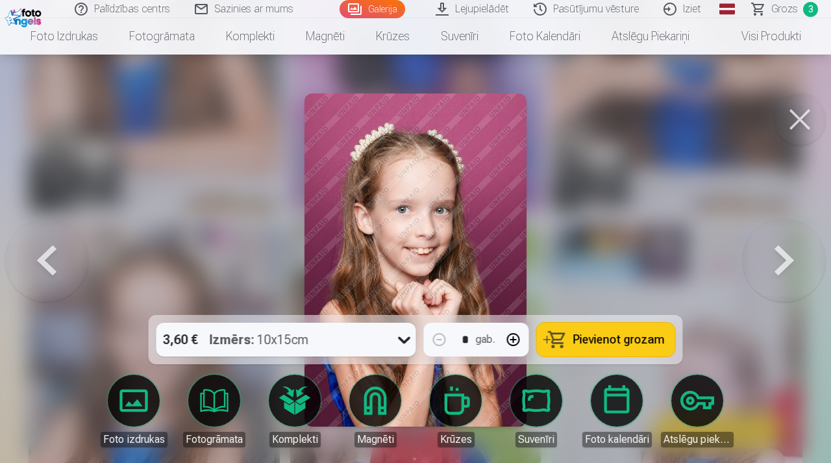
click at [51, 267] on button at bounding box center [46, 260] width 83 height 84
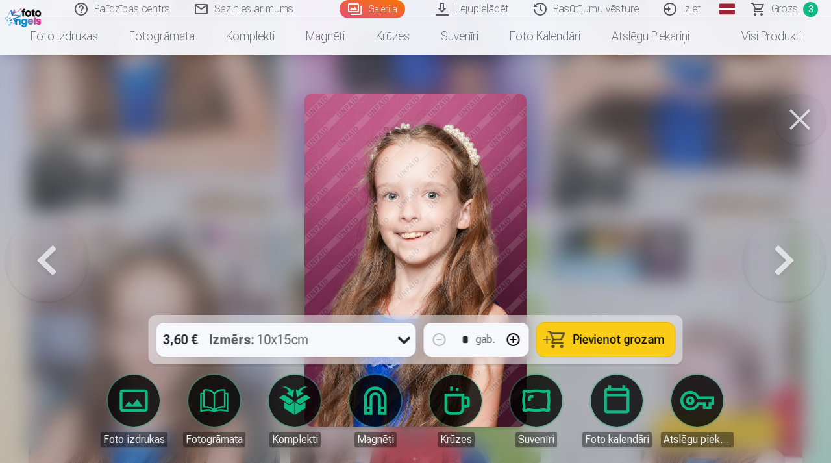
click at [51, 267] on button at bounding box center [46, 260] width 83 height 84
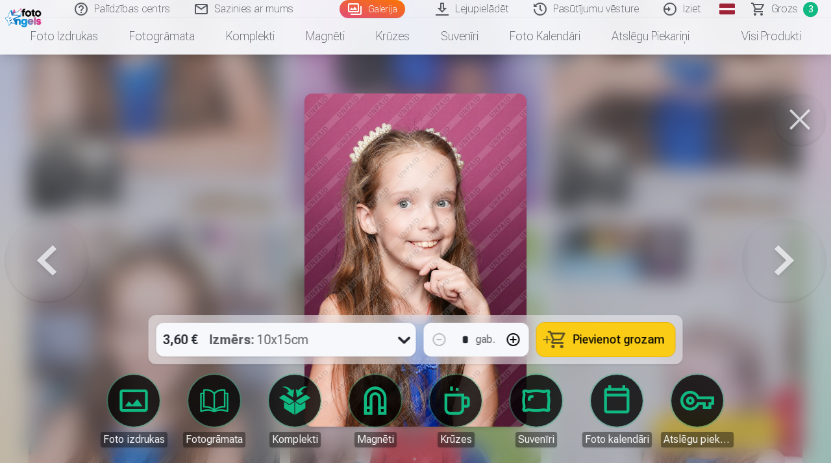
click at [51, 267] on button at bounding box center [46, 260] width 83 height 84
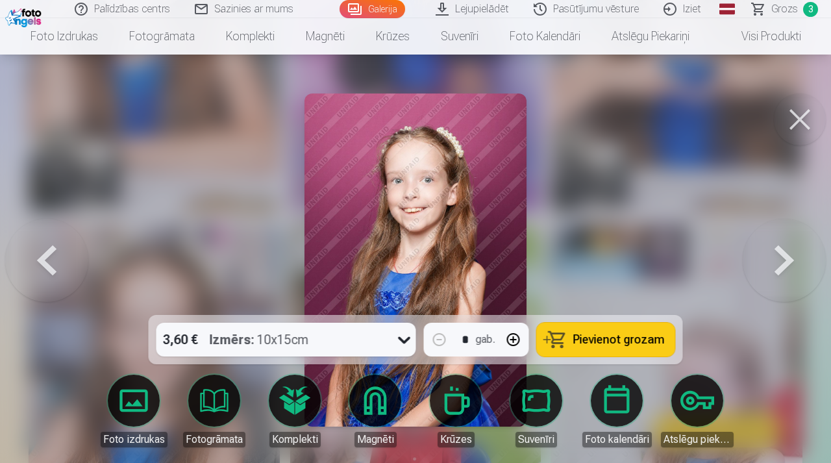
click at [51, 267] on button at bounding box center [46, 260] width 83 height 84
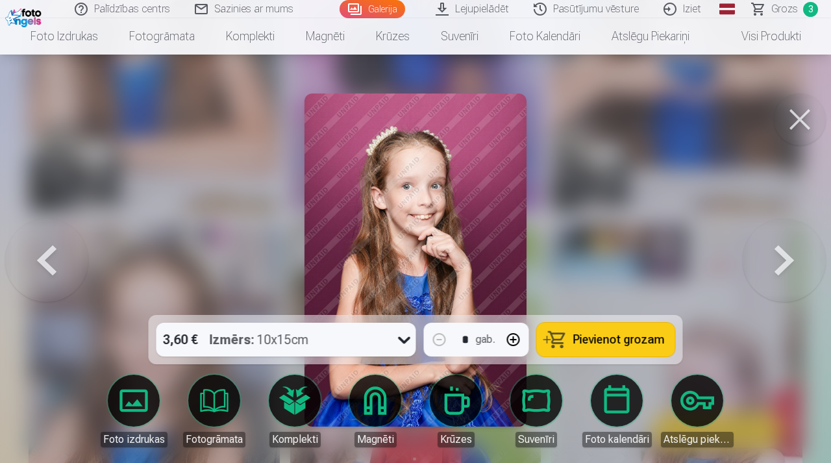
click at [51, 267] on button at bounding box center [46, 260] width 83 height 84
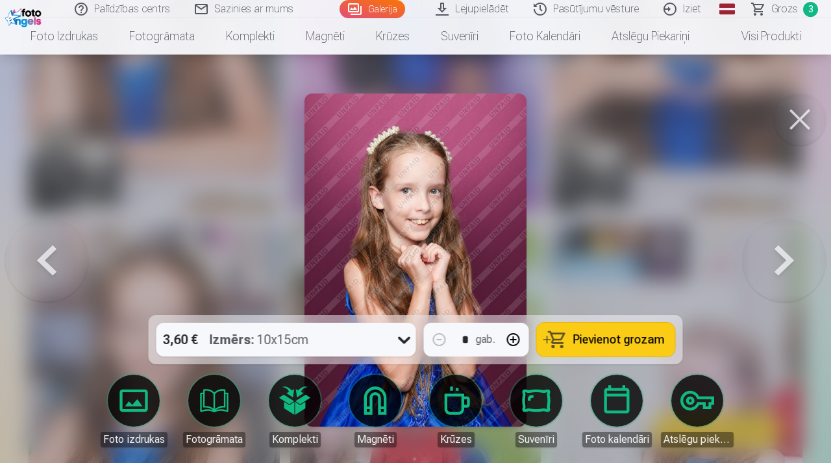
click at [51, 267] on button at bounding box center [46, 260] width 83 height 84
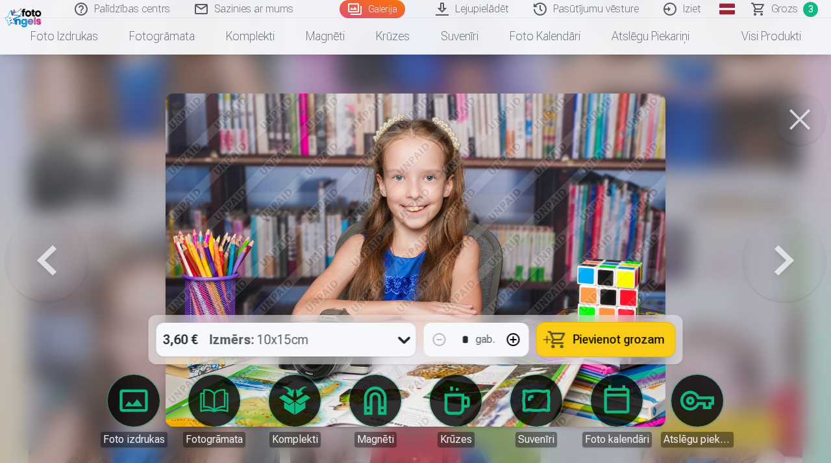
click at [51, 267] on button at bounding box center [46, 260] width 83 height 84
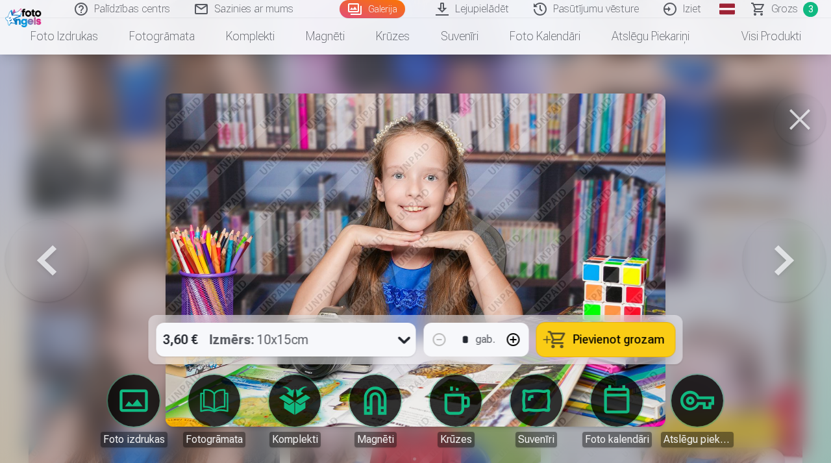
click at [51, 267] on button at bounding box center [46, 260] width 83 height 84
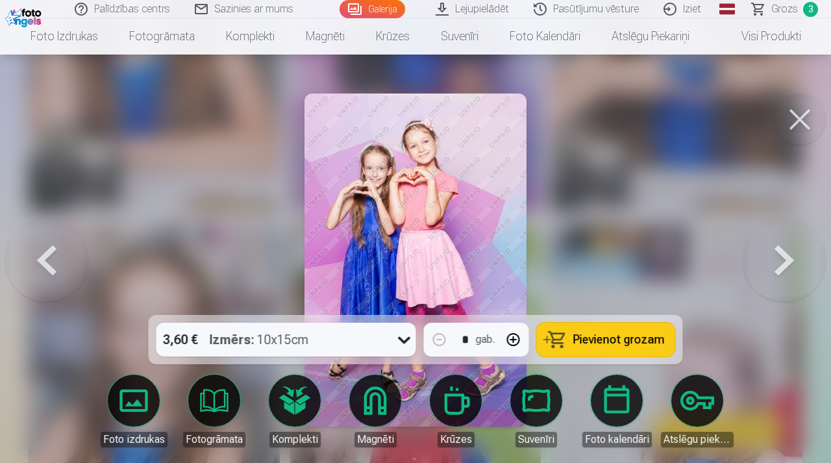
click at [51, 267] on button at bounding box center [46, 260] width 83 height 84
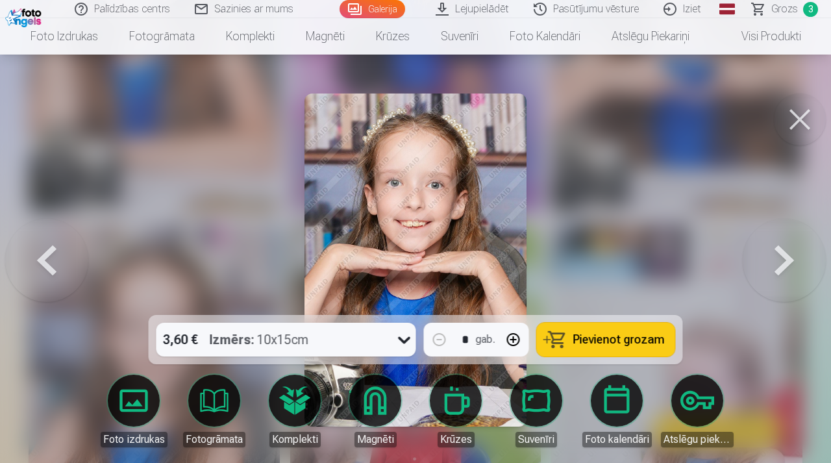
click at [51, 267] on button at bounding box center [46, 260] width 83 height 84
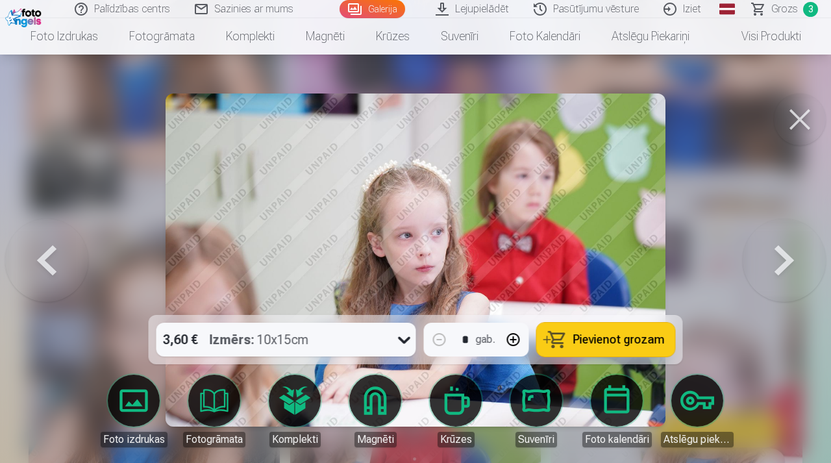
click at [51, 267] on button at bounding box center [46, 260] width 83 height 84
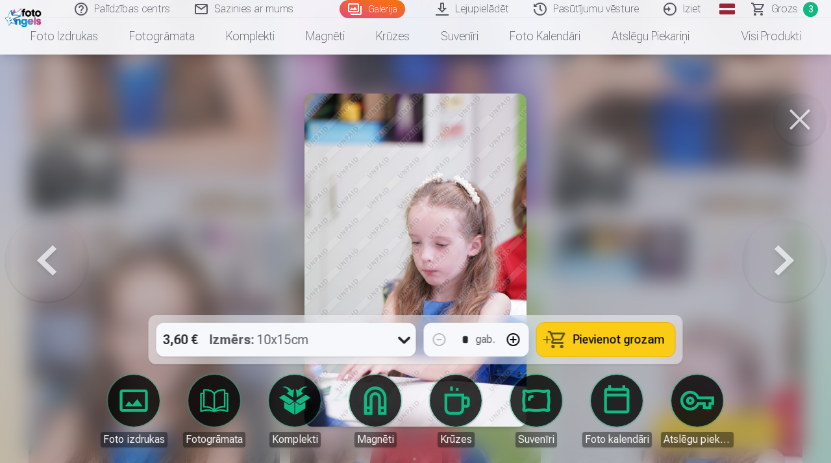
click at [51, 267] on button at bounding box center [46, 260] width 83 height 84
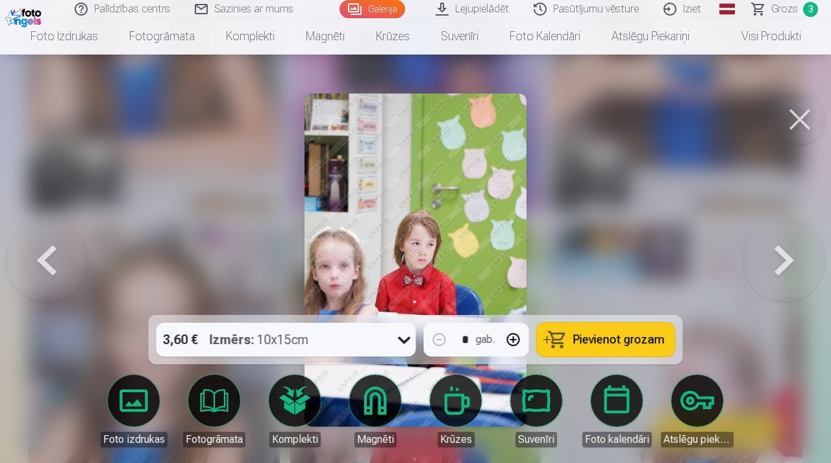
click at [51, 267] on button at bounding box center [46, 260] width 83 height 84
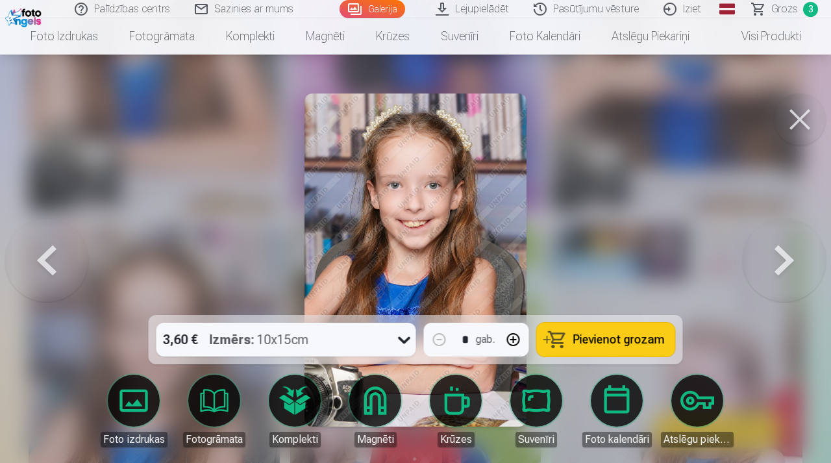
click at [51, 267] on button at bounding box center [46, 260] width 83 height 84
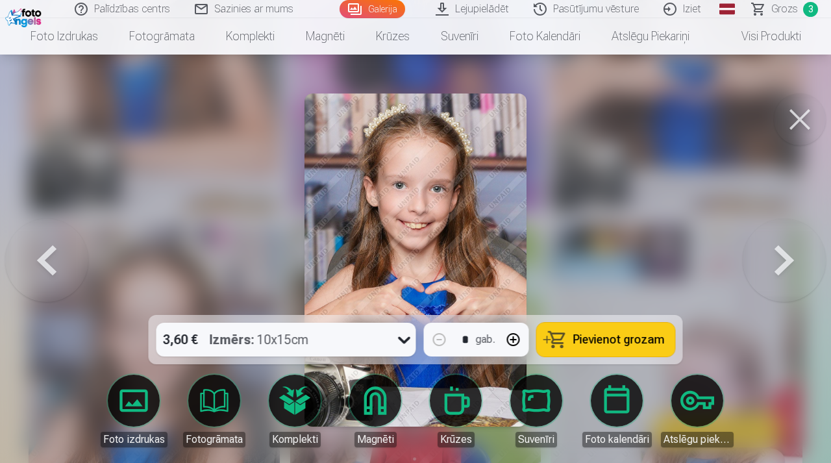
click at [51, 267] on button at bounding box center [46, 260] width 83 height 84
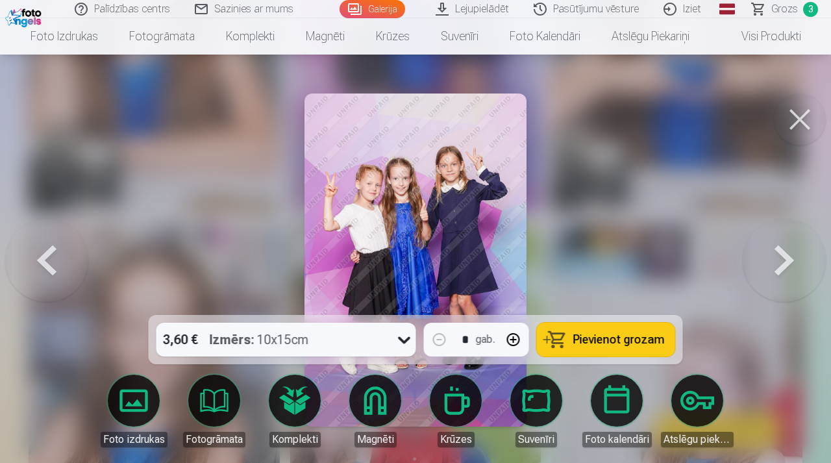
click at [616, 335] on span "Pievienot grozam" at bounding box center [618, 340] width 91 height 12
click at [45, 265] on button at bounding box center [46, 260] width 83 height 84
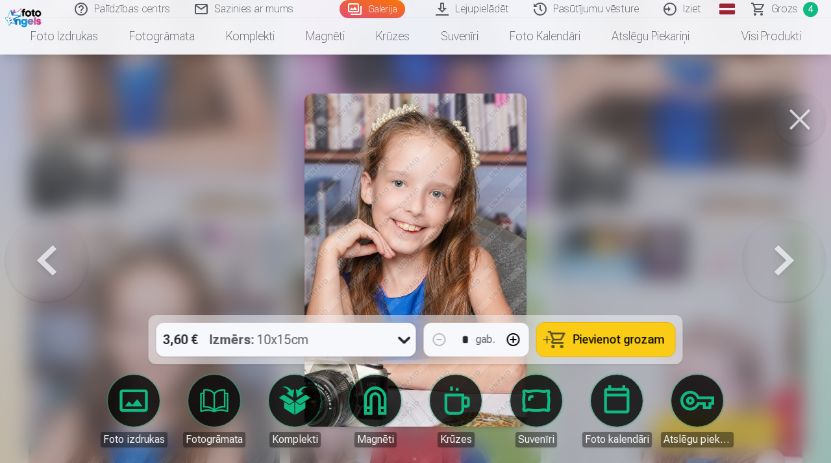
click at [46, 265] on button at bounding box center [46, 260] width 83 height 84
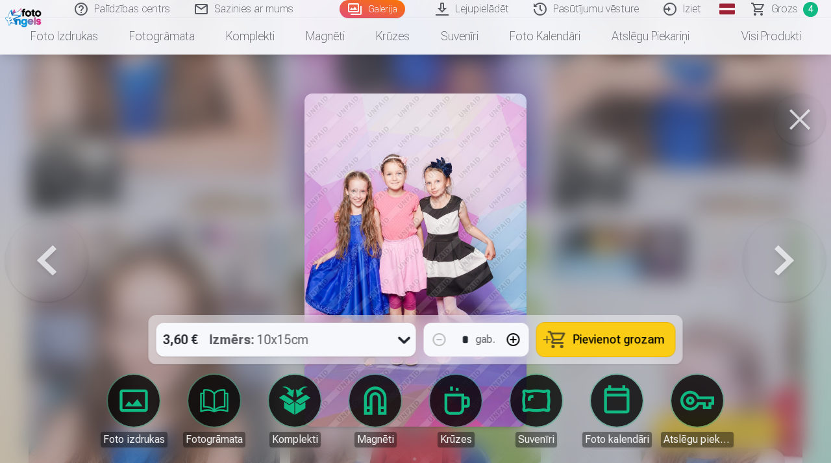
click at [616, 338] on span "Pievienot grozam" at bounding box center [618, 340] width 91 height 12
click at [43, 267] on button at bounding box center [46, 260] width 83 height 84
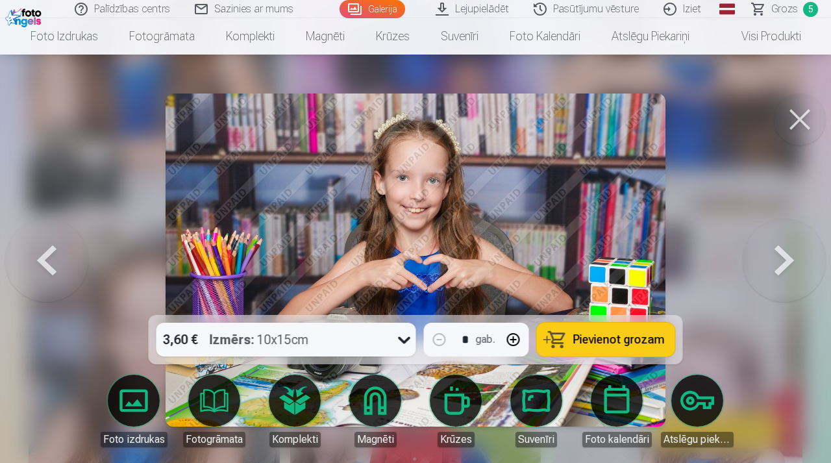
click at [43, 267] on button at bounding box center [46, 260] width 83 height 84
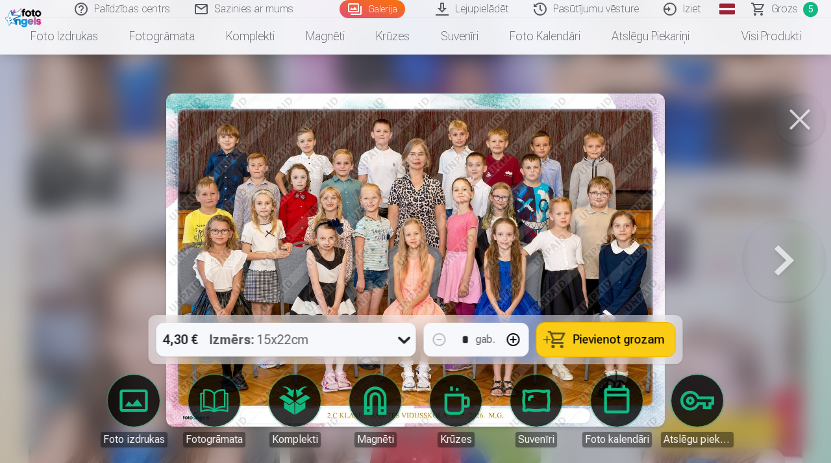
click at [809, 120] on button at bounding box center [800, 119] width 52 height 52
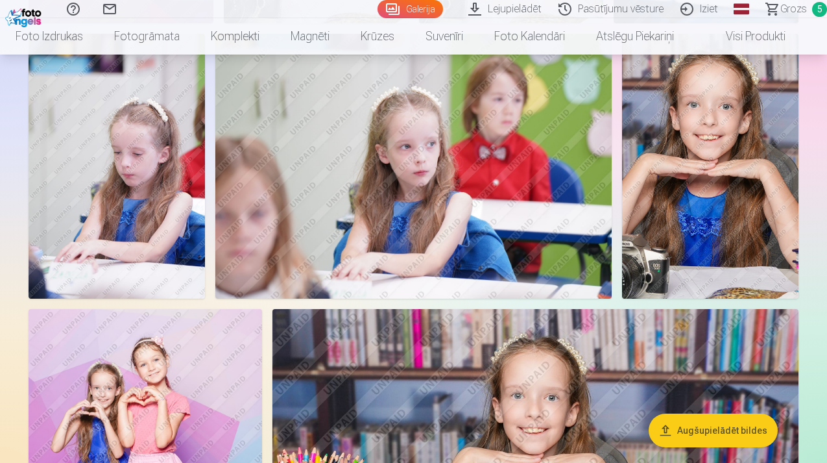
click at [792, 16] on span "Grozs" at bounding box center [794, 9] width 27 height 16
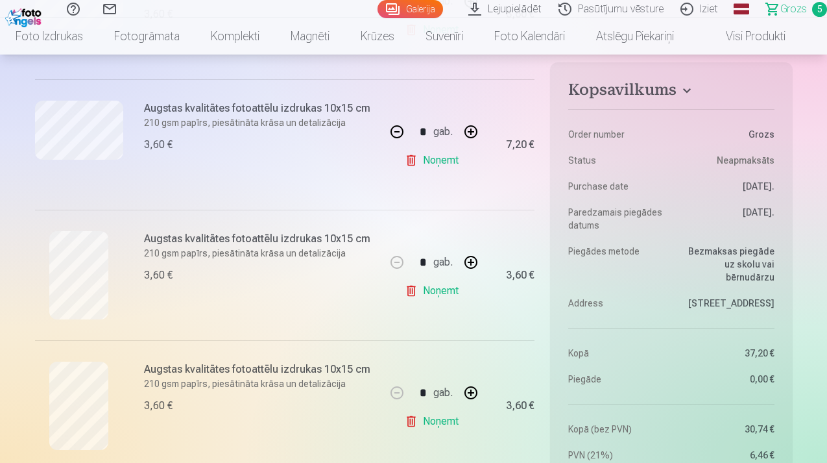
scroll to position [509, 0]
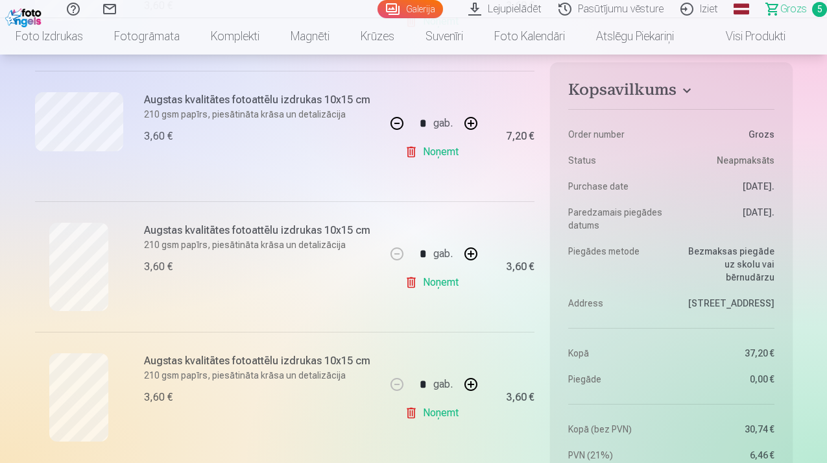
click at [450, 286] on link "Noņemt" at bounding box center [434, 282] width 59 height 26
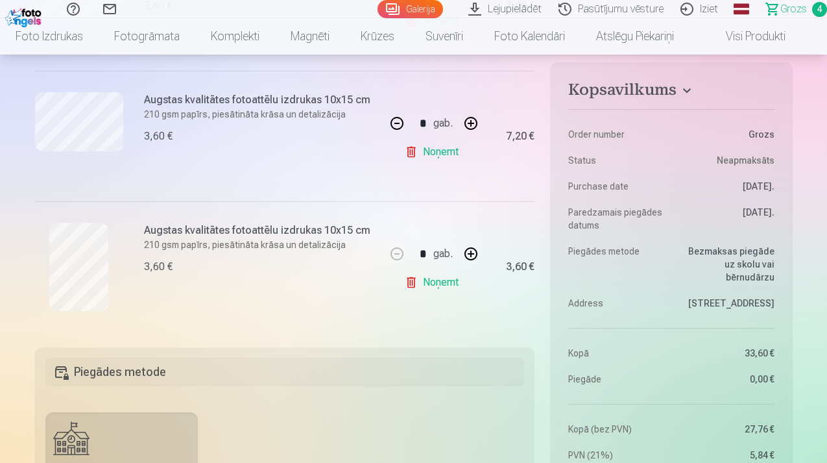
click at [446, 280] on link "Noņemt" at bounding box center [434, 282] width 59 height 26
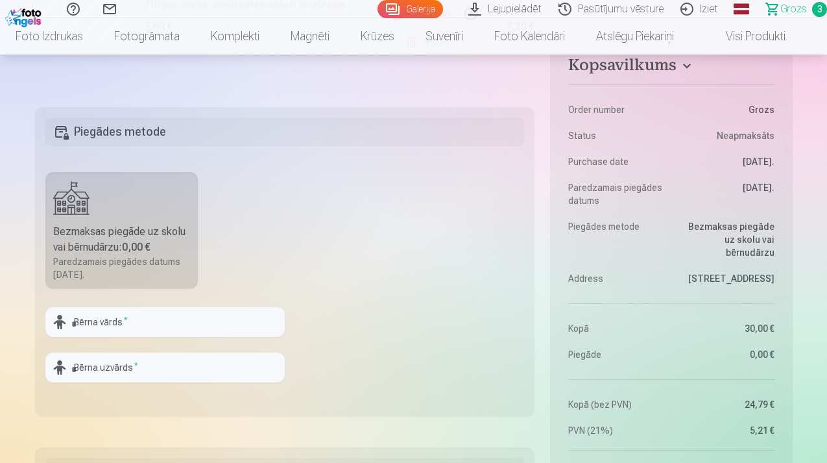
scroll to position [618, 0]
click at [273, 330] on input "text" at bounding box center [164, 323] width 239 height 30
click at [274, 326] on input "text" at bounding box center [164, 323] width 239 height 30
click at [183, 325] on input "text" at bounding box center [164, 323] width 239 height 30
type input "****"
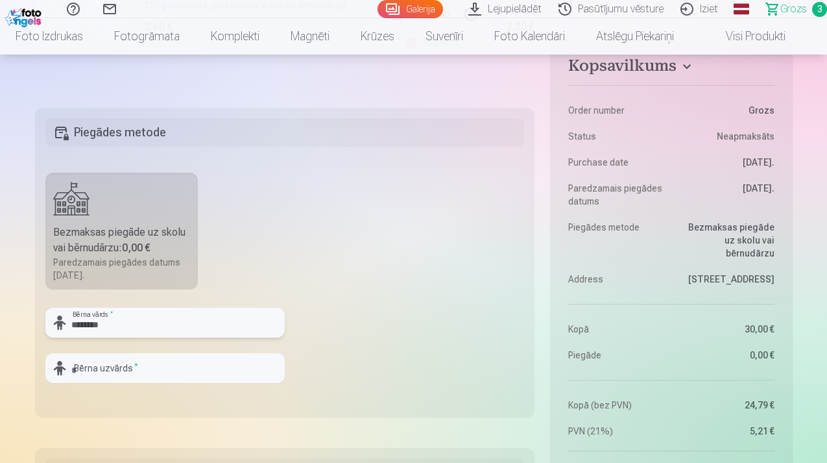
type input "********"
type input "******"
type input "********"
type input "******"
type input "********"
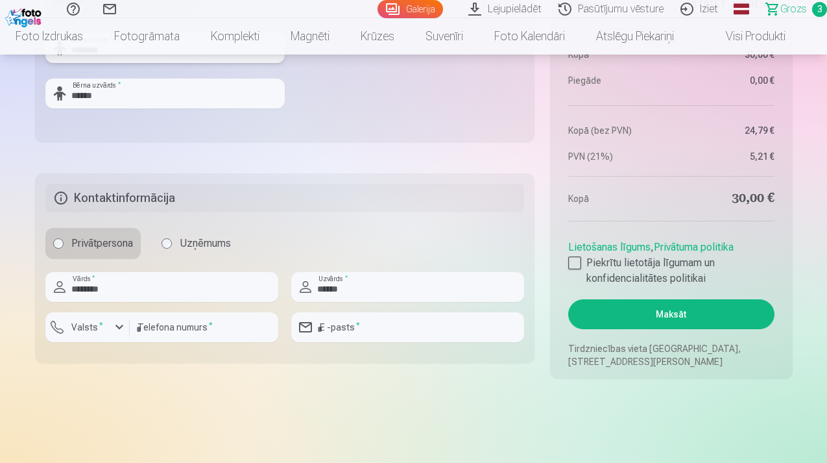
scroll to position [894, 0]
drag, startPoint x: 112, startPoint y: 291, endPoint x: 67, endPoint y: 289, distance: 44.1
type input "*****"
drag, startPoint x: 184, startPoint y: 332, endPoint x: 134, endPoint y: 330, distance: 49.4
click at [134, 330] on input "********" at bounding box center [204, 326] width 149 height 30
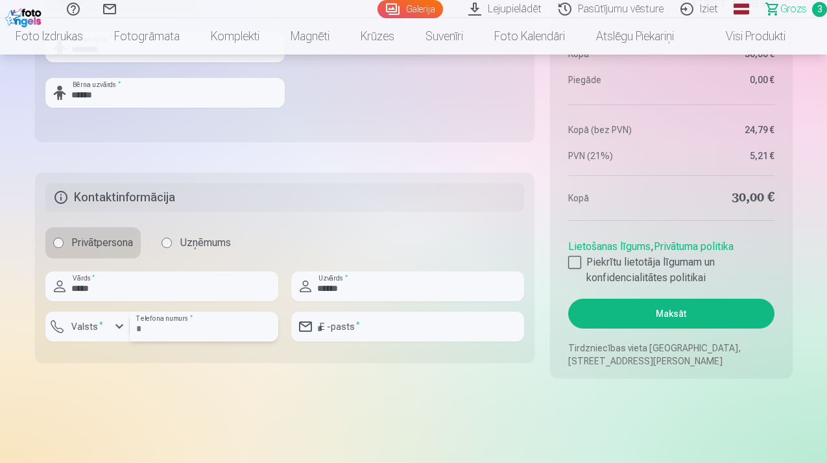
type input "********"
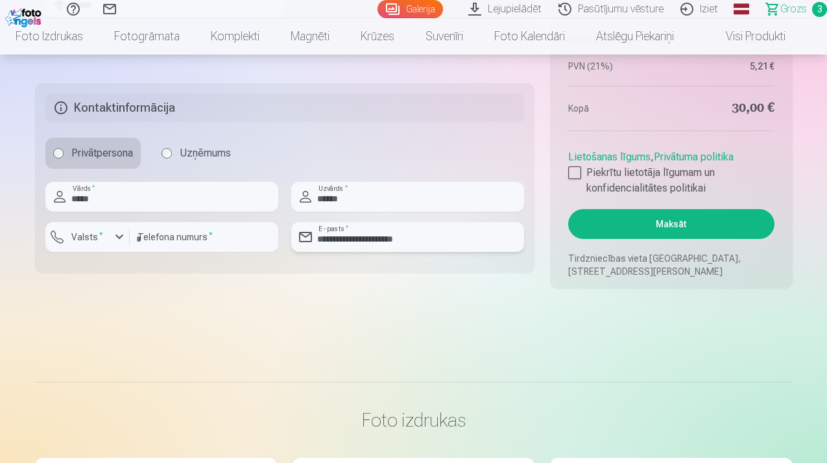
scroll to position [985, 0]
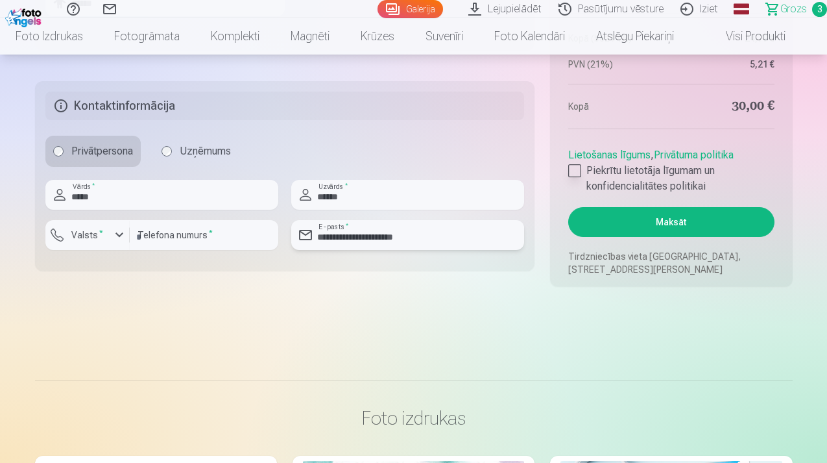
type input "**********"
click at [578, 170] on div at bounding box center [574, 170] width 13 height 13
click at [680, 227] on button "Maksāt" at bounding box center [671, 222] width 206 height 30
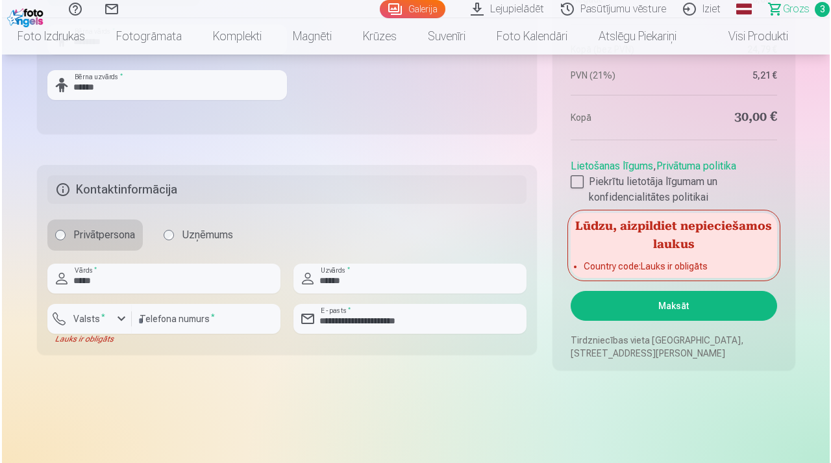
scroll to position [902, 0]
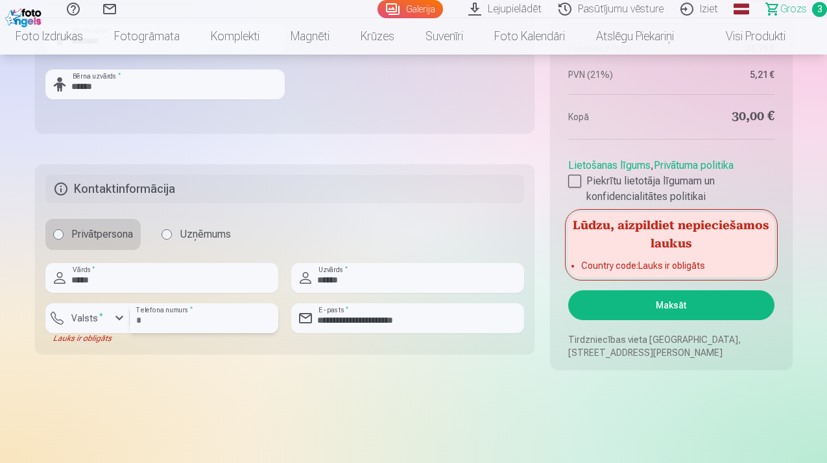
click at [189, 314] on input "********" at bounding box center [204, 318] width 149 height 30
click at [123, 317] on div "button" at bounding box center [120, 318] width 16 height 16
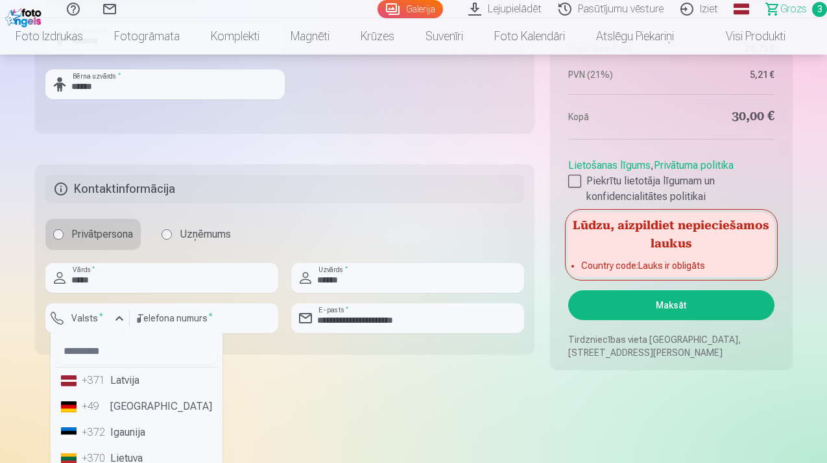
click at [127, 382] on li "+371 Latvija" at bounding box center [137, 380] width 162 height 26
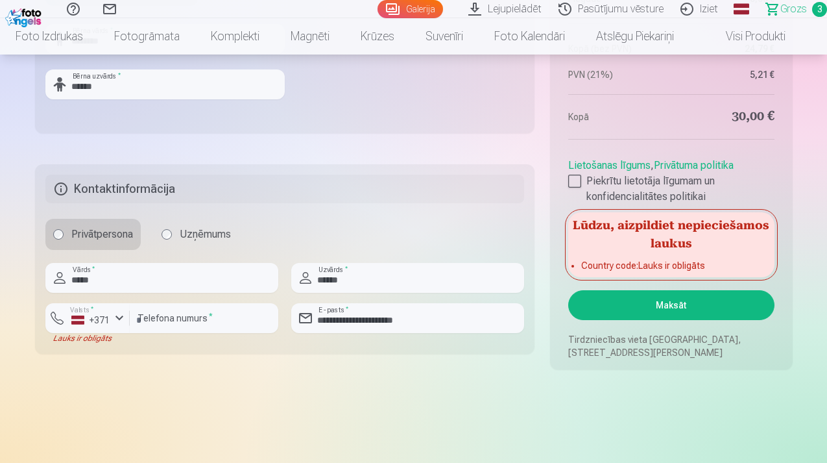
click at [676, 308] on button "Maksāt" at bounding box center [671, 305] width 206 height 30
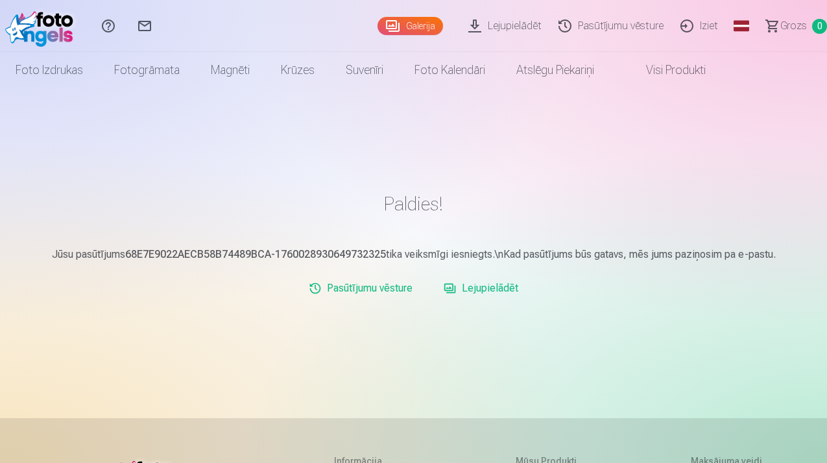
click at [715, 25] on link "Iziet" at bounding box center [701, 26] width 55 height 52
